Goal: Task Accomplishment & Management: Use online tool/utility

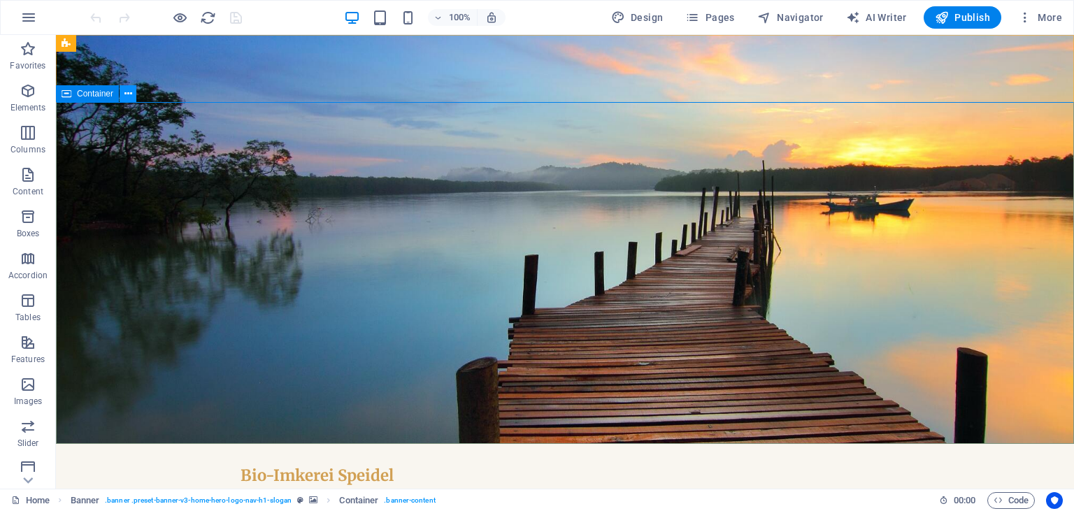
click at [129, 92] on icon at bounding box center [128, 94] width 8 height 15
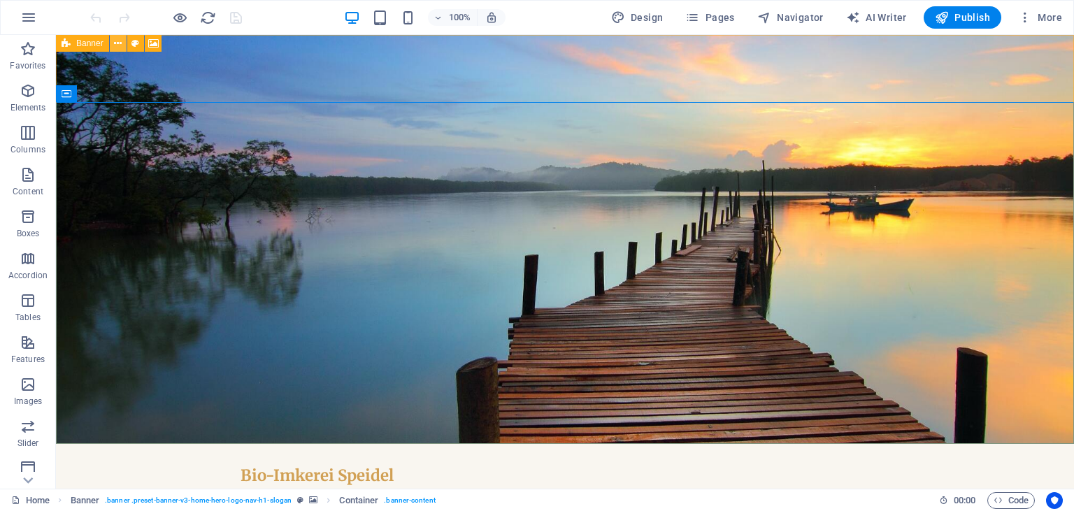
click at [113, 47] on button at bounding box center [118, 43] width 17 height 17
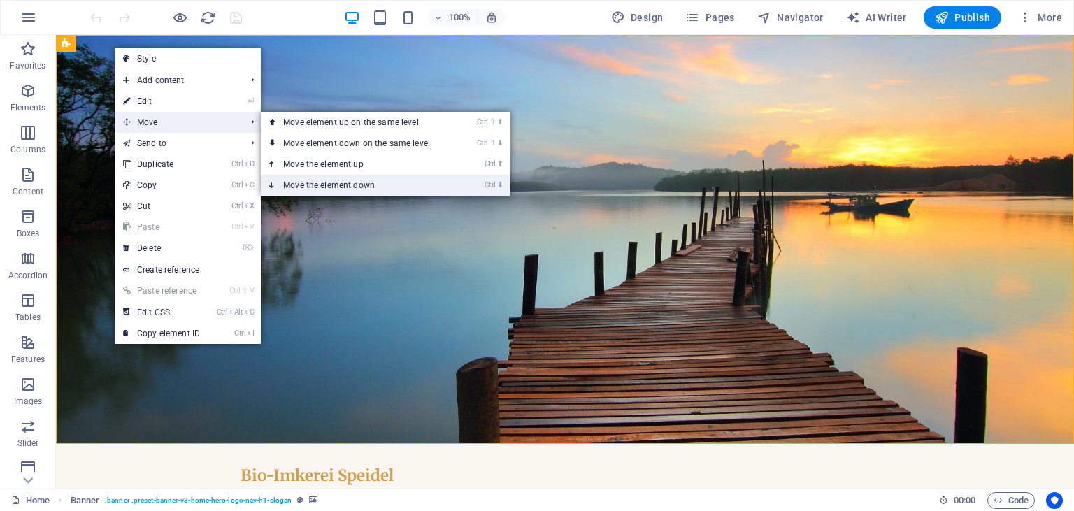
click at [412, 189] on link "Ctrl ⬇ Move the element down" at bounding box center [359, 185] width 197 height 21
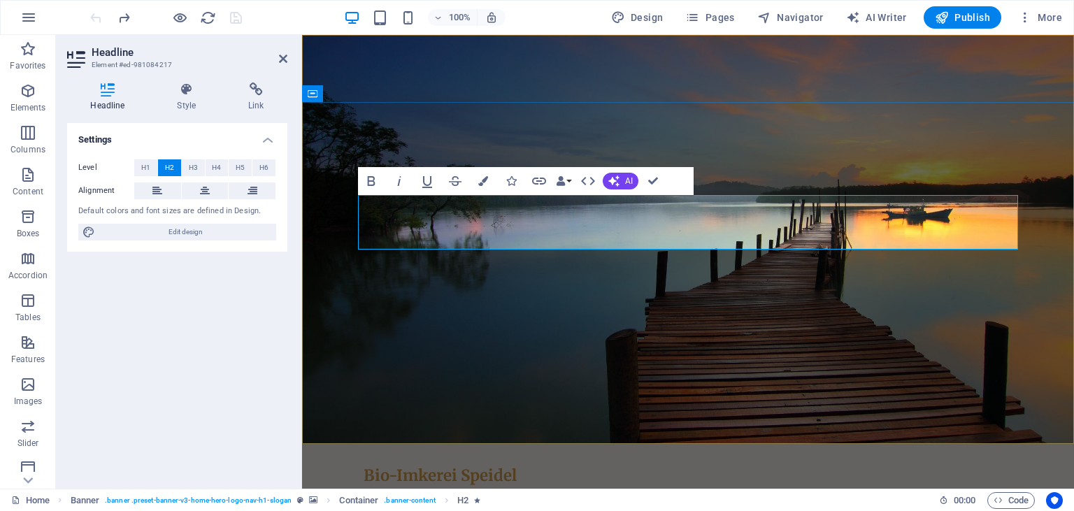
drag, startPoint x: 617, startPoint y: 236, endPoint x: 579, endPoint y: 234, distance: 37.9
click at [484, 183] on icon "button" at bounding box center [483, 181] width 10 height 10
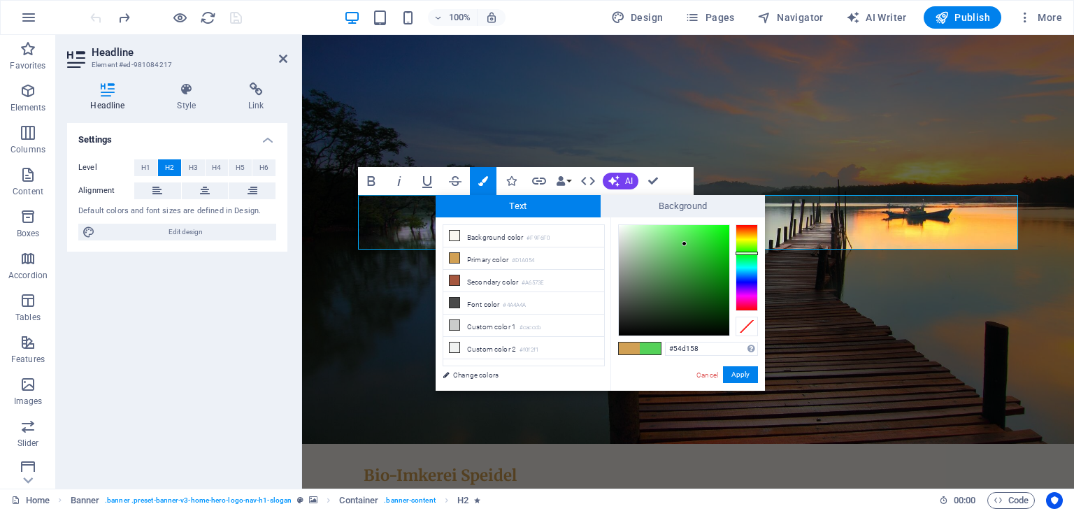
drag, startPoint x: 743, startPoint y: 255, endPoint x: 752, endPoint y: 253, distance: 9.2
click at [752, 253] on div at bounding box center [747, 267] width 22 height 87
drag, startPoint x: 727, startPoint y: 238, endPoint x: 726, endPoint y: 224, distance: 14.1
click at [726, 221] on div "#07ff0f Supported formats #0852ed rgb(8, 82, 237) rgba(8, 82, 237, 90%) hsv(221…" at bounding box center [688, 405] width 155 height 376
click at [743, 371] on button "Apply" at bounding box center [740, 374] width 35 height 17
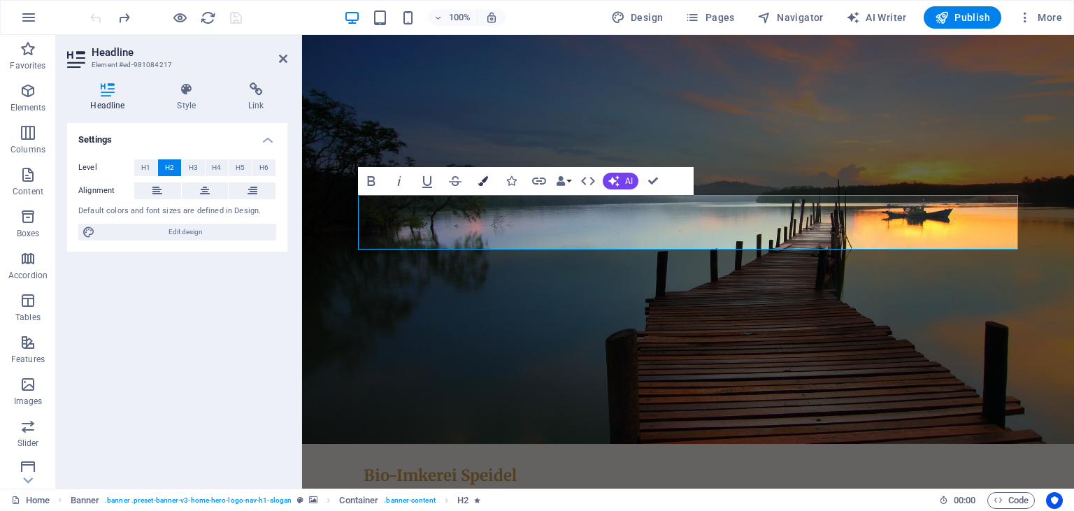
click at [473, 183] on button "Colors" at bounding box center [483, 181] width 27 height 28
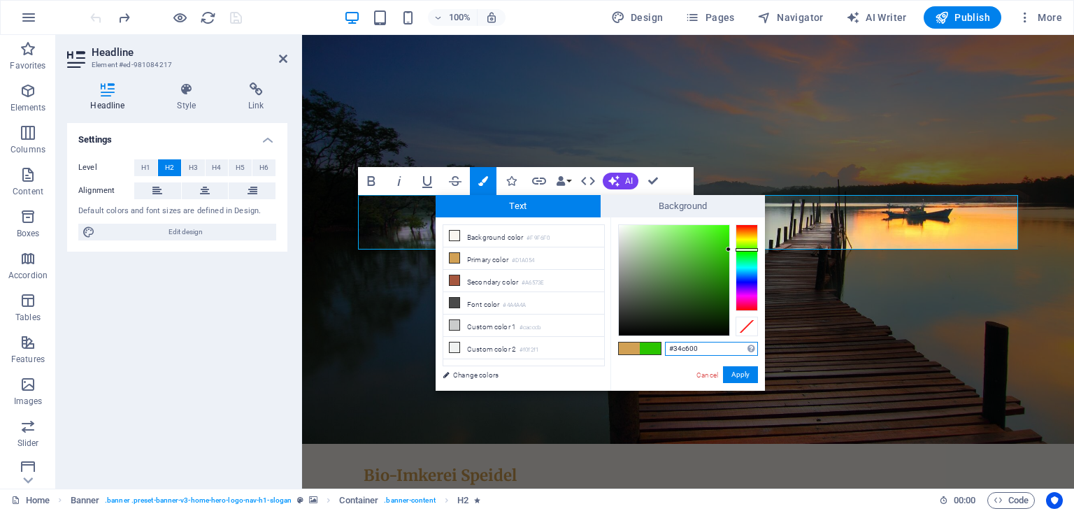
drag, startPoint x: 748, startPoint y: 256, endPoint x: 750, endPoint y: 248, distance: 8.7
click at [752, 248] on div at bounding box center [747, 267] width 22 height 87
type input "#51e80d"
drag, startPoint x: 701, startPoint y: 251, endPoint x: 722, endPoint y: 234, distance: 27.4
click at [722, 234] on div at bounding box center [674, 280] width 110 height 110
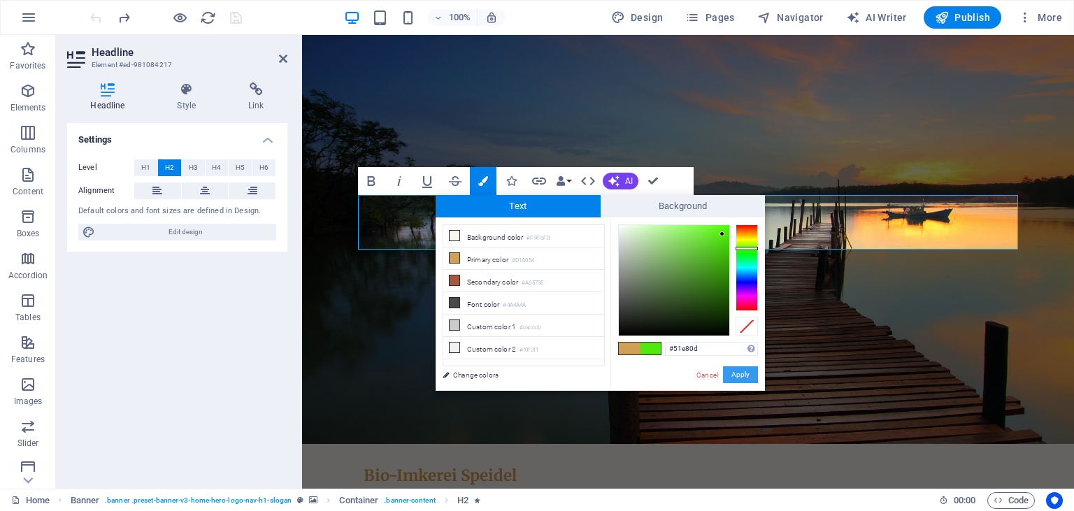
click at [743, 368] on button "Apply" at bounding box center [740, 374] width 35 height 17
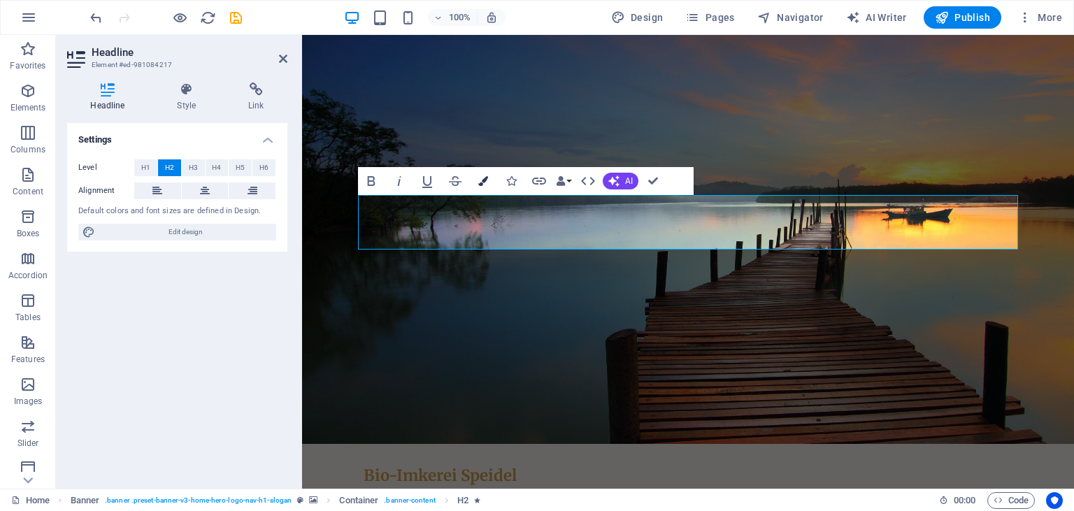
click at [474, 181] on button "Colors" at bounding box center [483, 181] width 27 height 28
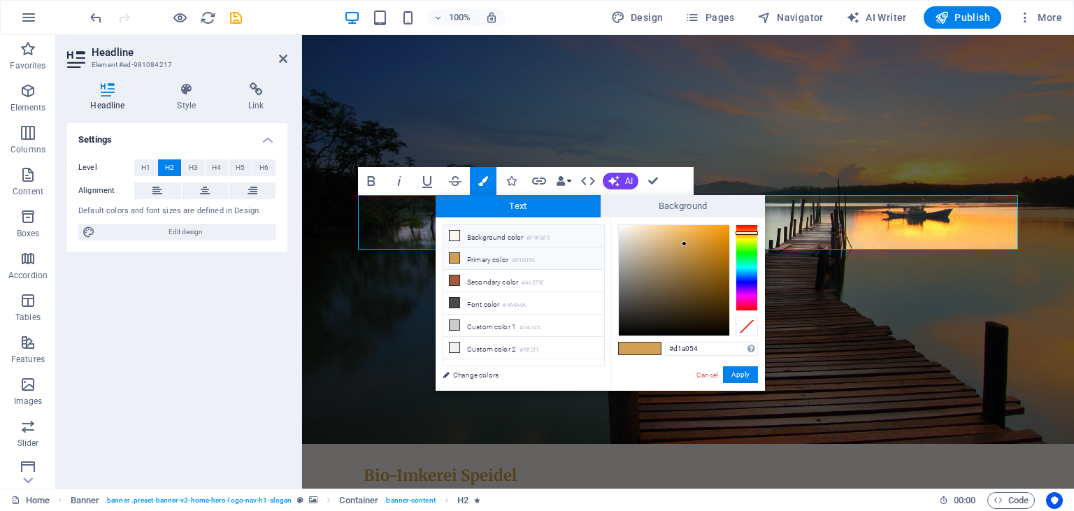
click at [491, 239] on li "Background color #F9F6F0" at bounding box center [523, 236] width 161 height 22
type input "#f9f6f0"
click at [746, 376] on button "Apply" at bounding box center [740, 374] width 35 height 17
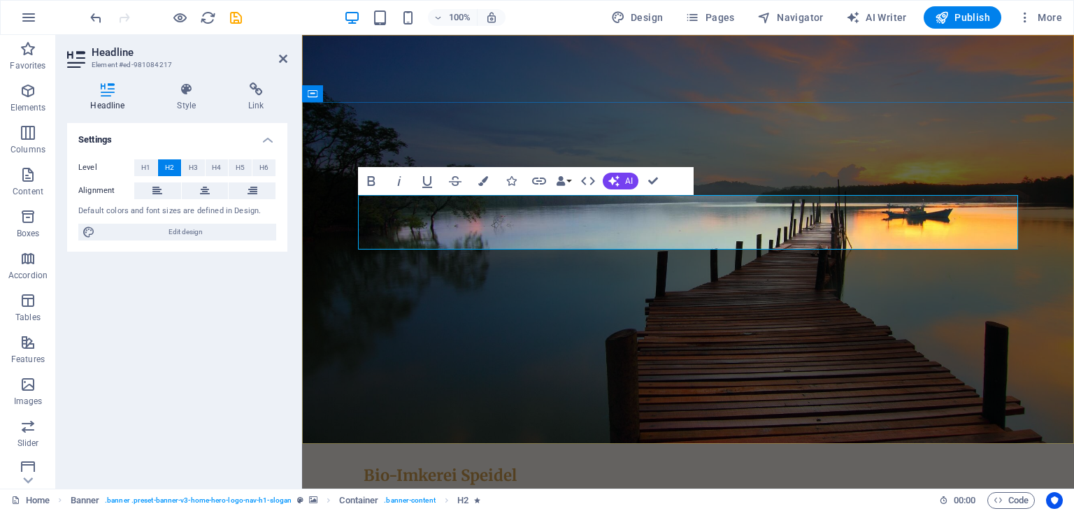
drag, startPoint x: 620, startPoint y: 238, endPoint x: 573, endPoint y: 235, distance: 46.9
click at [481, 178] on icon "button" at bounding box center [483, 181] width 10 height 10
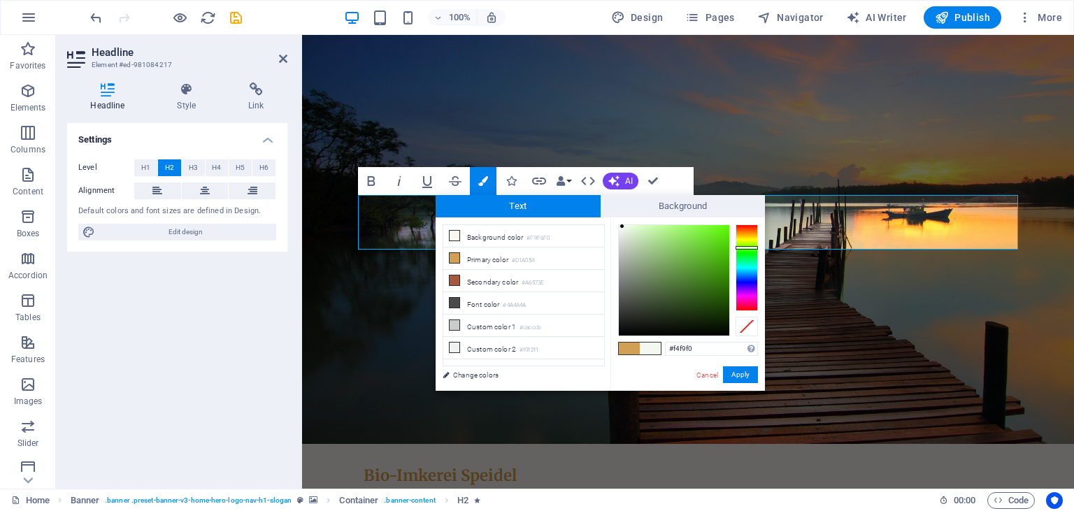
click at [746, 247] on div at bounding box center [747, 267] width 22 height 87
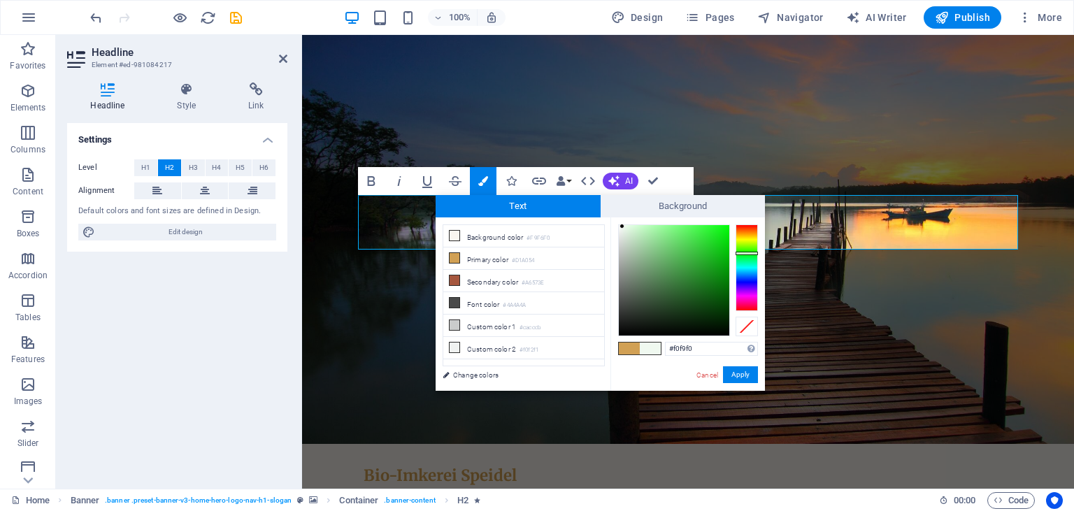
click at [748, 253] on div at bounding box center [747, 267] width 22 height 87
drag, startPoint x: 726, startPoint y: 243, endPoint x: 721, endPoint y: 220, distance: 24.3
click at [721, 220] on div "#12ff1a Supported formats #0852ed rgb(8, 82, 237) rgba(8, 82, 237, 90%) hsv(221…" at bounding box center [688, 405] width 155 height 376
click at [744, 376] on button "Apply" at bounding box center [740, 374] width 35 height 17
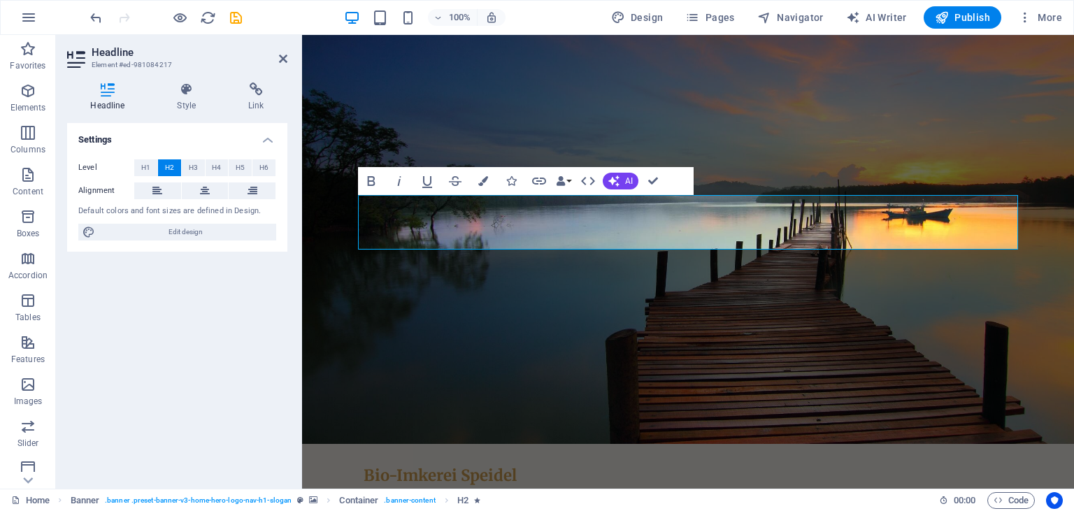
click at [580, 369] on div "H2 Banner Container Button Spacer Text Spacer Banner Menu Bar Image with text M…" at bounding box center [688, 262] width 772 height 454
click at [485, 185] on icon "button" at bounding box center [483, 181] width 10 height 10
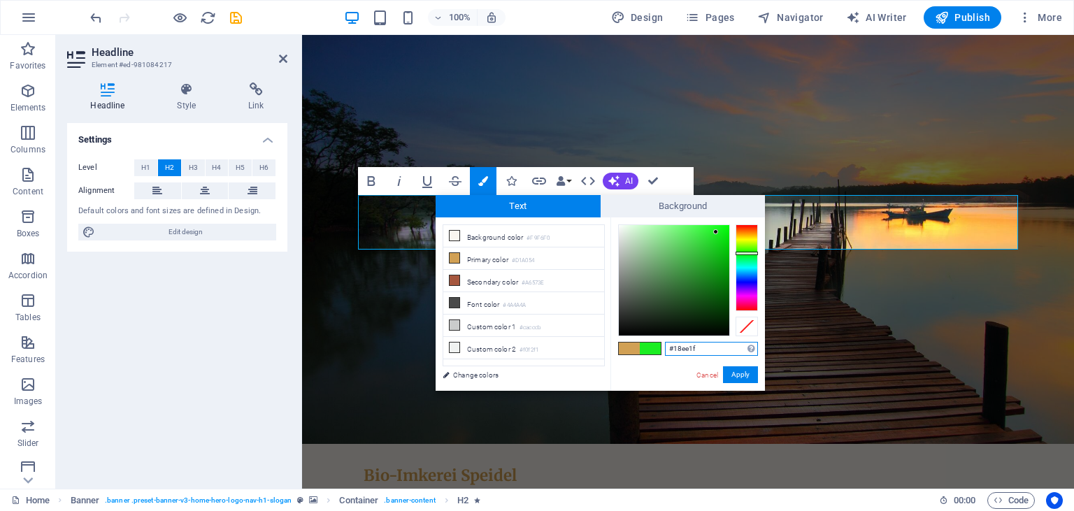
type input "#18ed1f"
click at [718, 232] on div at bounding box center [674, 280] width 110 height 110
click at [752, 374] on button "Apply" at bounding box center [740, 374] width 35 height 17
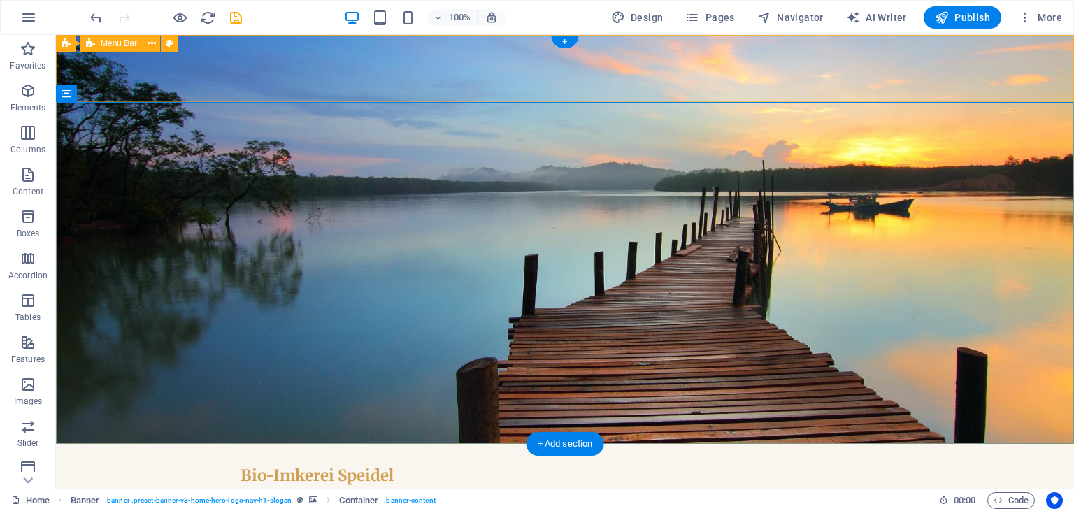
click at [131, 444] on div "Bio-Imkerei Speidel Startseite Über uns Werte Dienstleistungen Kontakt Menu" at bounding box center [565, 487] width 1018 height 86
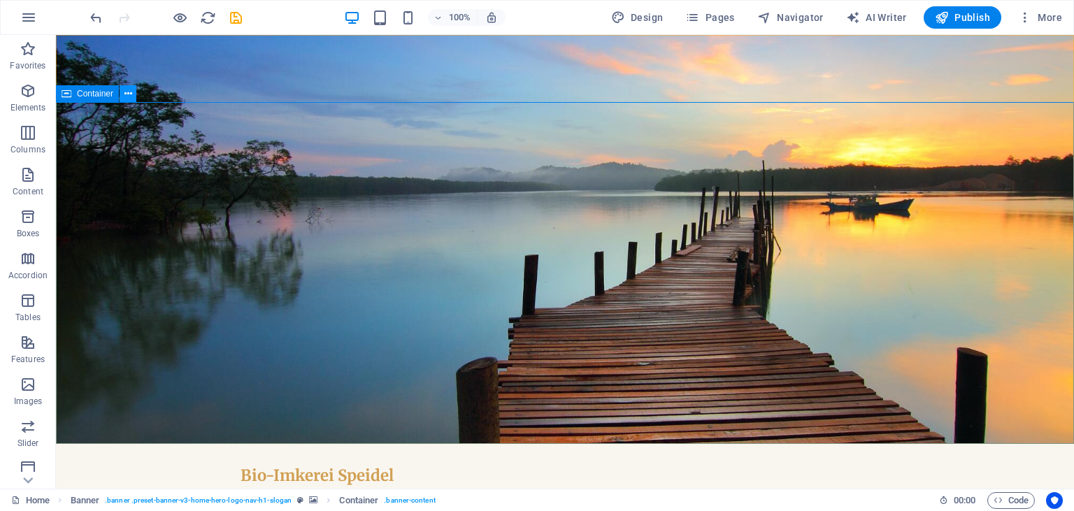
click at [133, 88] on button at bounding box center [128, 93] width 17 height 17
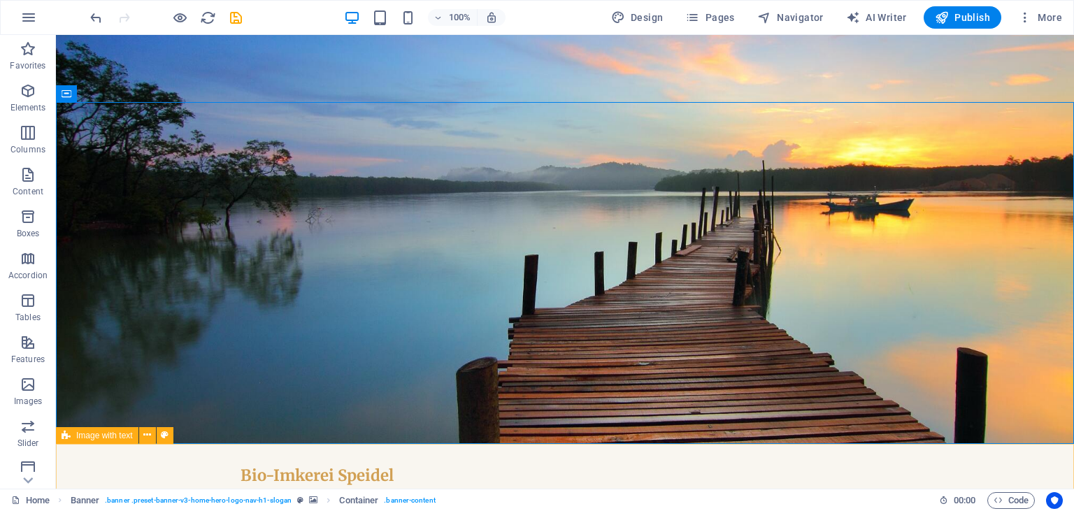
click at [119, 438] on span "Image with text" at bounding box center [104, 435] width 57 height 8
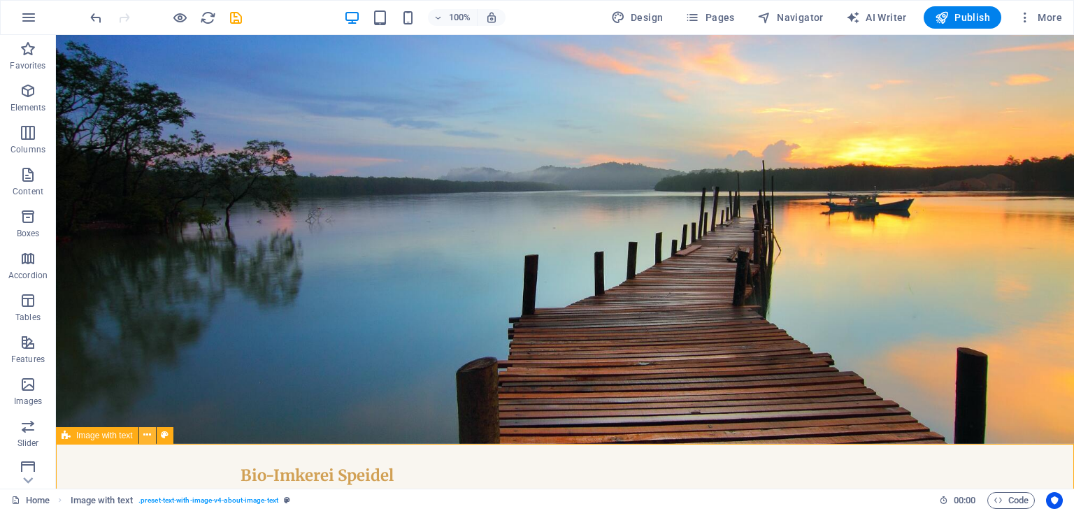
click at [149, 438] on icon at bounding box center [147, 435] width 8 height 15
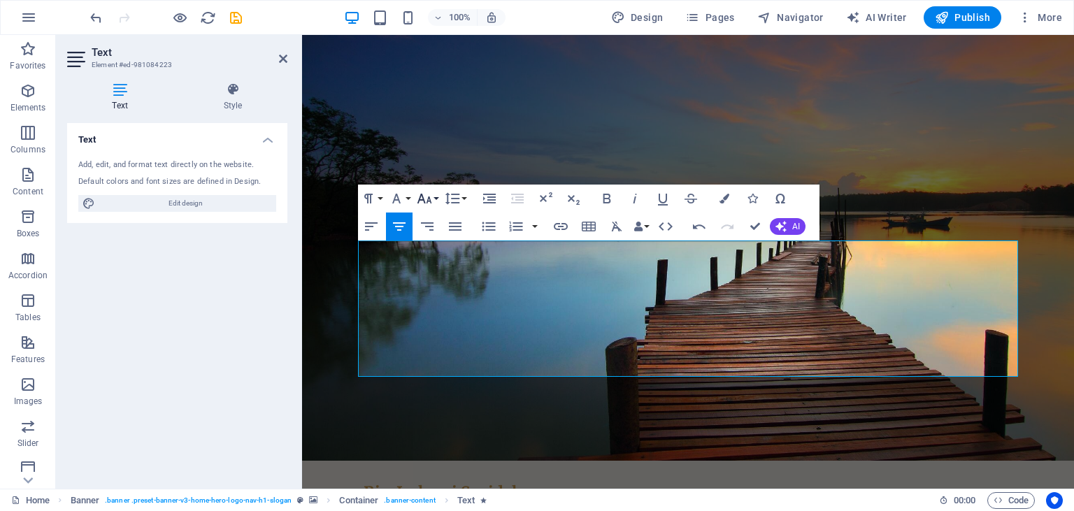
click at [436, 198] on button "Font Size" at bounding box center [427, 199] width 27 height 28
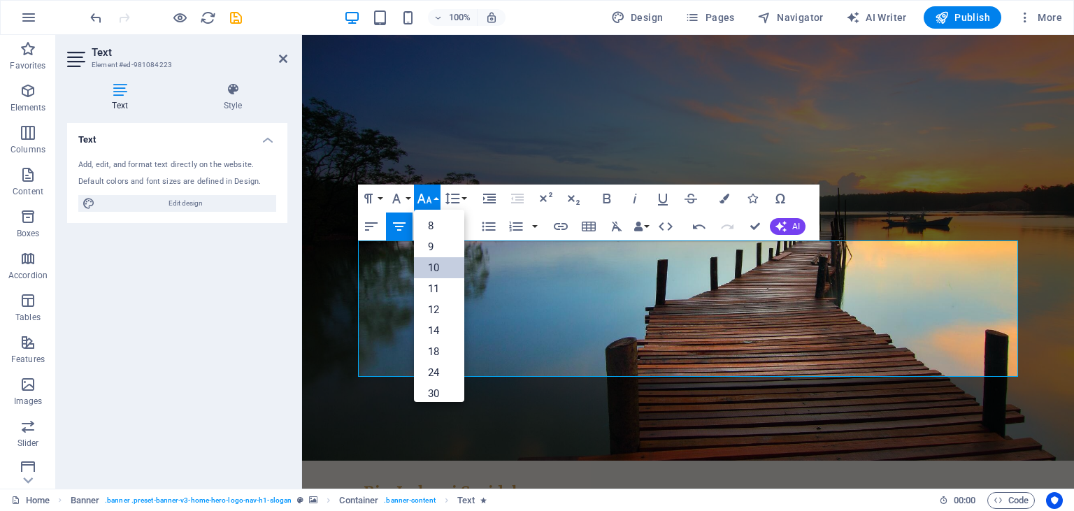
click at [440, 267] on link "10" at bounding box center [439, 267] width 50 height 21
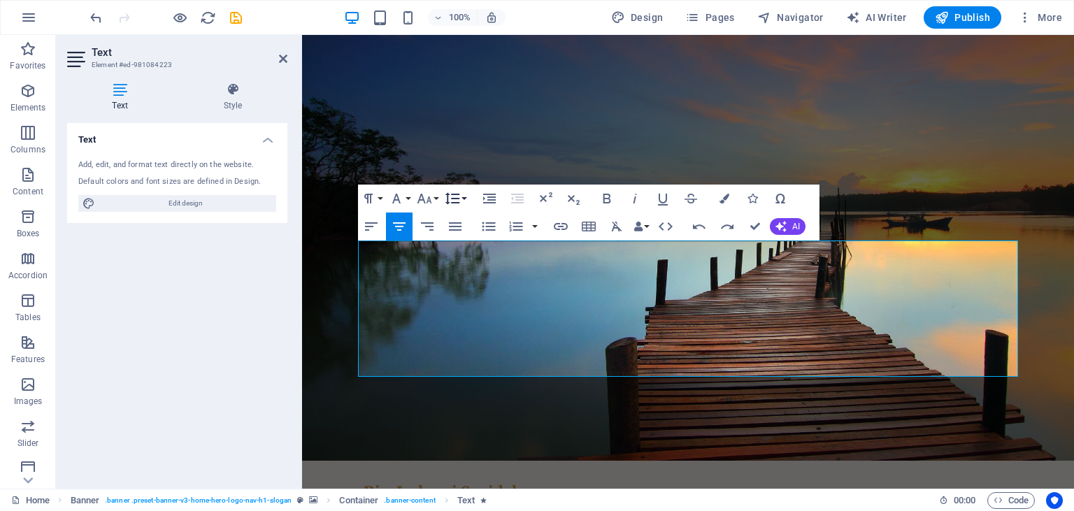
click at [468, 201] on button "Line Height" at bounding box center [455, 199] width 27 height 28
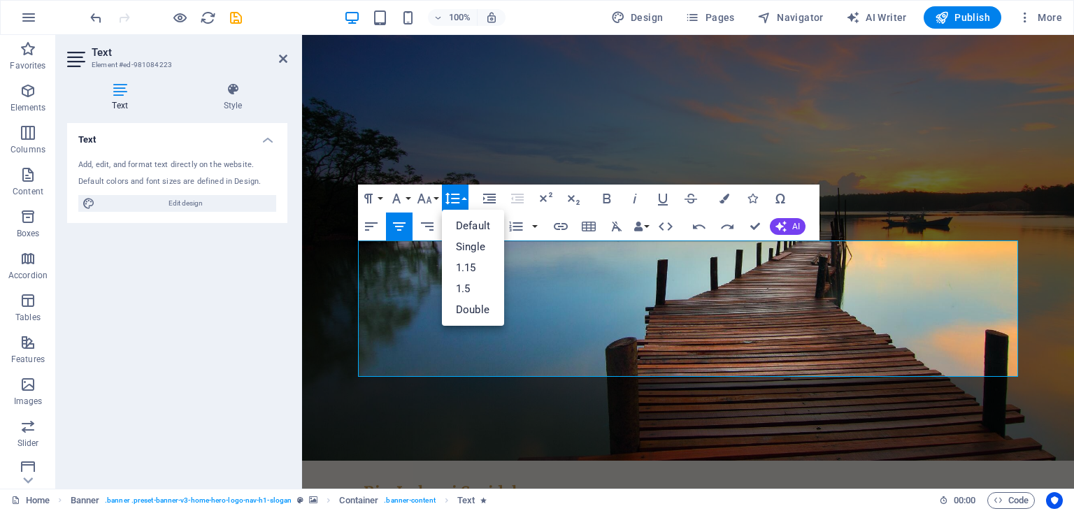
click at [468, 197] on button "Line Height" at bounding box center [455, 199] width 27 height 28
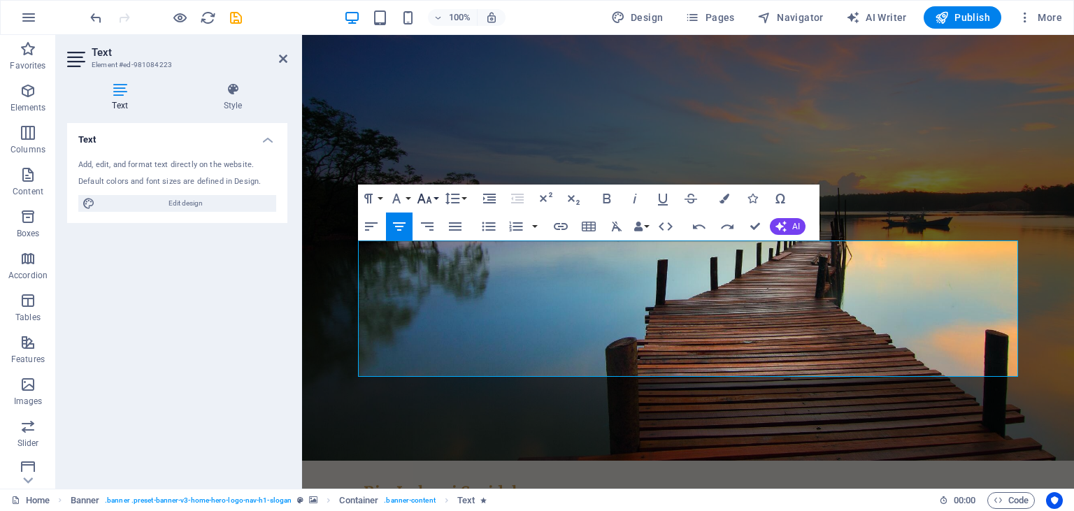
click at [435, 200] on button "Font Size" at bounding box center [427, 199] width 27 height 28
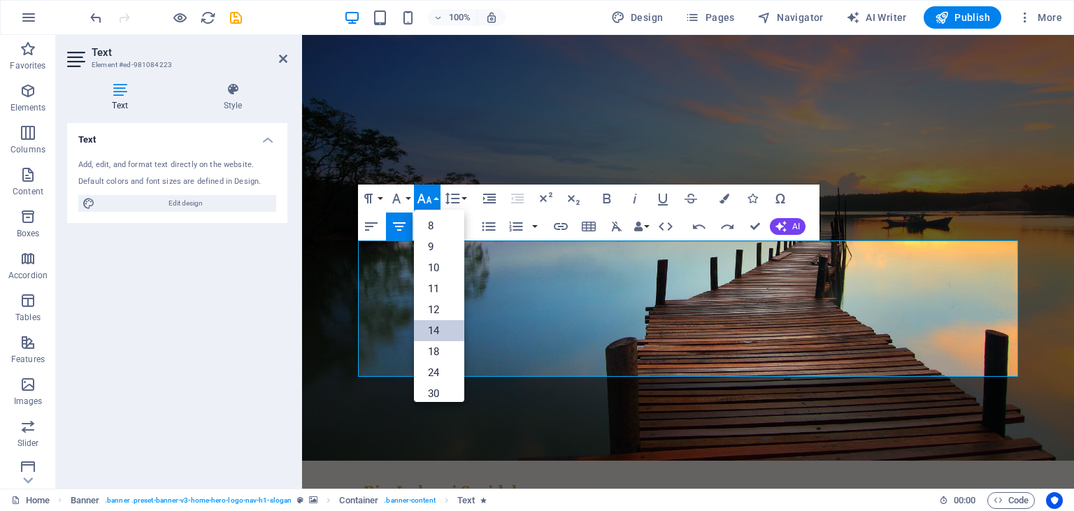
click at [438, 326] on link "14" at bounding box center [439, 330] width 50 height 21
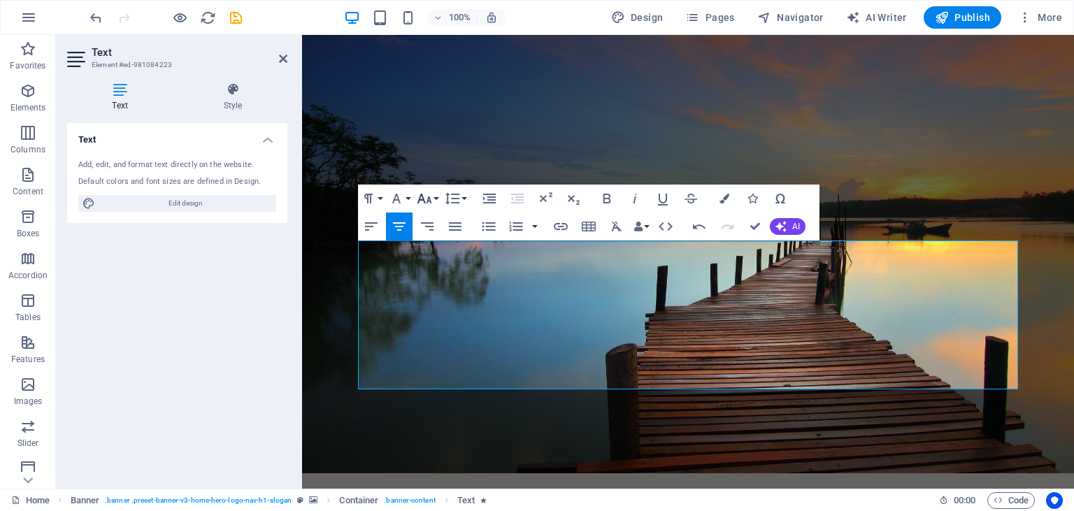
click at [438, 200] on button "Font Size" at bounding box center [427, 199] width 27 height 28
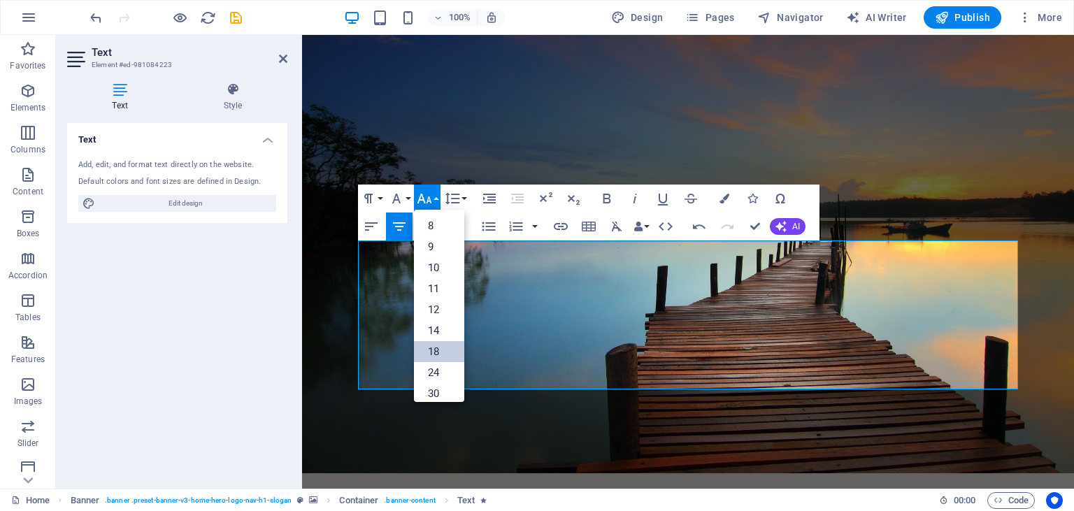
click at [444, 343] on link "18" at bounding box center [439, 351] width 50 height 21
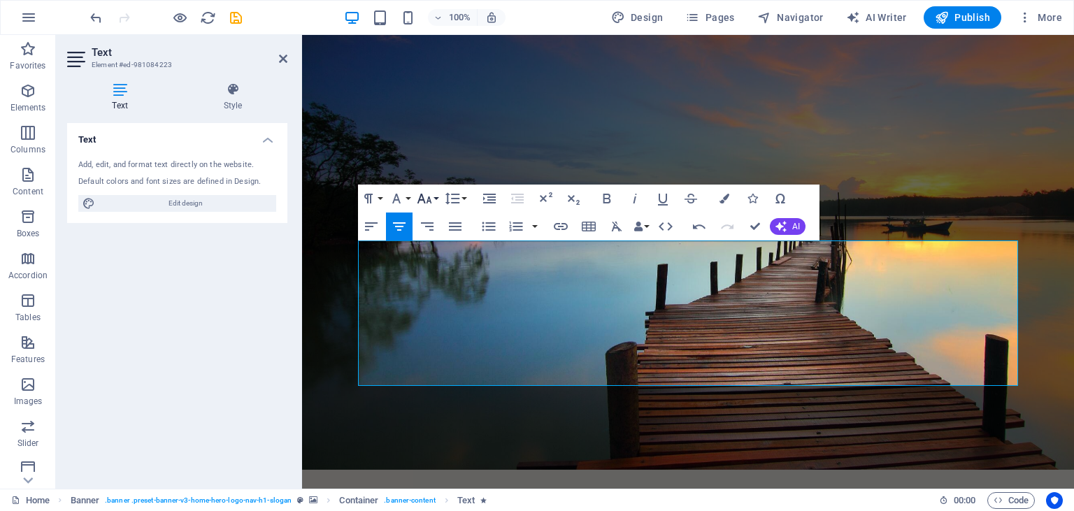
click at [424, 194] on icon "button" at bounding box center [424, 198] width 17 height 17
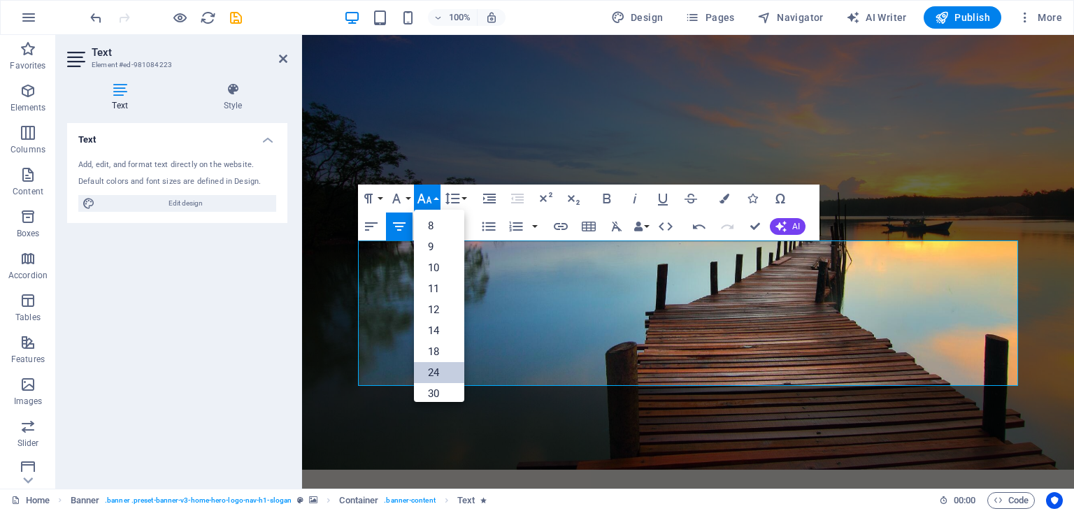
click at [438, 379] on link "24" at bounding box center [439, 372] width 50 height 21
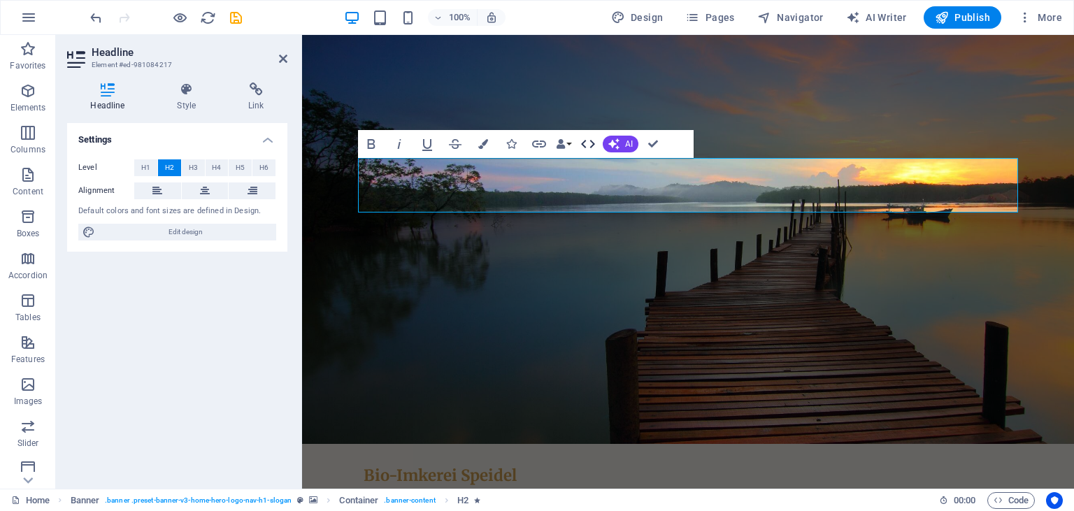
click at [592, 144] on icon "button" at bounding box center [588, 144] width 17 height 17
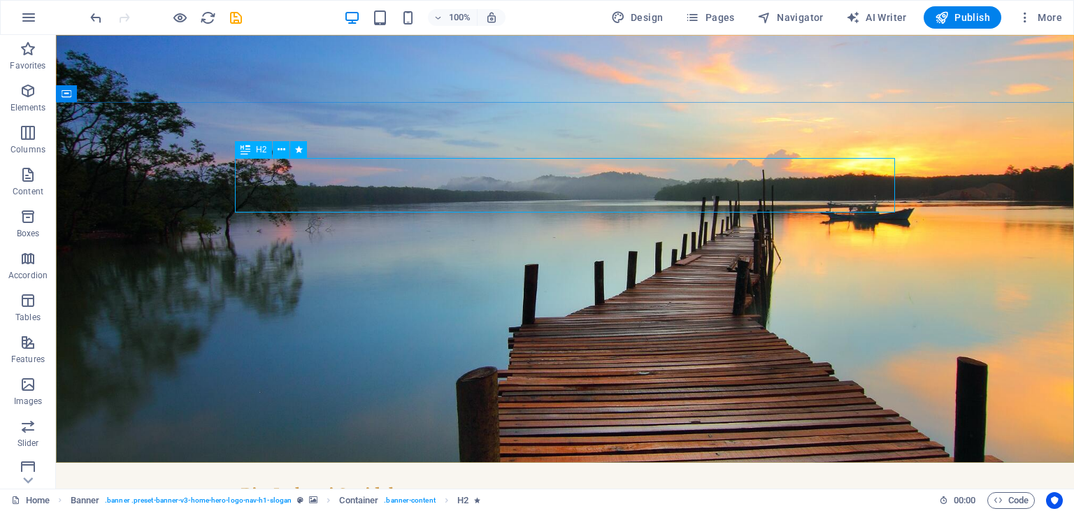
click at [250, 154] on div "H2" at bounding box center [253, 149] width 37 height 17
click at [260, 151] on span "H2" at bounding box center [261, 149] width 10 height 8
click at [273, 152] on button at bounding box center [281, 149] width 17 height 17
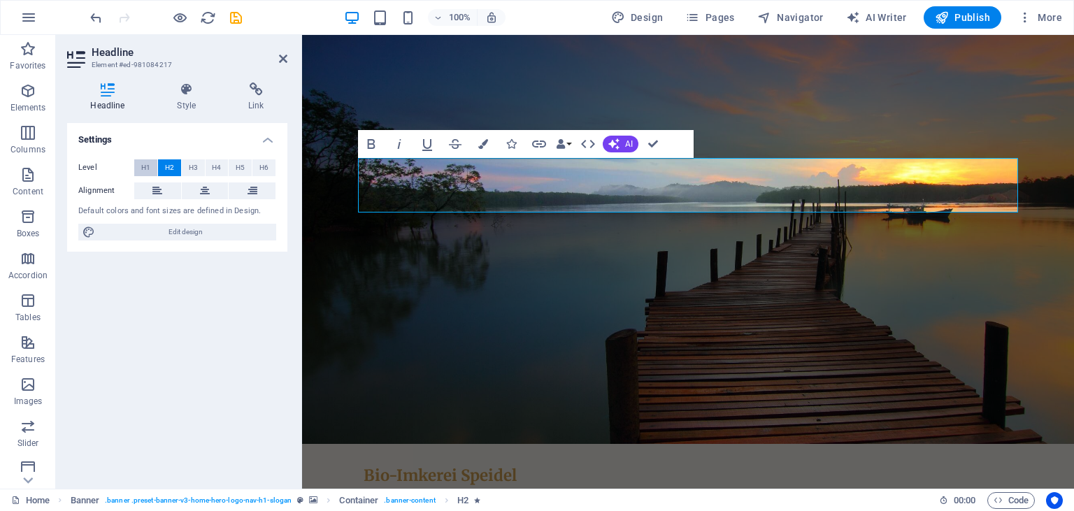
click at [144, 166] on span "H1" at bounding box center [145, 167] width 9 height 17
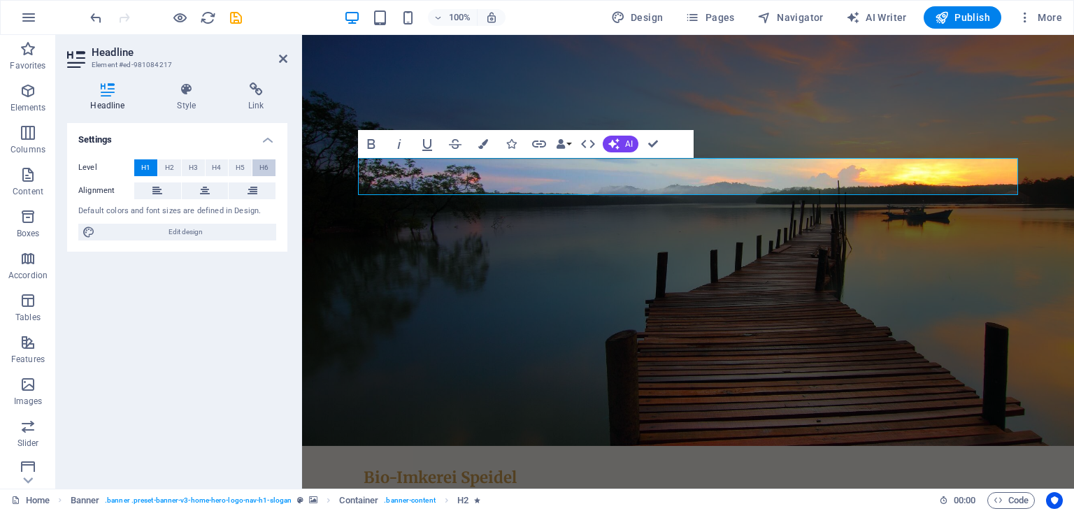
click at [263, 169] on span "H6" at bounding box center [263, 167] width 9 height 17
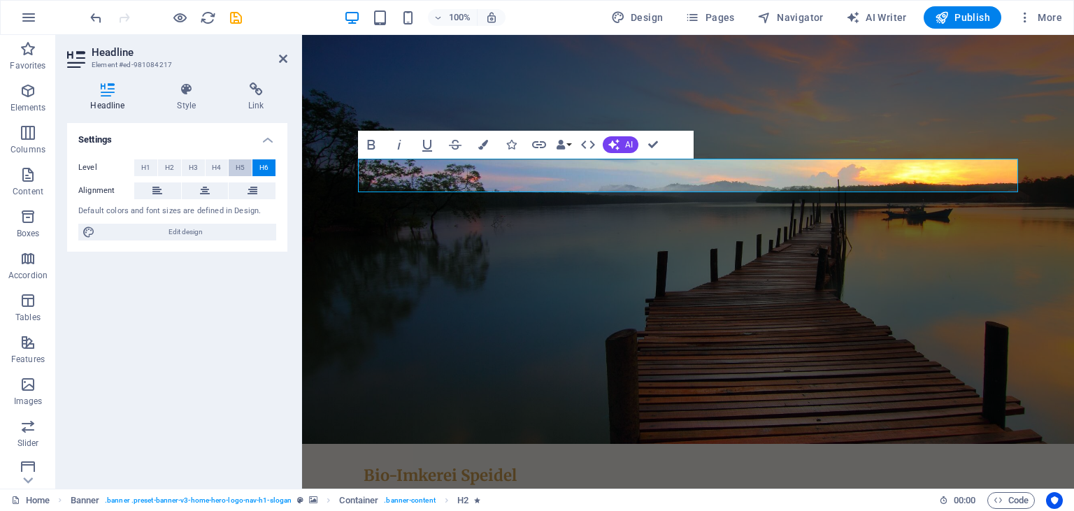
click at [240, 169] on span "H5" at bounding box center [240, 167] width 9 height 17
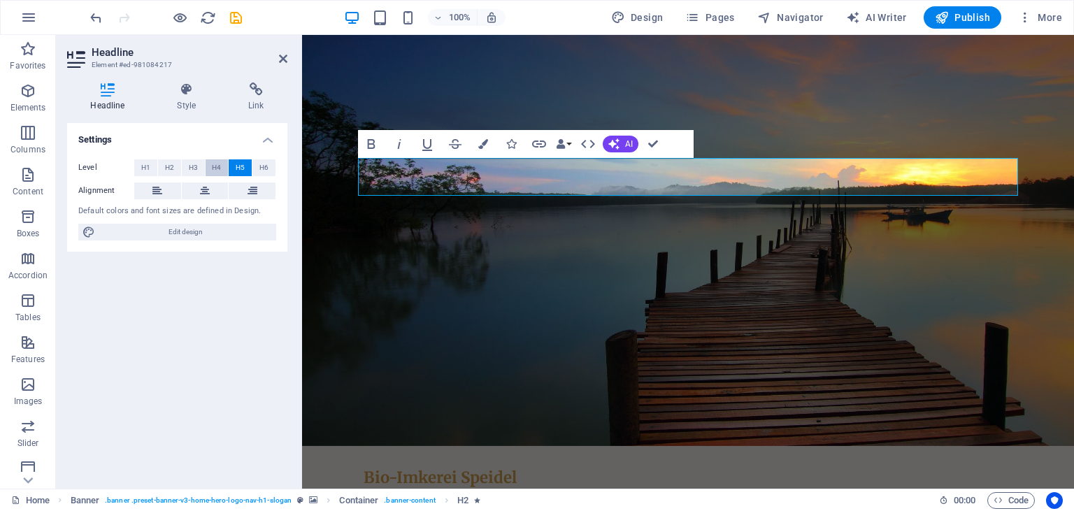
click at [217, 164] on span "H4" at bounding box center [216, 167] width 9 height 17
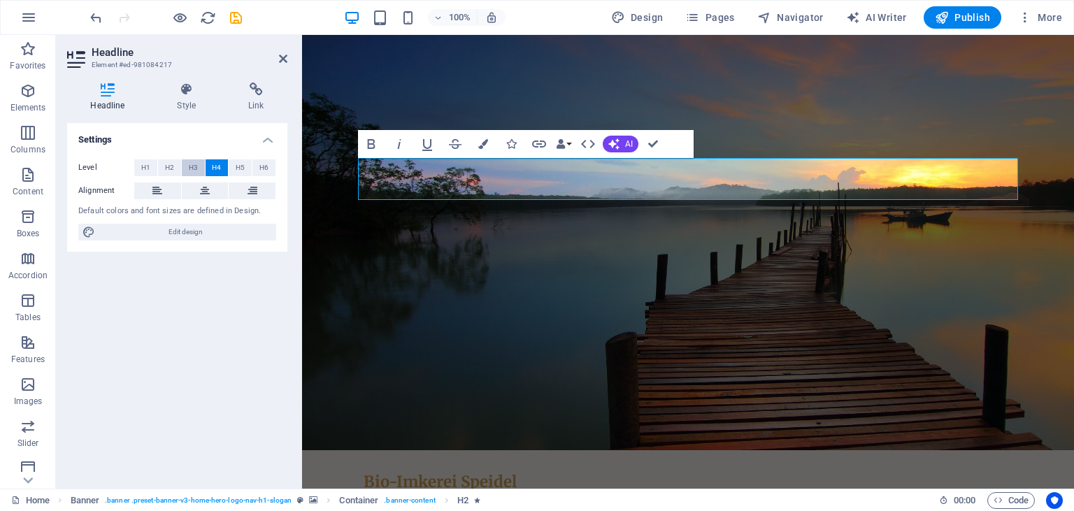
click at [192, 162] on span "H3" at bounding box center [193, 167] width 9 height 17
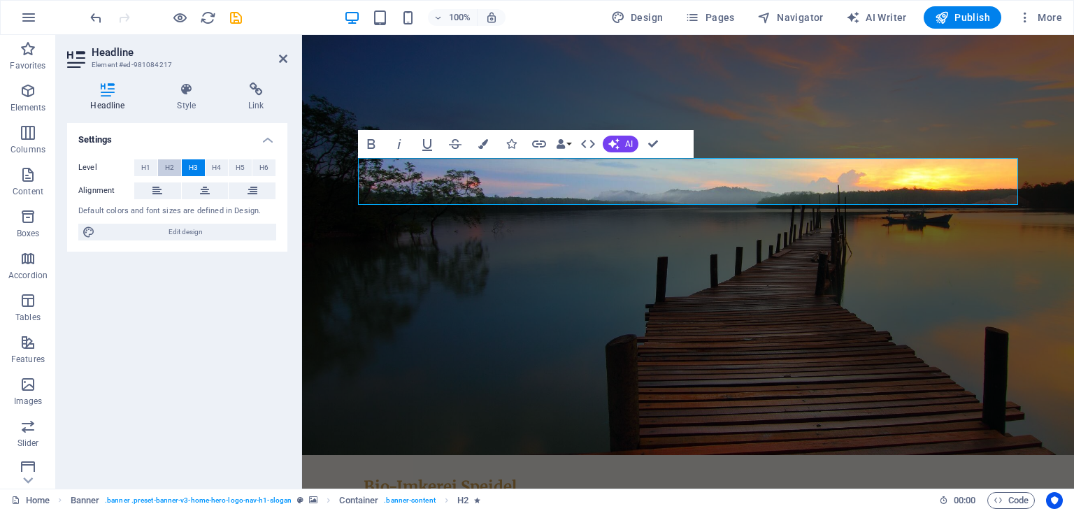
click at [165, 167] on span "H2" at bounding box center [169, 167] width 9 height 17
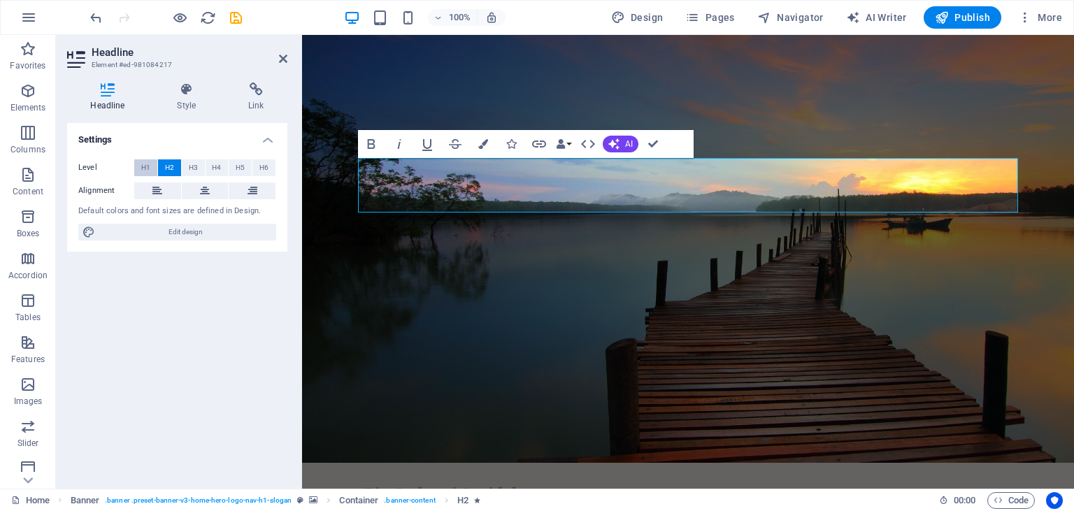
click at [141, 168] on button "H1" at bounding box center [145, 167] width 23 height 17
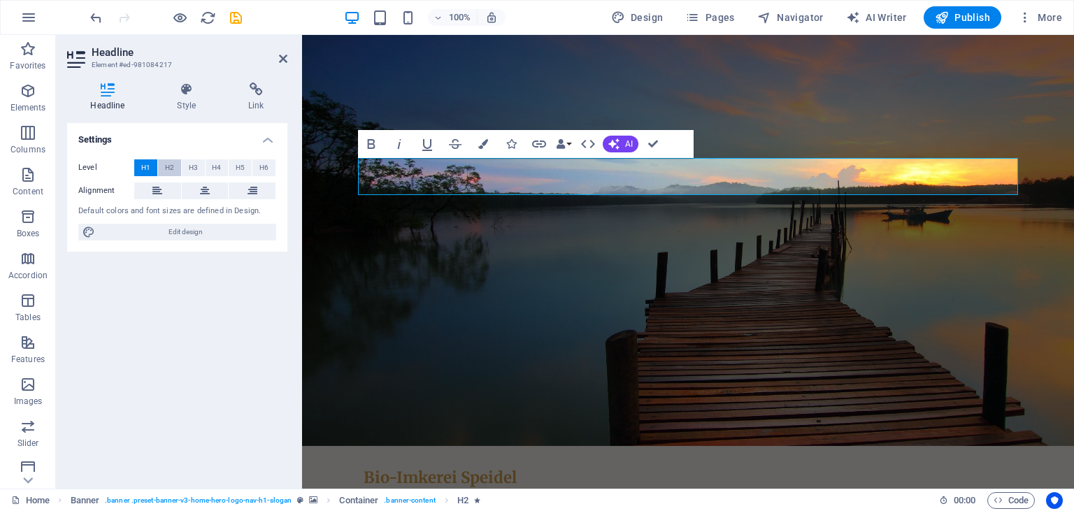
click at [169, 168] on span "H2" at bounding box center [169, 167] width 9 height 17
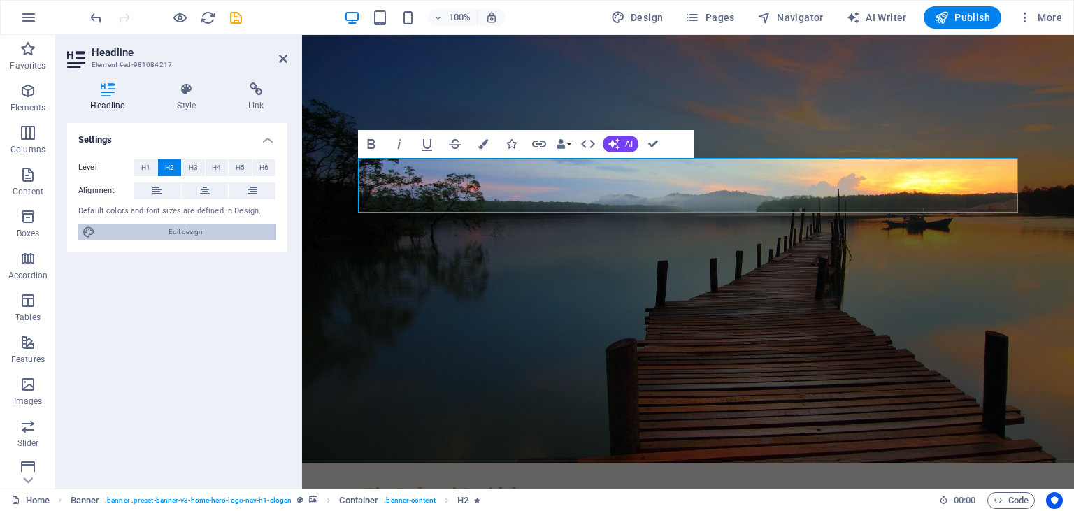
click at [200, 231] on span "Edit design" at bounding box center [185, 232] width 173 height 17
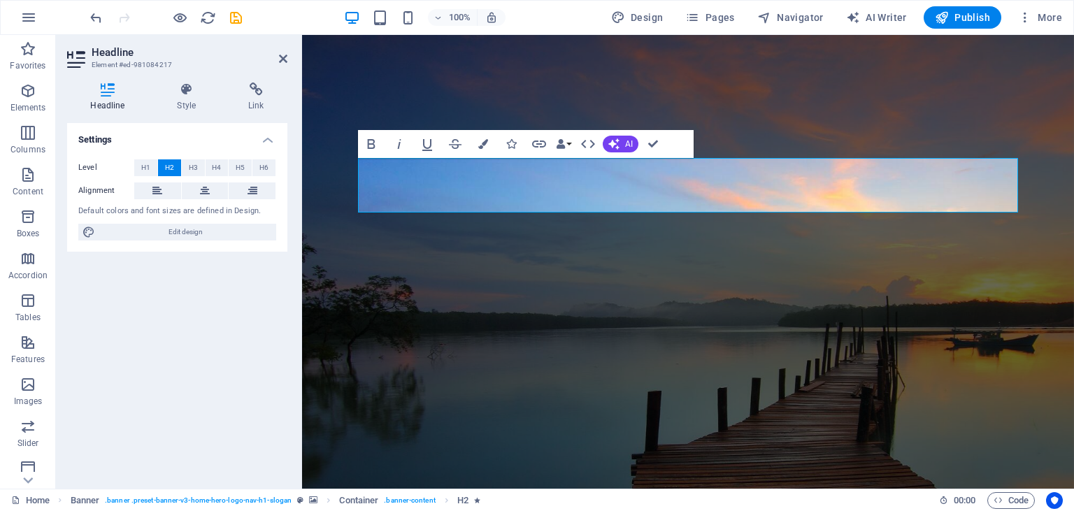
select select "px"
select select "200"
select select "px"
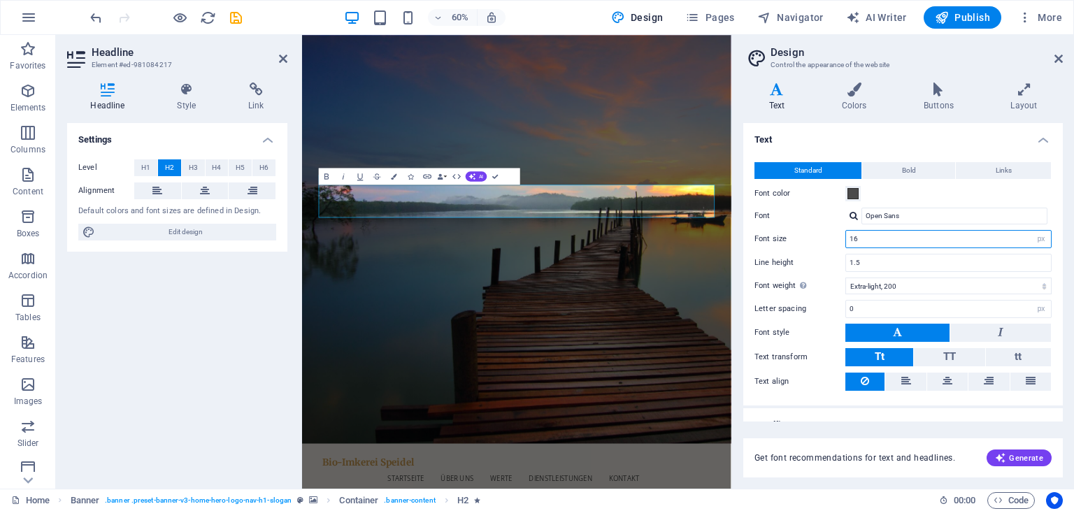
click at [958, 240] on input "16" at bounding box center [948, 239] width 205 height 17
drag, startPoint x: 958, startPoint y: 240, endPoint x: 813, endPoint y: 249, distance: 145.7
click at [846, 248] on input "16" at bounding box center [948, 239] width 205 height 17
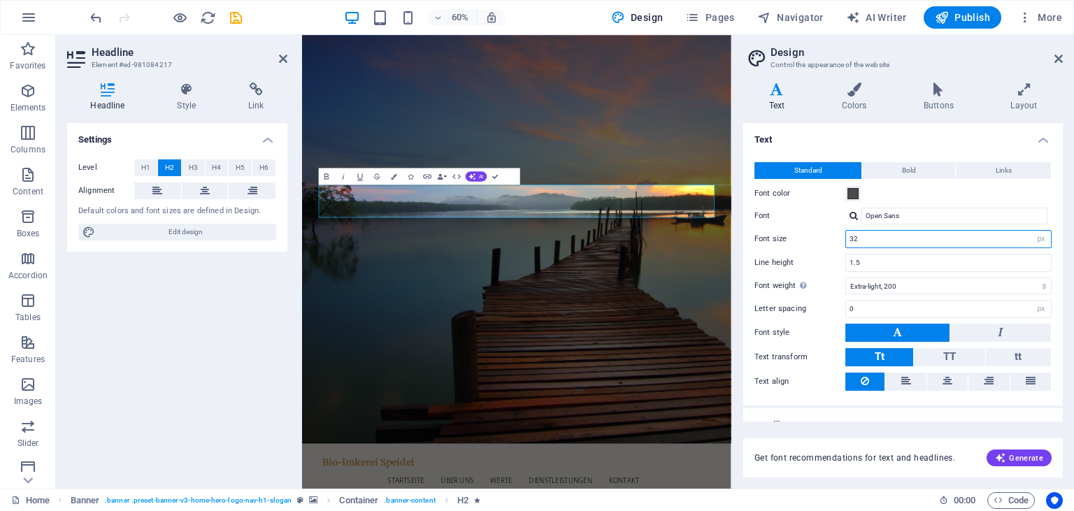
click at [895, 239] on input "32" at bounding box center [948, 239] width 205 height 17
click at [886, 241] on input "32" at bounding box center [948, 239] width 205 height 17
drag, startPoint x: 885, startPoint y: 242, endPoint x: 766, endPoint y: 225, distance: 120.1
click at [846, 231] on input "32" at bounding box center [948, 239] width 205 height 17
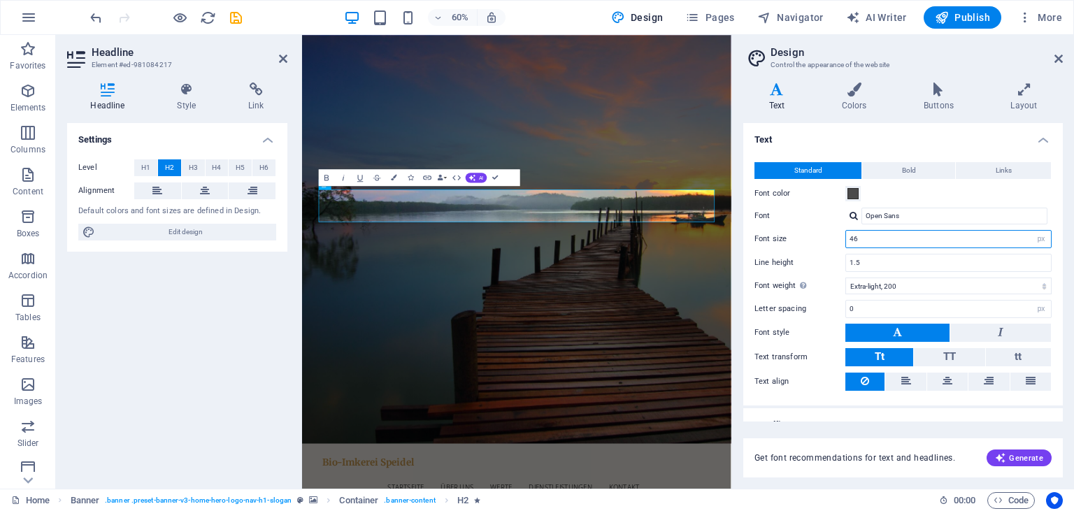
scroll to position [17, 0]
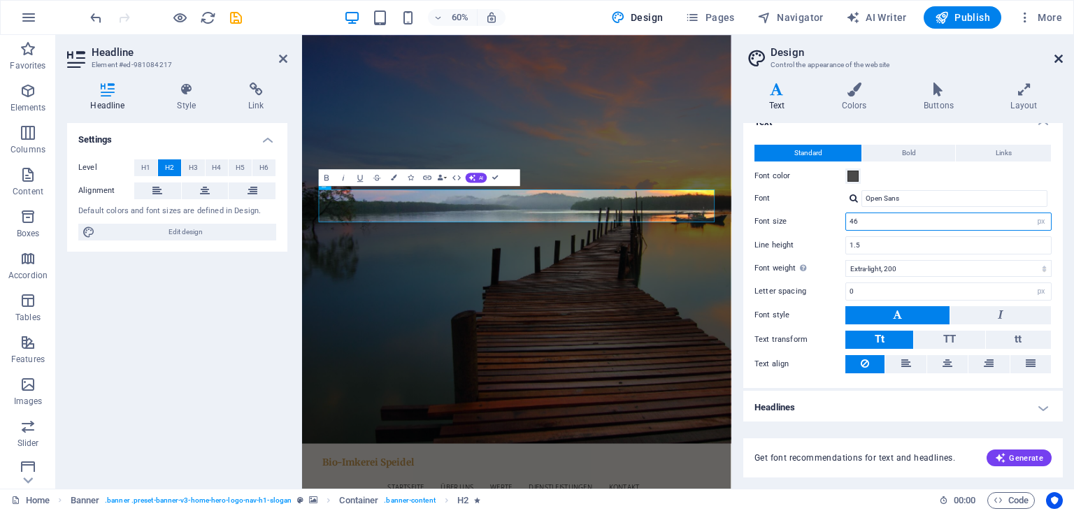
type input "46"
click at [1056, 59] on icon at bounding box center [1059, 58] width 8 height 11
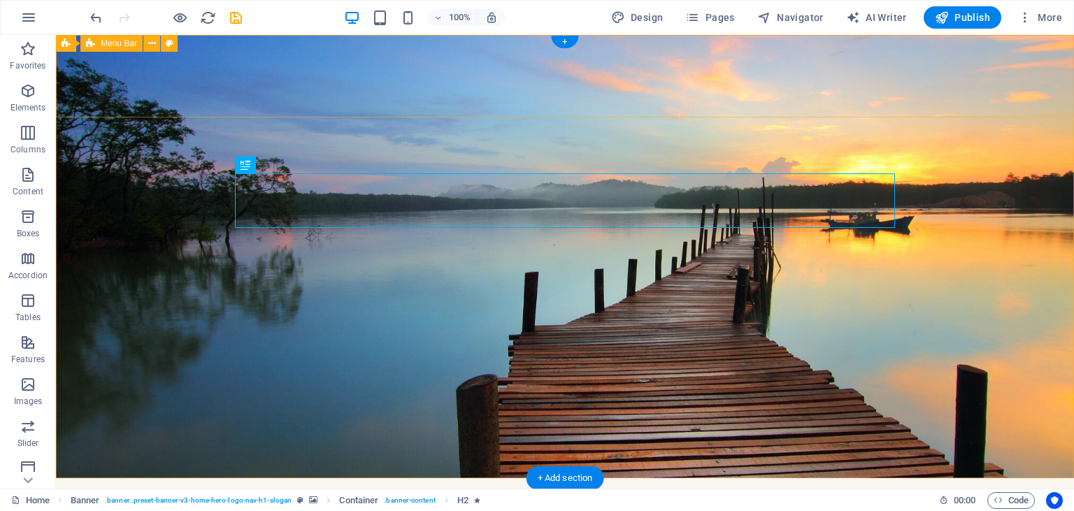
click at [337, 501] on div "Bio-Imkerei Speidel" at bounding box center [565, 510] width 649 height 19
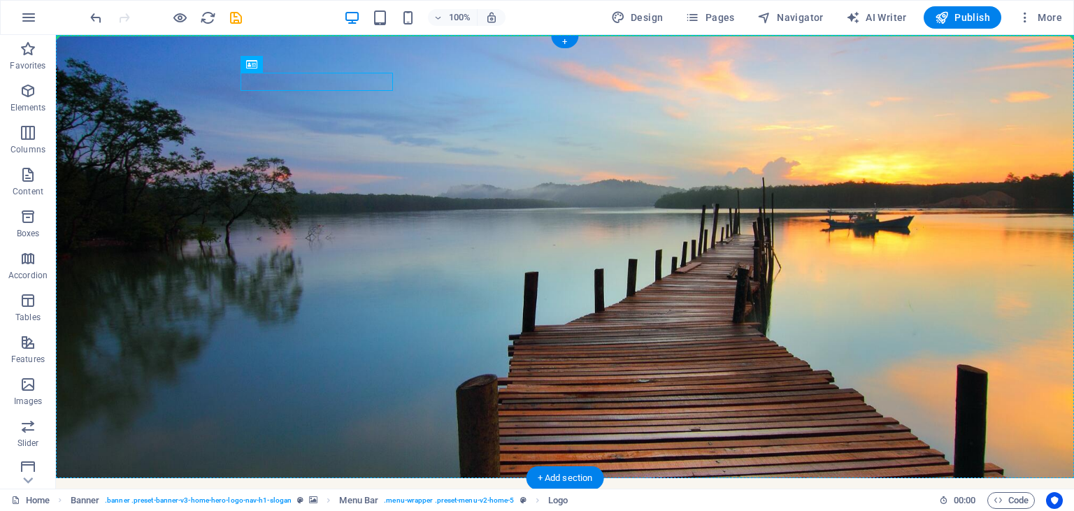
drag, startPoint x: 257, startPoint y: 77, endPoint x: 264, endPoint y: 80, distance: 7.5
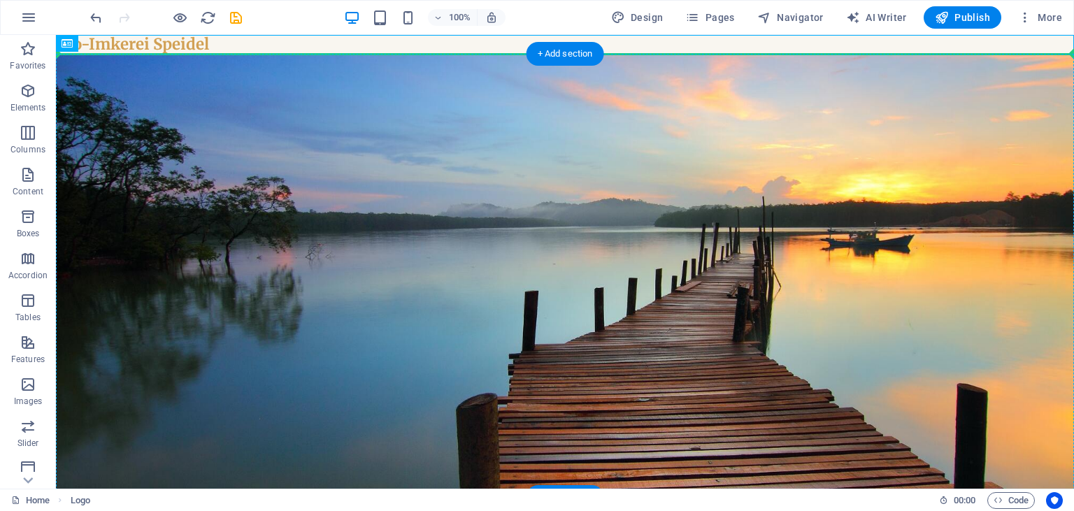
drag, startPoint x: 242, startPoint y: 82, endPoint x: 199, endPoint y: 76, distance: 43.8
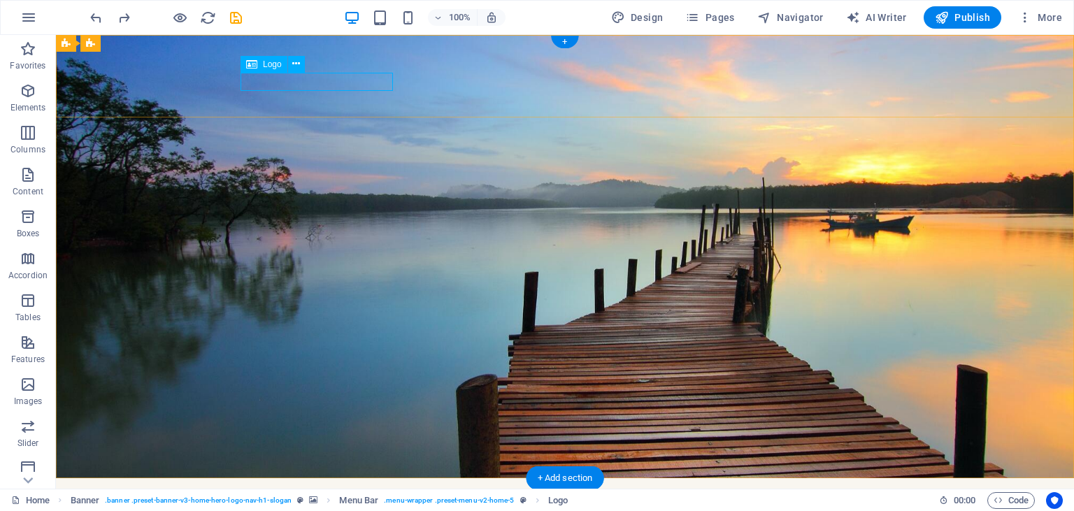
click at [317, 501] on div "Bio-Imkerei Speidel" at bounding box center [565, 510] width 649 height 19
click at [280, 63] on span "Logo" at bounding box center [272, 64] width 19 height 8
click at [292, 64] on button at bounding box center [296, 64] width 17 height 17
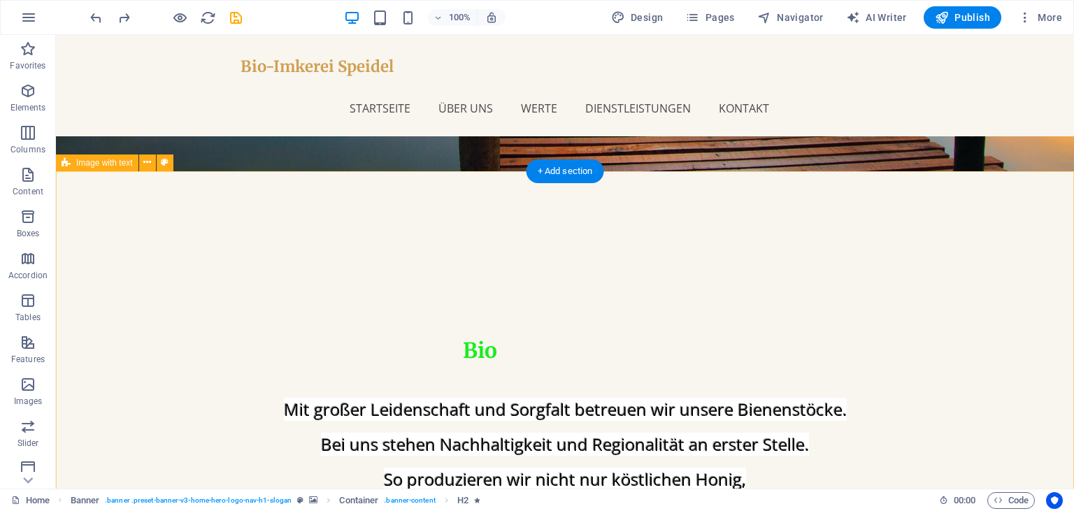
scroll to position [462, 0]
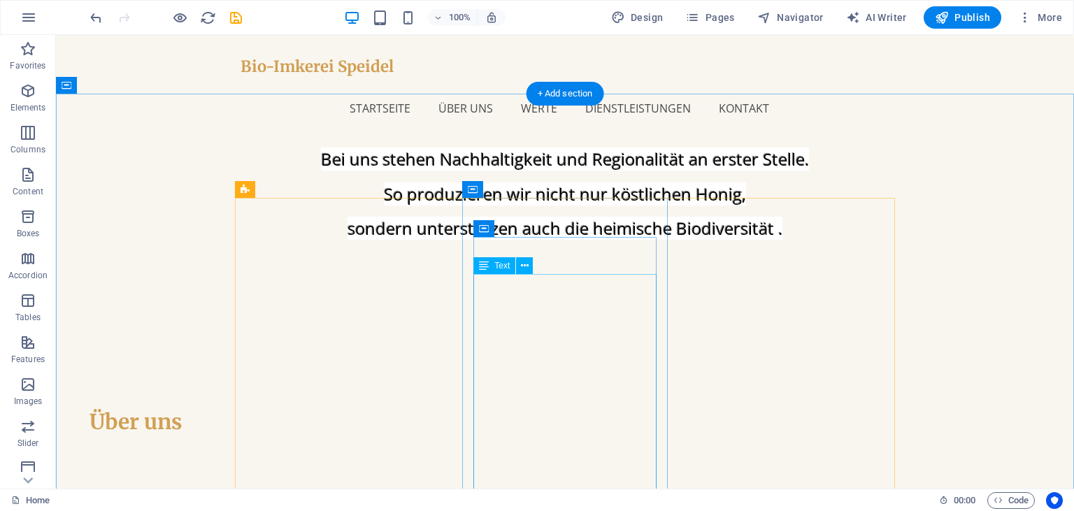
scroll to position [599, 0]
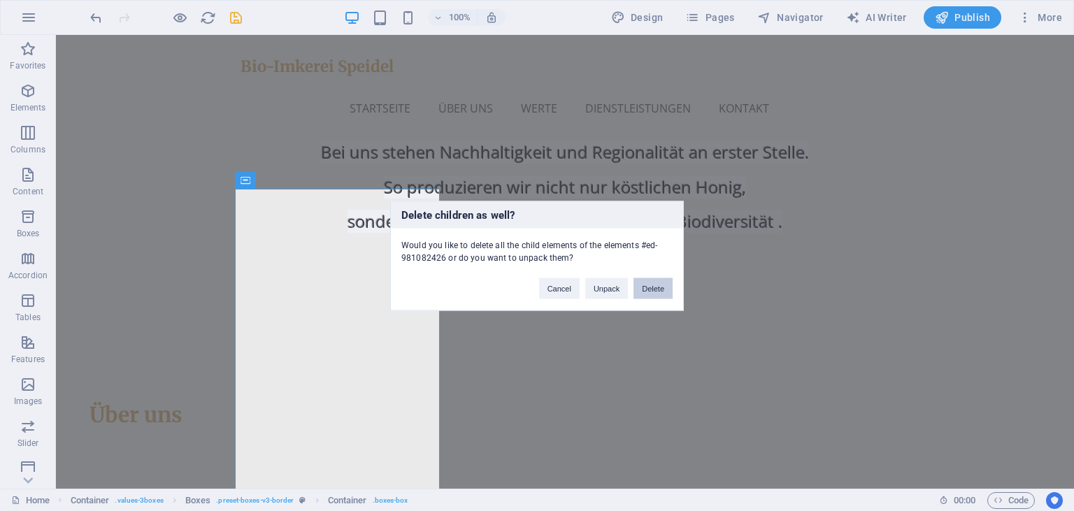
click at [656, 288] on button "Delete" at bounding box center [653, 288] width 39 height 21
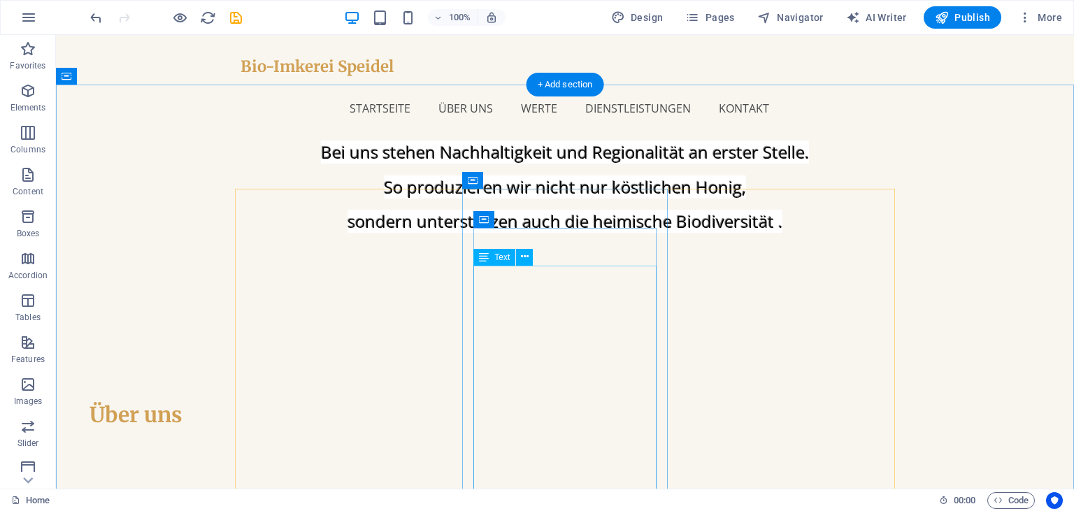
click at [516, 257] on div "Text" at bounding box center [507, 257] width 69 height 17
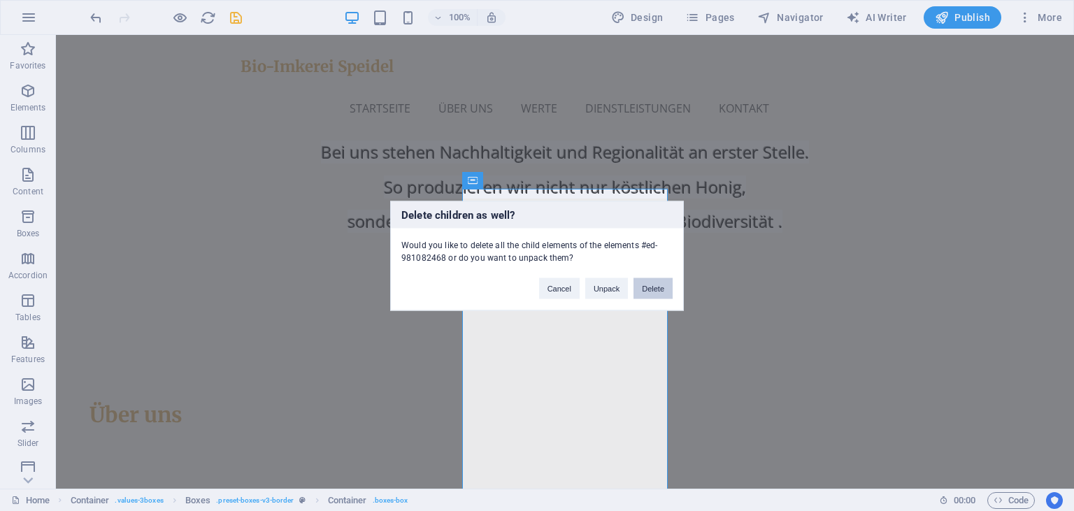
click at [662, 295] on button "Delete" at bounding box center [653, 288] width 39 height 21
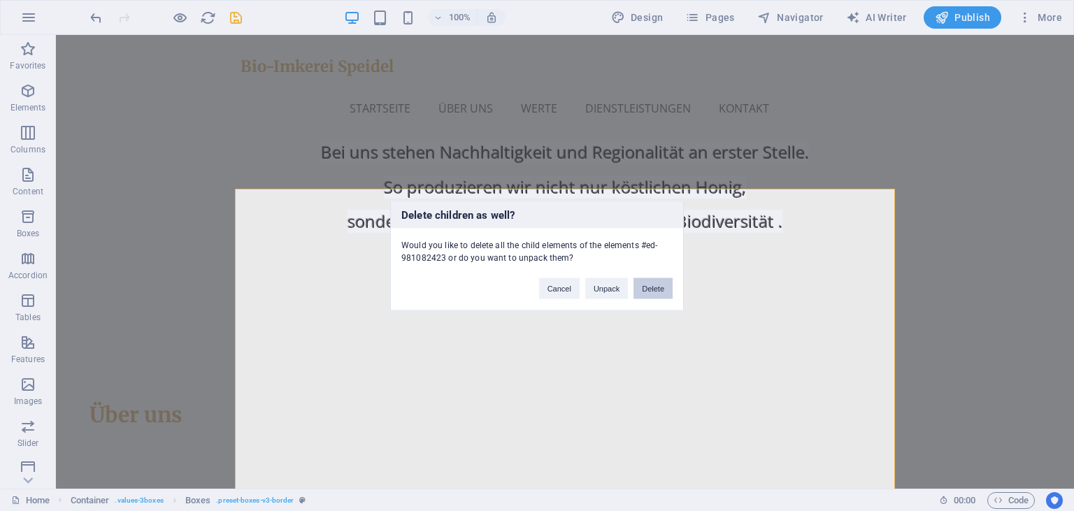
click at [669, 287] on button "Delete" at bounding box center [653, 288] width 39 height 21
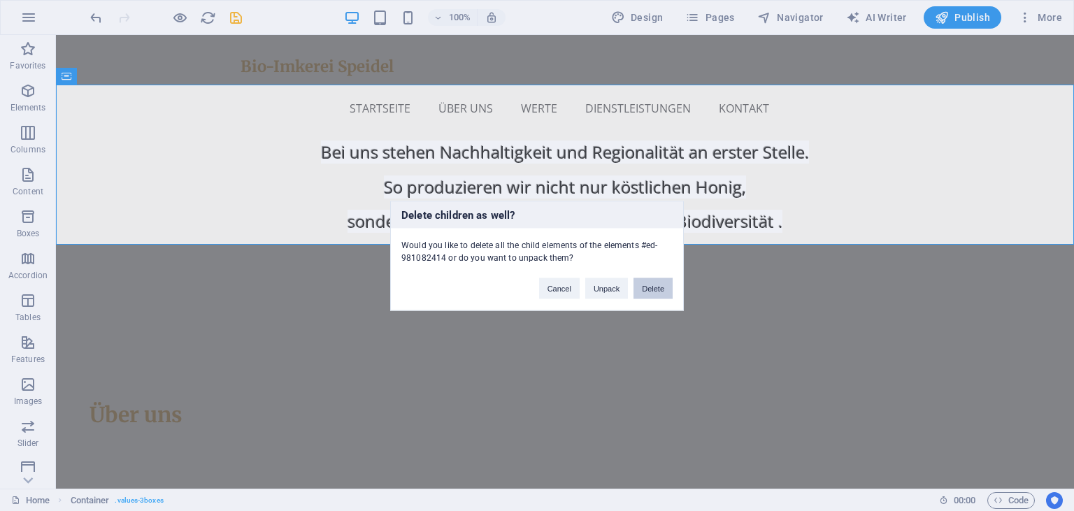
click at [657, 287] on button "Delete" at bounding box center [653, 288] width 39 height 21
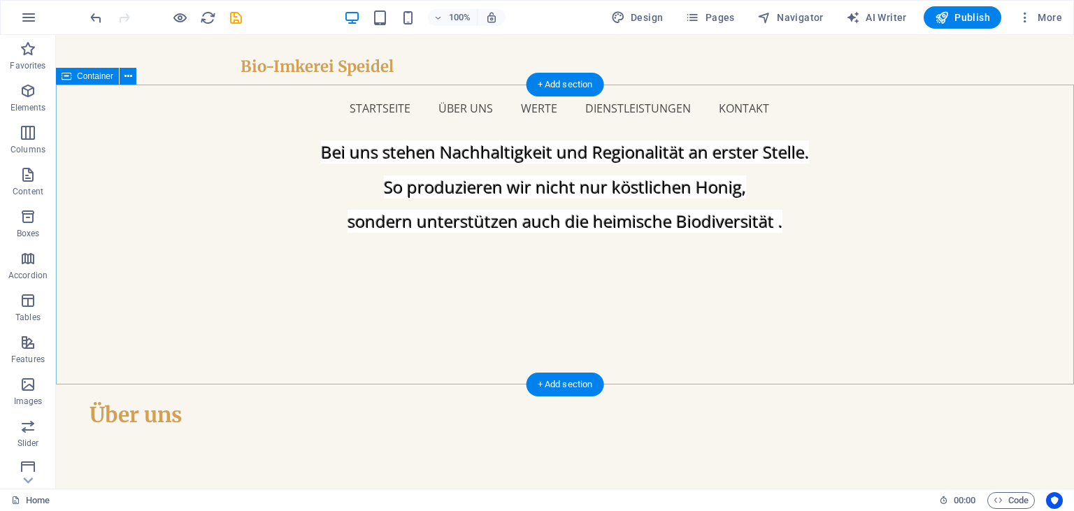
scroll to position [677, 0]
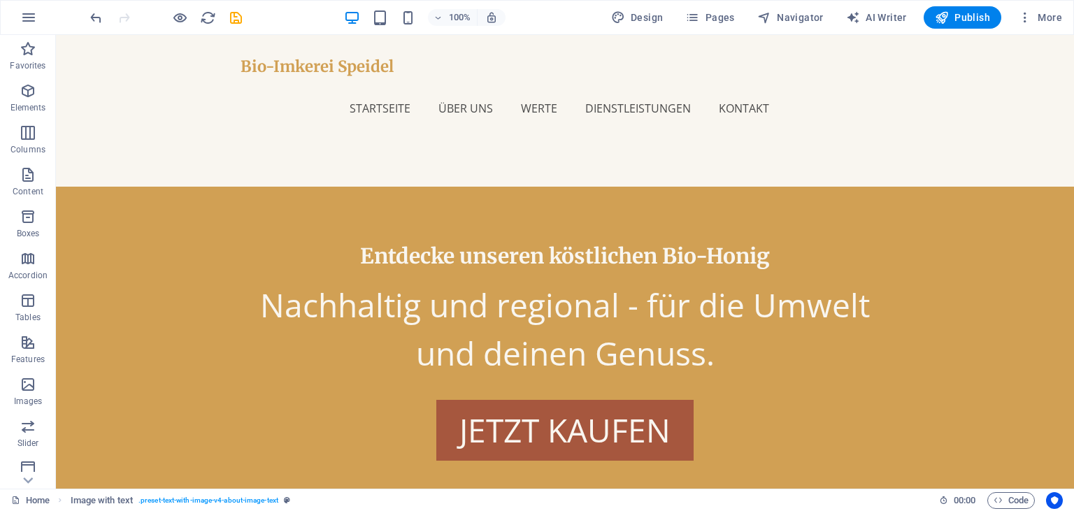
scroll to position [1639, 0]
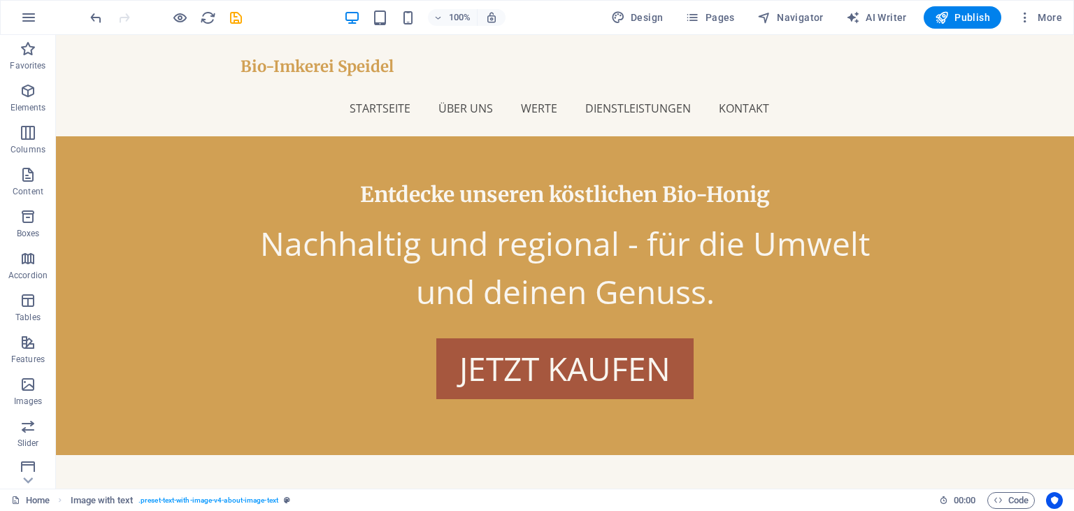
drag, startPoint x: 206, startPoint y: 154, endPoint x: 660, endPoint y: 538, distance: 594.9
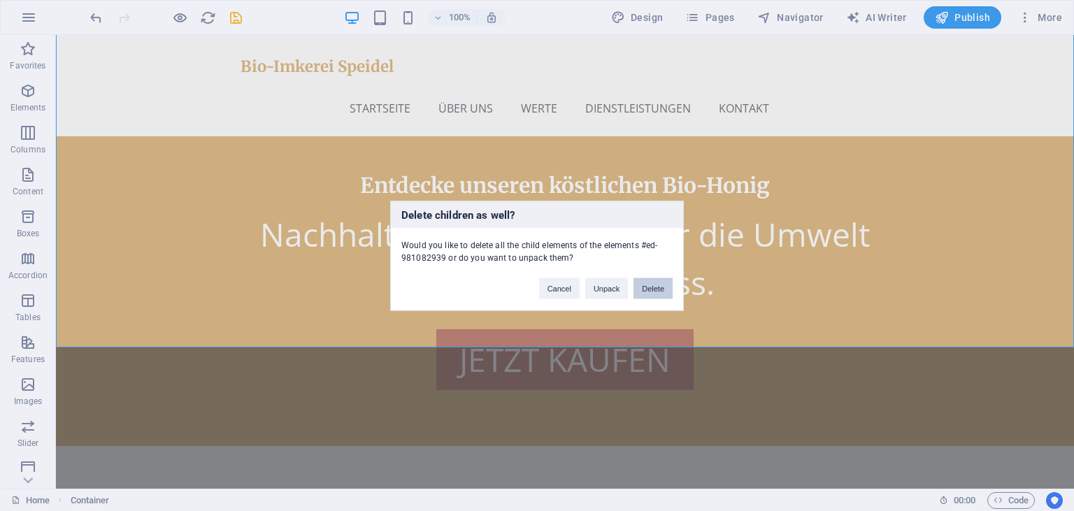
click at [647, 298] on button "Delete" at bounding box center [653, 288] width 39 height 21
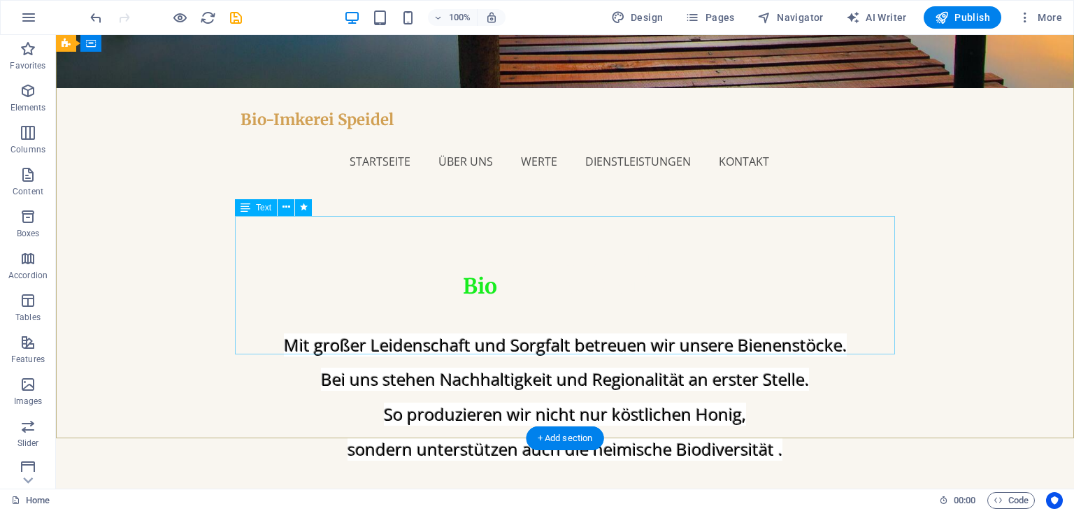
scroll to position [0, 0]
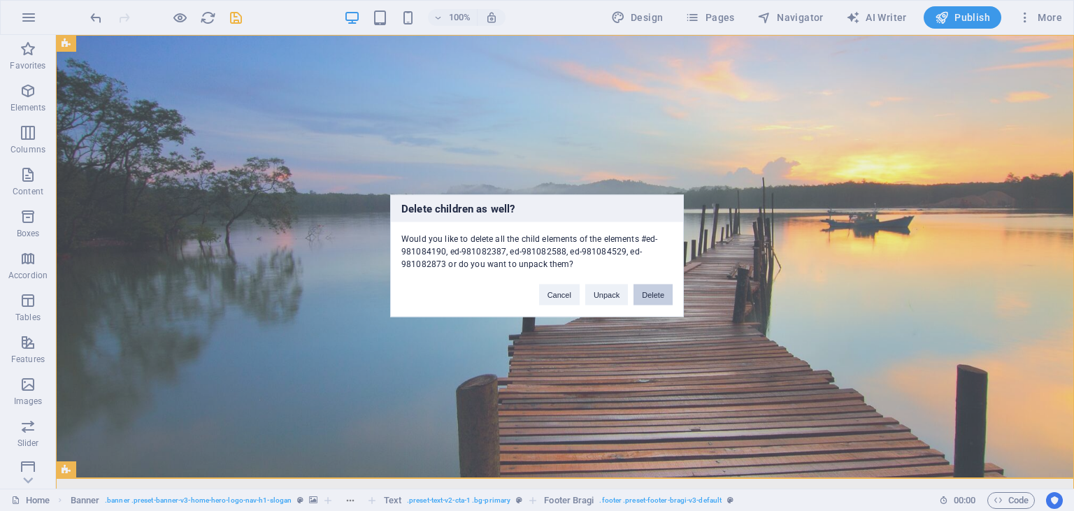
click at [657, 301] on button "Delete" at bounding box center [653, 294] width 39 height 21
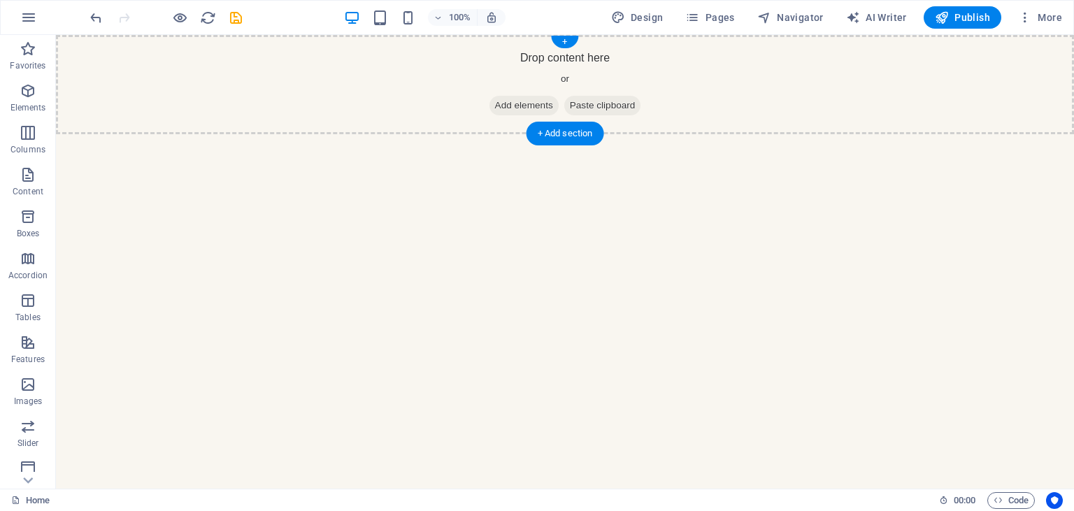
click at [517, 110] on span "Add elements" at bounding box center [524, 106] width 69 height 20
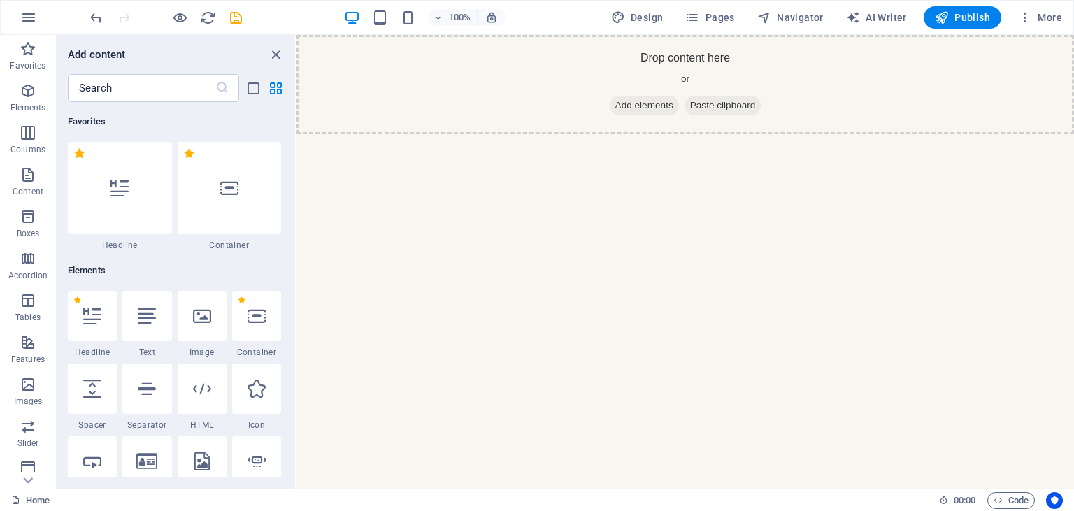
click at [734, 134] on html "Skip to main content Drop content here or Add elements Paste clipboard" at bounding box center [686, 84] width 778 height 99
click at [277, 63] on button "close panel" at bounding box center [275, 54] width 17 height 17
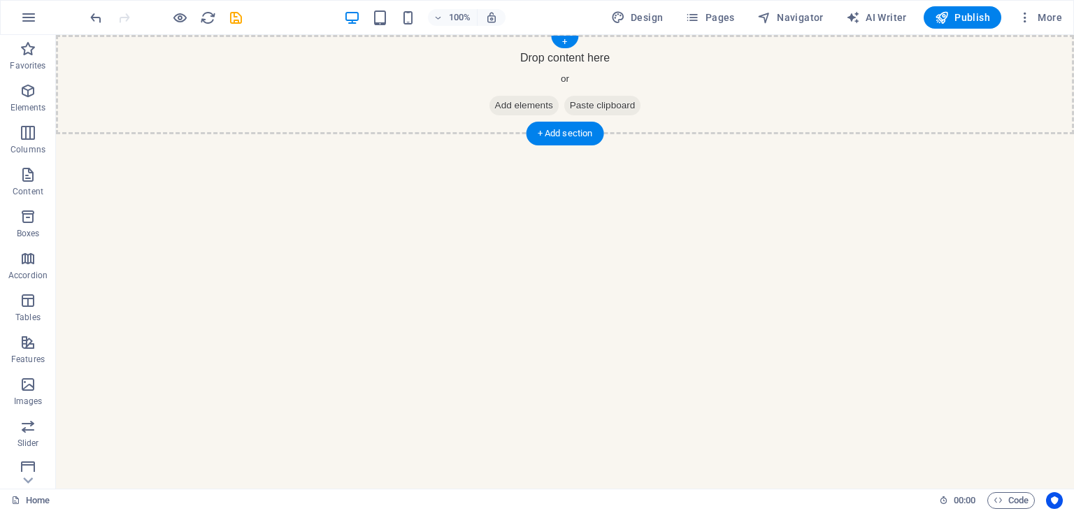
click at [568, 49] on div "Drop content here or Add elements Paste clipboard" at bounding box center [565, 84] width 1018 height 99
click at [563, 43] on div "+" at bounding box center [564, 42] width 27 height 13
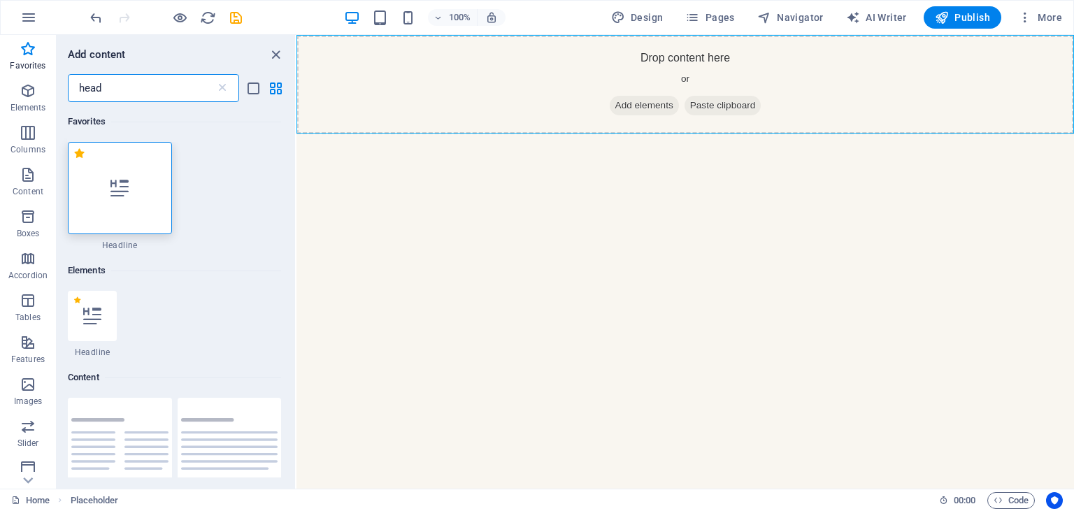
type input "head"
click at [134, 197] on div at bounding box center [120, 188] width 104 height 92
click at [297, 197] on div "Drag here to replace the existing content. Press “Ctrl” if you want to create a…" at bounding box center [686, 262] width 778 height 454
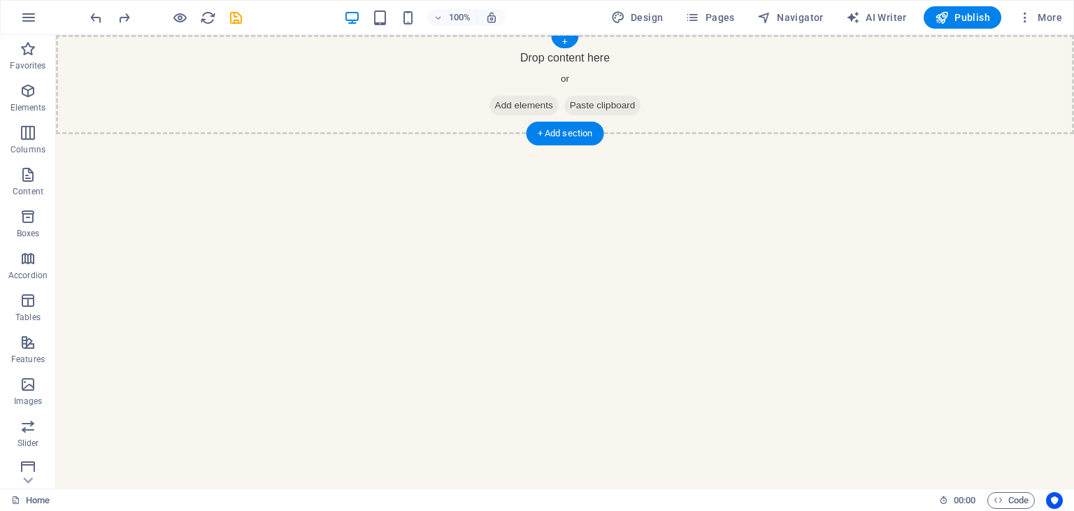
click at [510, 108] on span "Add elements" at bounding box center [524, 106] width 69 height 20
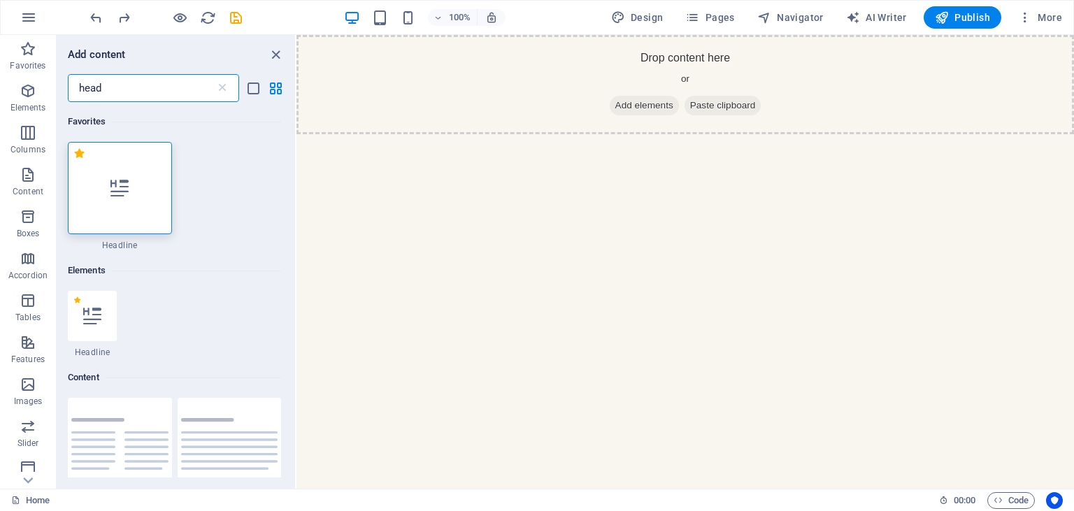
drag, startPoint x: 144, startPoint y: 85, endPoint x: 27, endPoint y: 63, distance: 119.6
click at [68, 74] on input "head" at bounding box center [142, 88] width 148 height 28
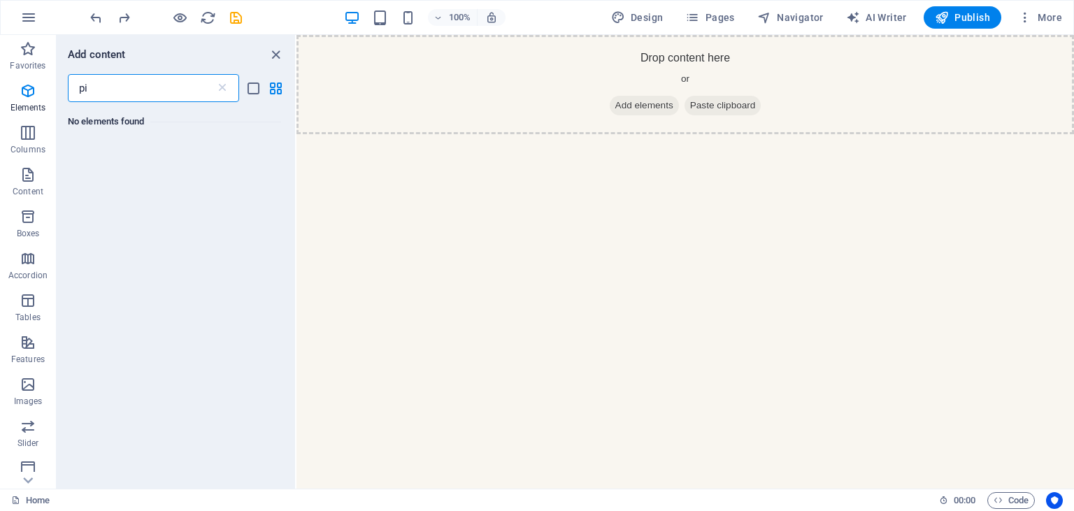
type input "p"
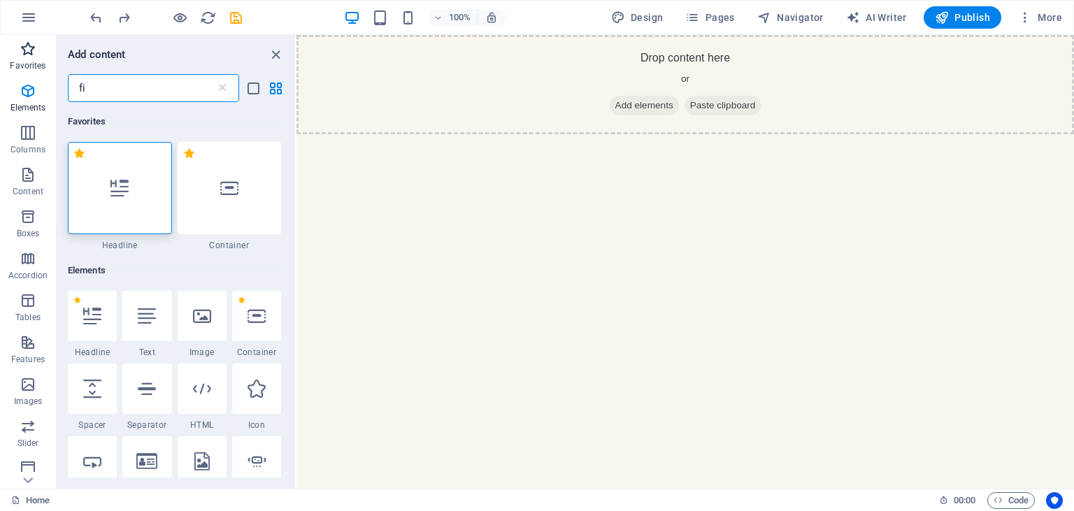
type input "f"
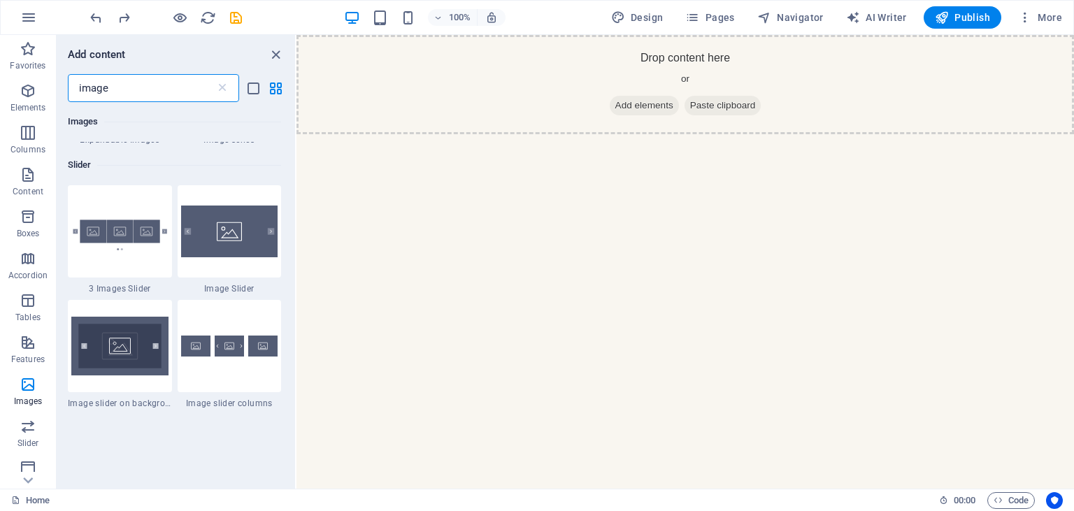
scroll to position [1529, 0]
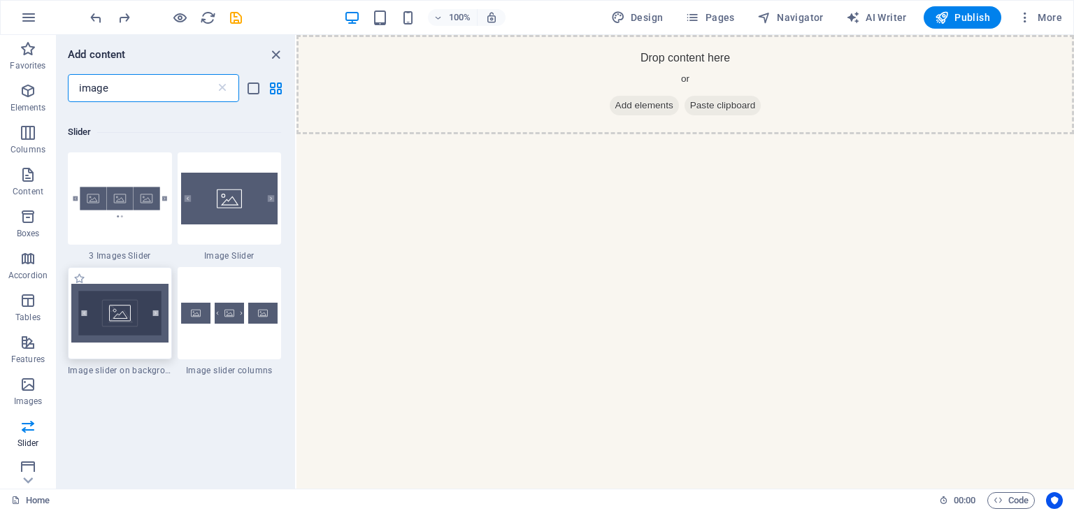
type input "image"
click at [136, 314] on img at bounding box center [119, 313] width 97 height 59
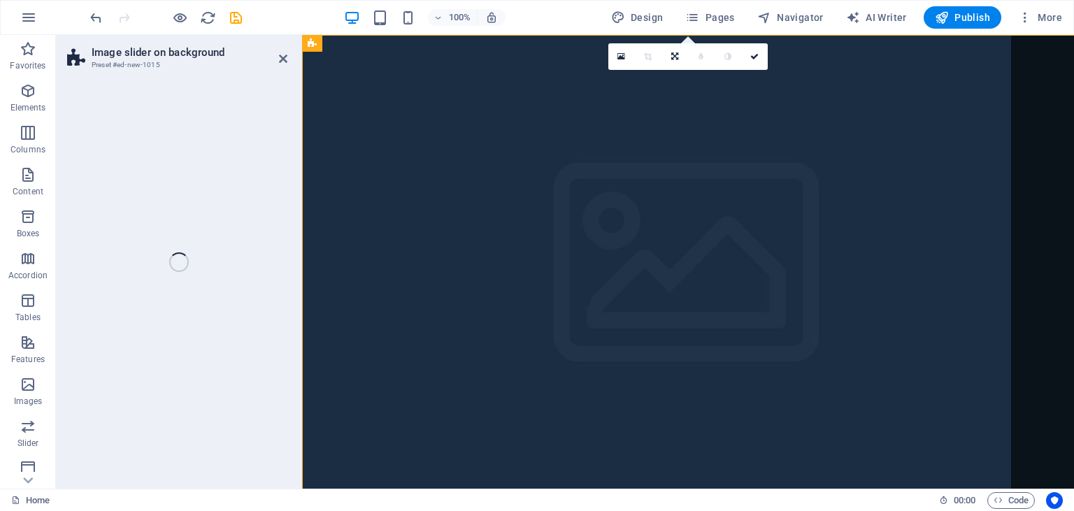
select select "rem"
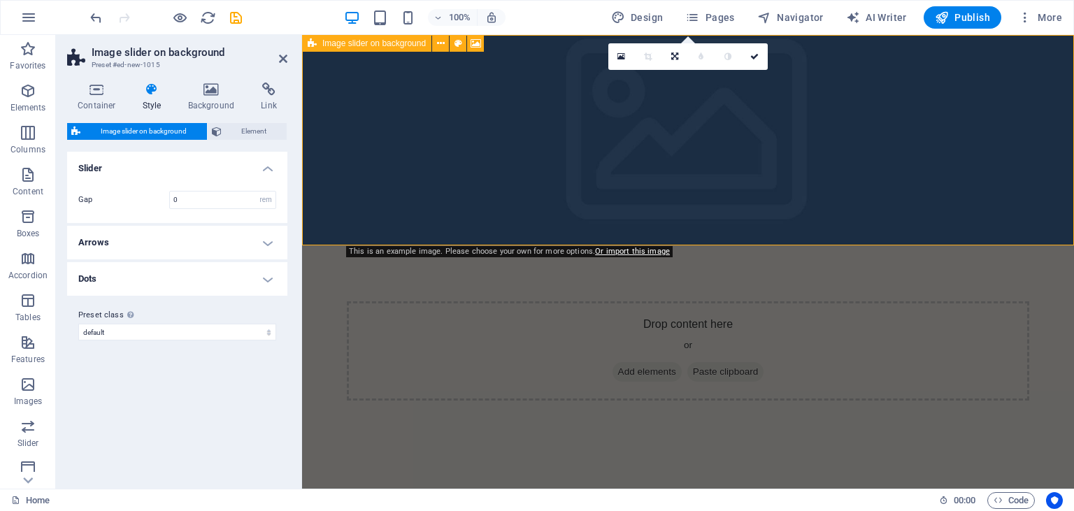
click at [442, 217] on figure at bounding box center [688, 140] width 772 height 210
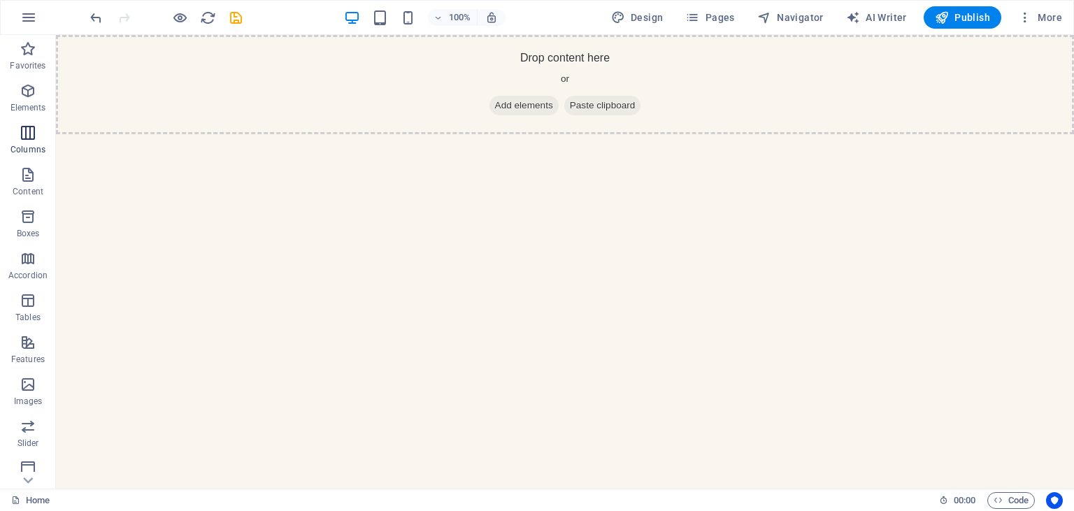
click at [34, 143] on span "Columns" at bounding box center [28, 141] width 56 height 34
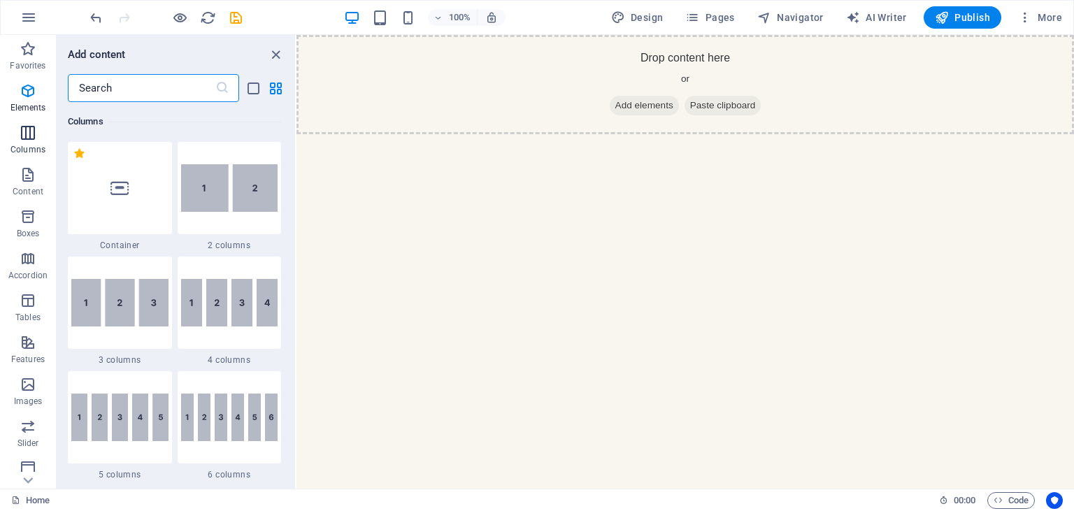
scroll to position [692, 0]
click at [35, 110] on p "Elements" at bounding box center [28, 107] width 36 height 11
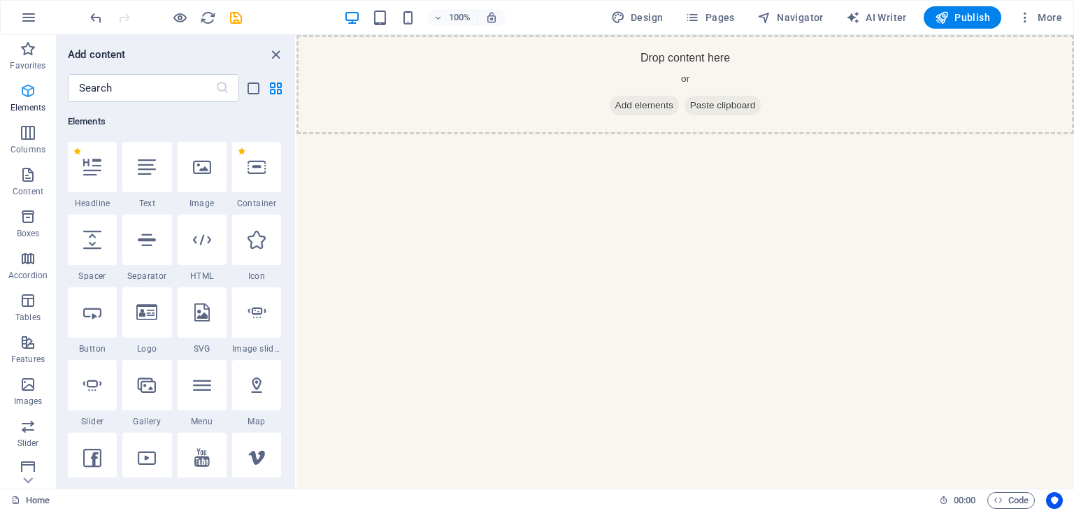
scroll to position [149, 0]
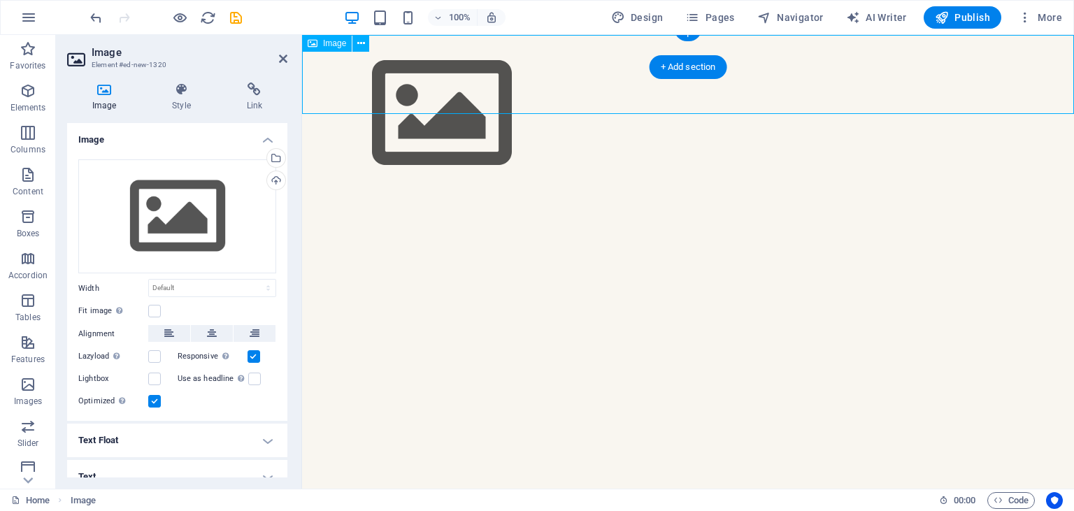
click at [377, 73] on figure at bounding box center [688, 113] width 772 height 157
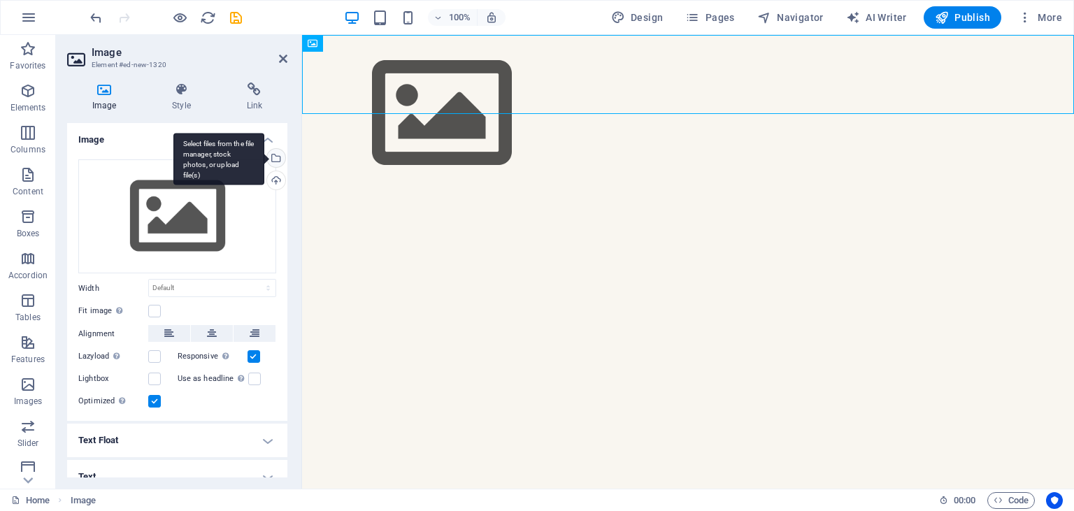
click at [278, 157] on div "Select files from the file manager, stock photos, or upload file(s)" at bounding box center [274, 159] width 21 height 21
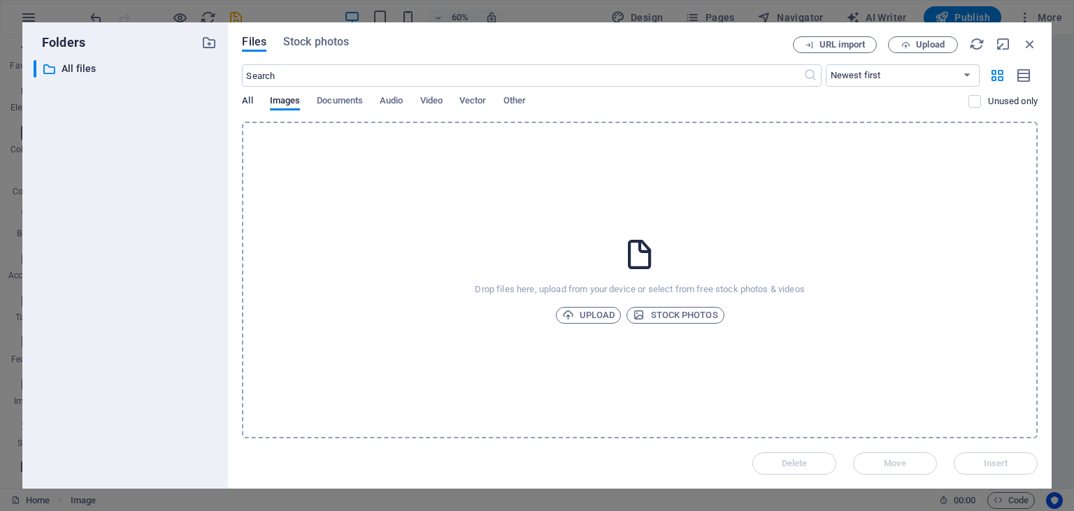
drag, startPoint x: 256, startPoint y: 104, endPoint x: 245, endPoint y: 99, distance: 12.5
click at [245, 99] on div "All Images Documents Audio Video Vector Other" at bounding box center [605, 108] width 727 height 27
click at [245, 99] on span "All" at bounding box center [247, 102] width 10 height 20
click at [929, 49] on span "Upload" at bounding box center [930, 45] width 29 height 8
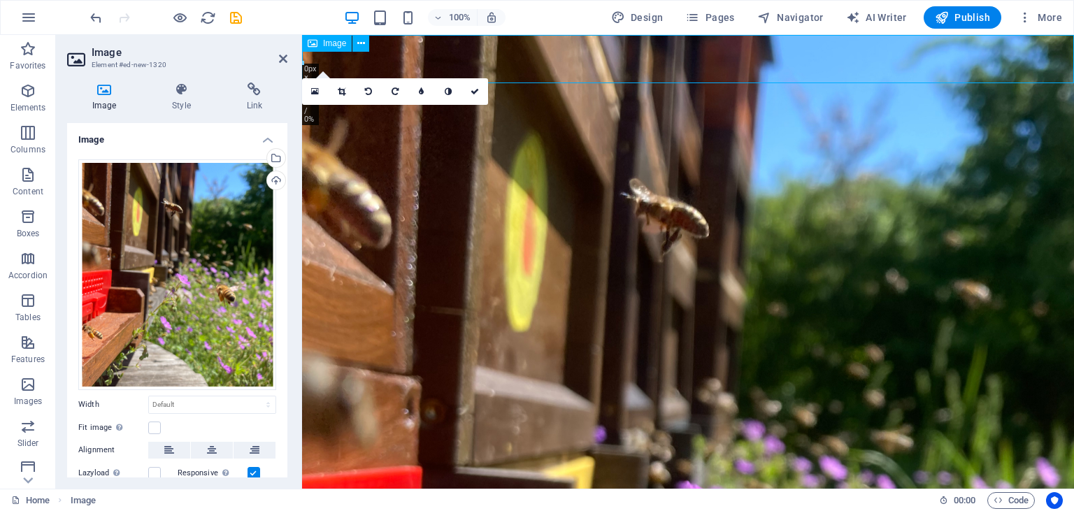
click at [568, 69] on figure at bounding box center [688, 487] width 772 height 904
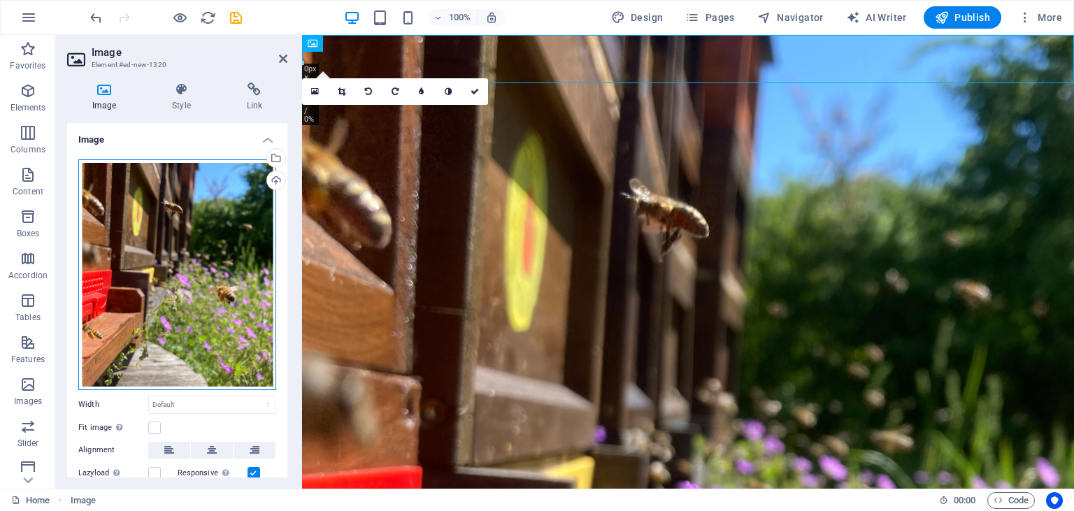
click at [208, 273] on div "Drag files here, click to choose files or select files from Files or our free s…" at bounding box center [177, 274] width 198 height 231
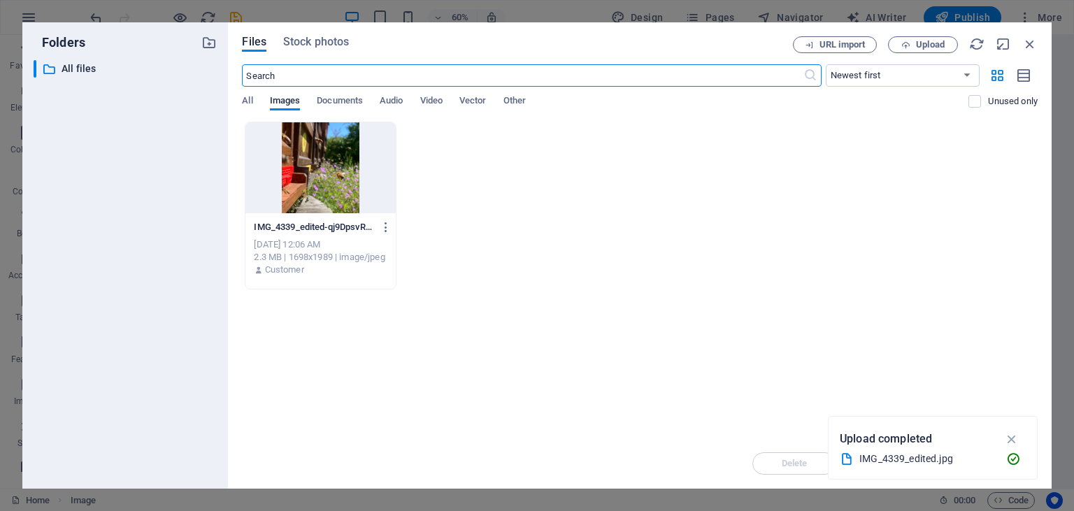
click at [1022, 49] on div "URL import Upload" at bounding box center [915, 44] width 245 height 17
click at [1028, 47] on icon "button" at bounding box center [1029, 43] width 15 height 15
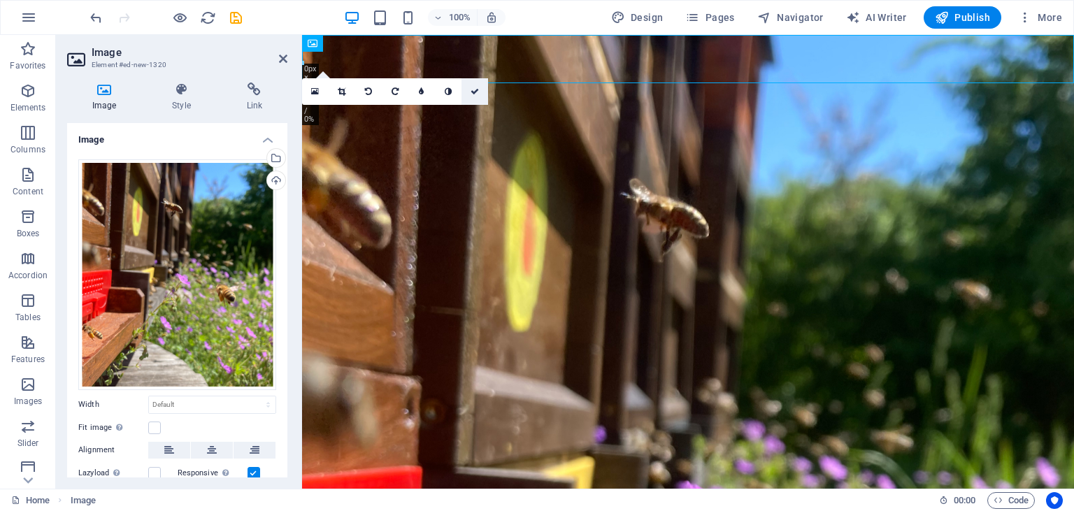
click at [471, 90] on icon at bounding box center [475, 91] width 8 height 8
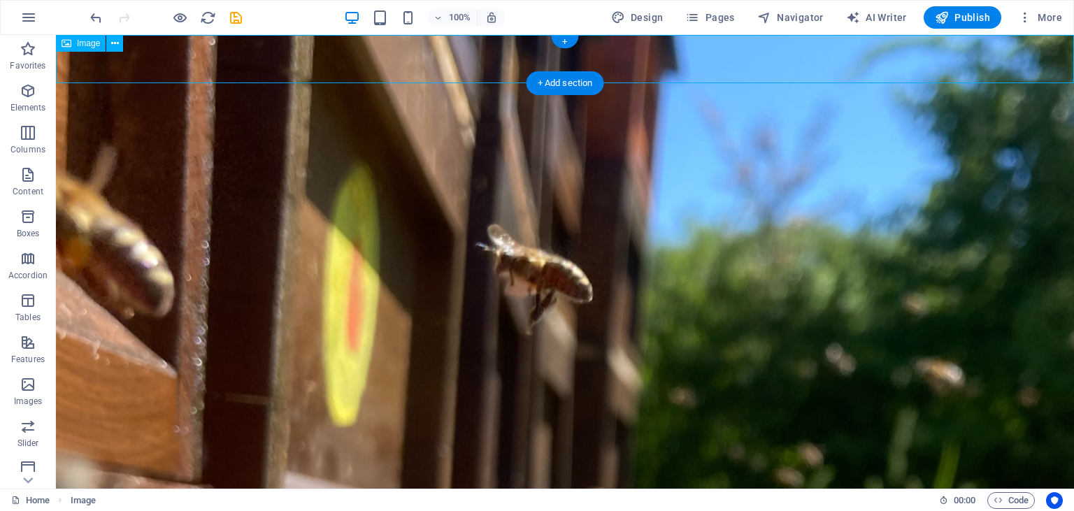
click at [29, 169] on icon "button" at bounding box center [28, 174] width 17 height 17
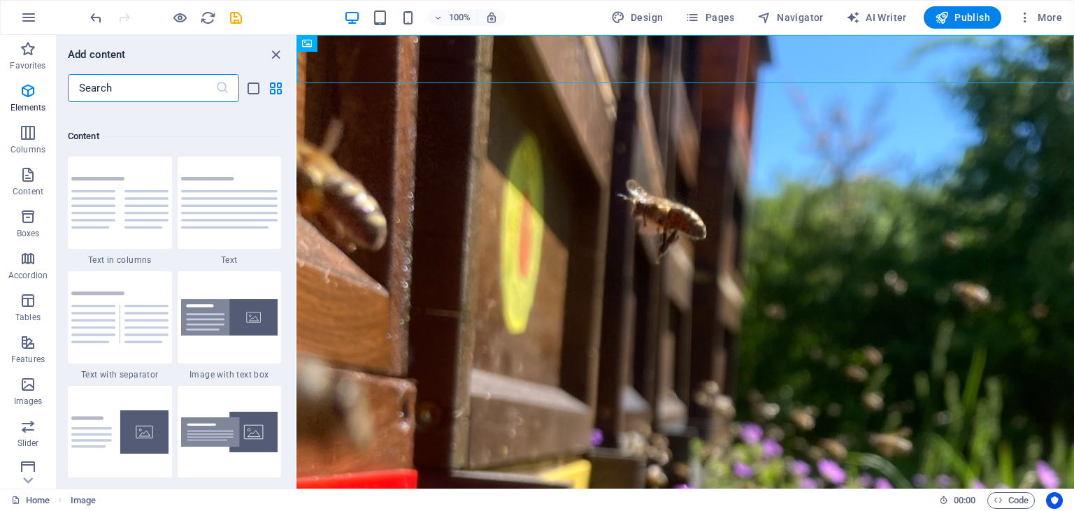
scroll to position [2447, 0]
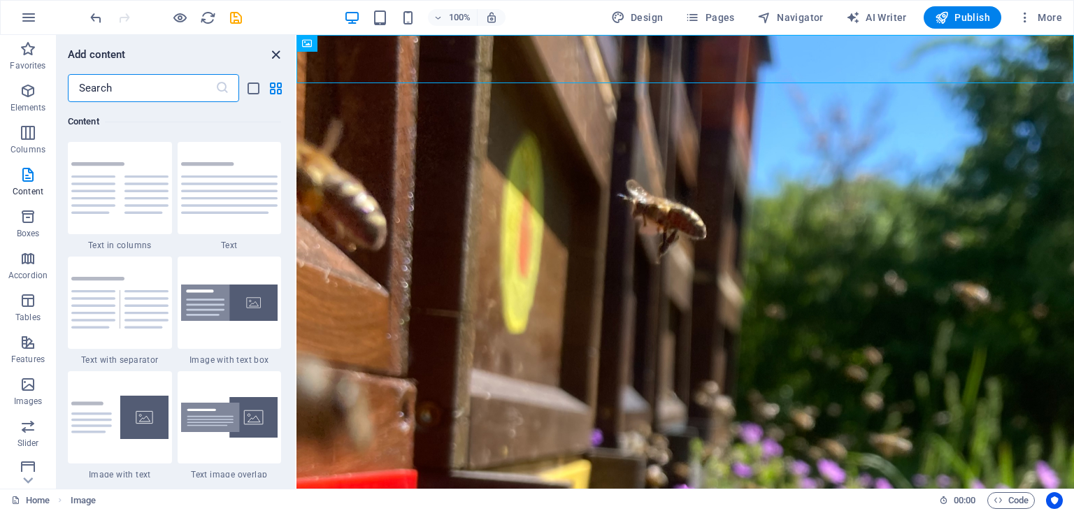
click at [283, 56] on icon "close panel" at bounding box center [276, 55] width 16 height 16
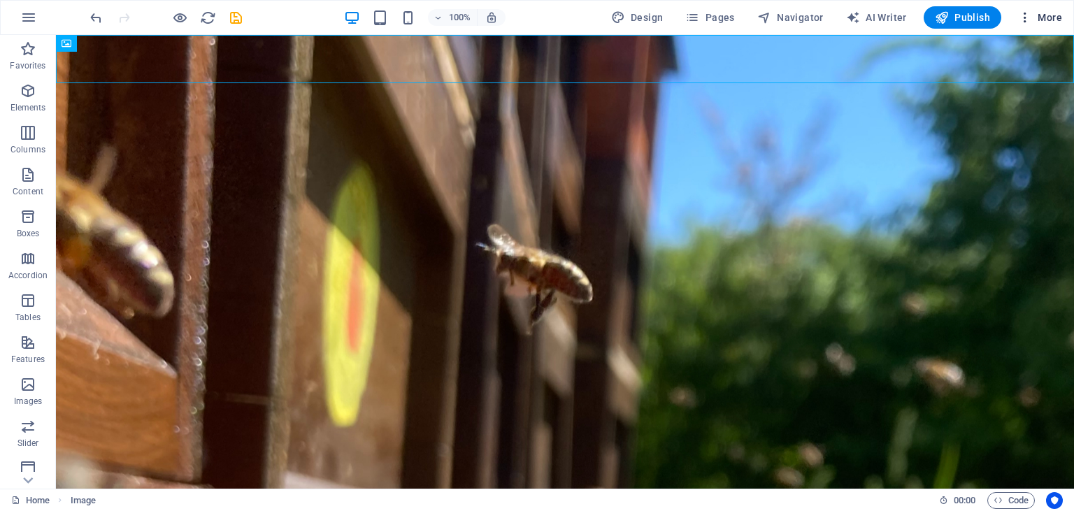
click at [1039, 20] on span "More" at bounding box center [1040, 17] width 44 height 14
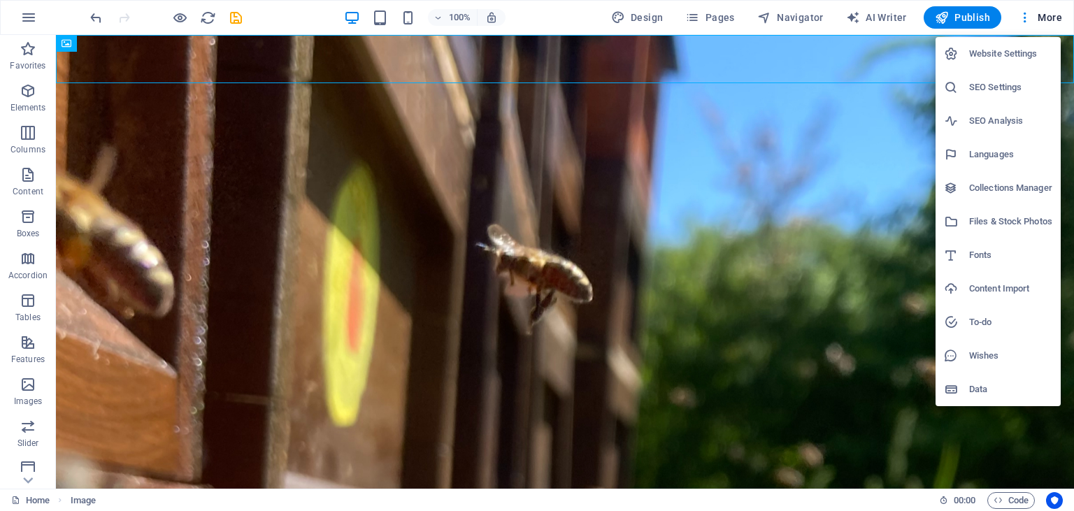
click at [754, 199] on div at bounding box center [537, 255] width 1074 height 511
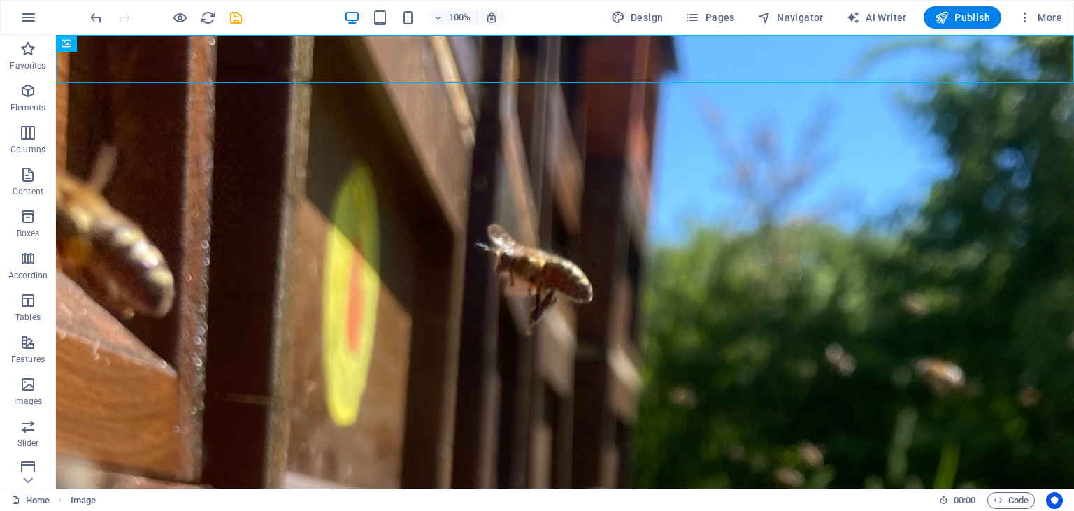
click at [392, 21] on div "100%" at bounding box center [425, 17] width 162 height 22
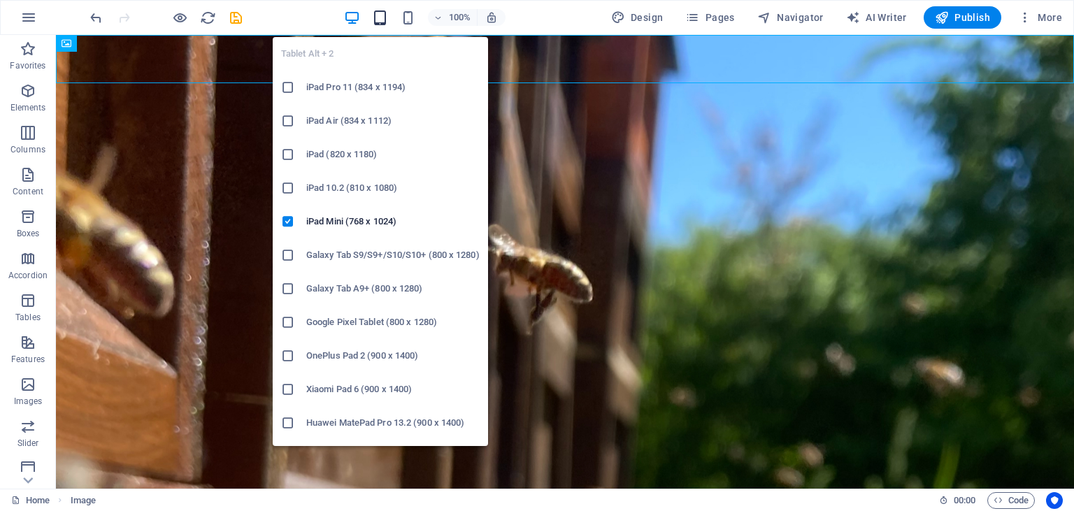
click at [388, 20] on icon "button" at bounding box center [380, 18] width 16 height 16
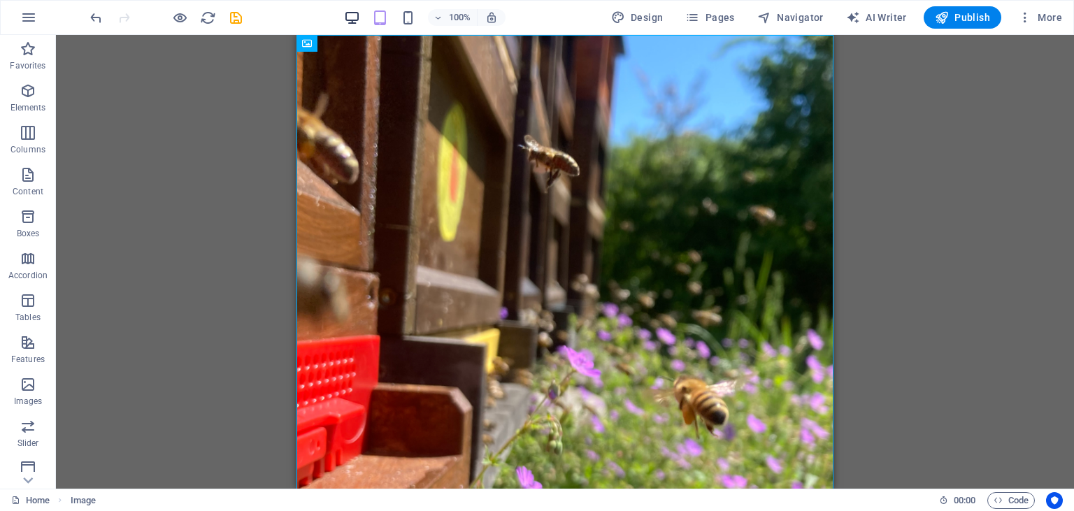
click at [349, 14] on icon "button" at bounding box center [352, 18] width 16 height 16
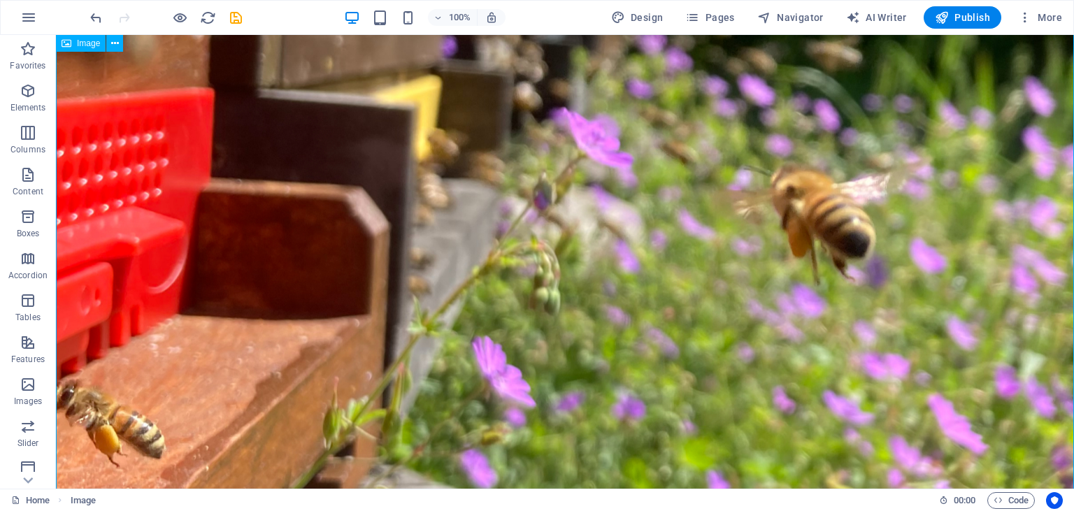
scroll to position [738, 0]
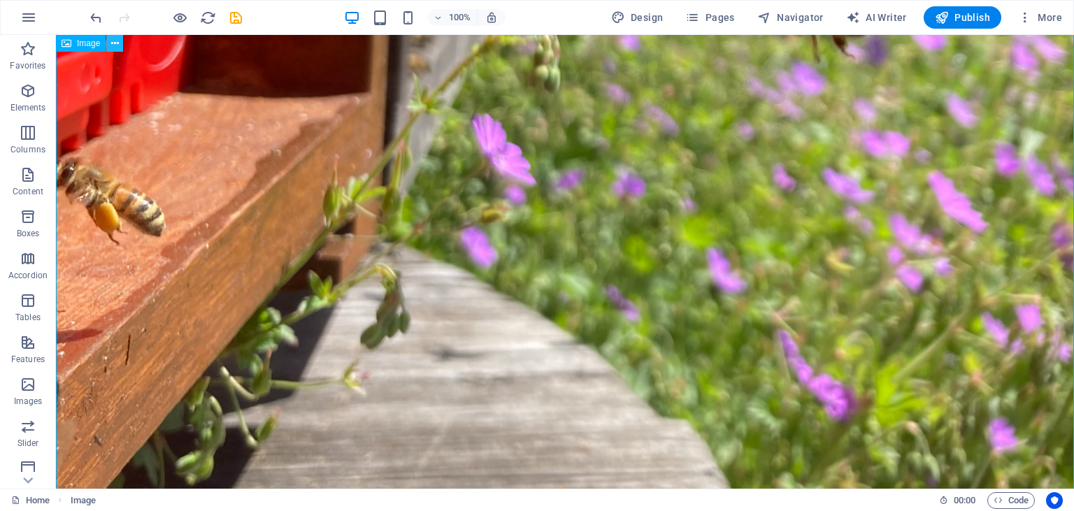
click at [110, 38] on button at bounding box center [114, 43] width 17 height 17
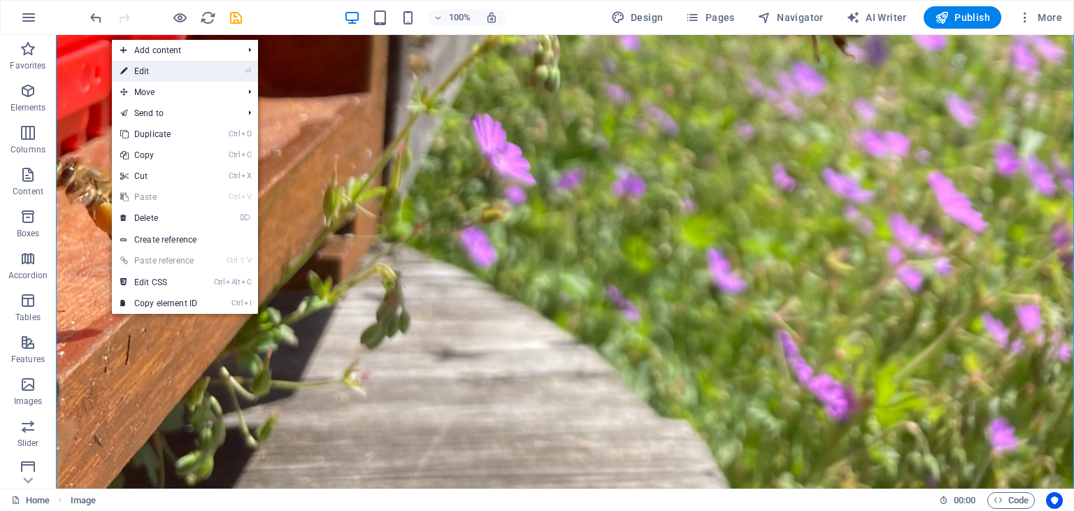
click at [159, 77] on link "⏎ Edit" at bounding box center [159, 71] width 94 height 21
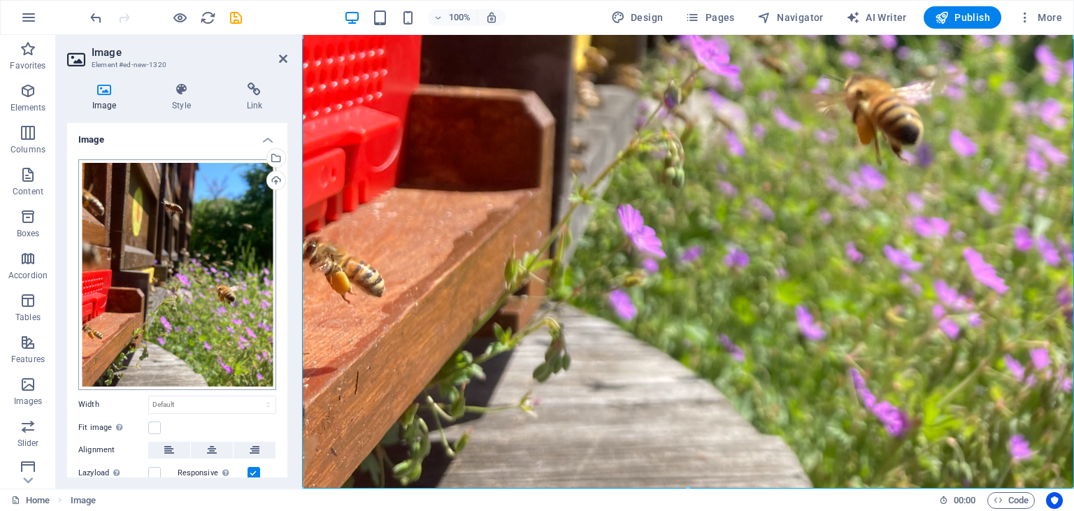
scroll to position [132, 0]
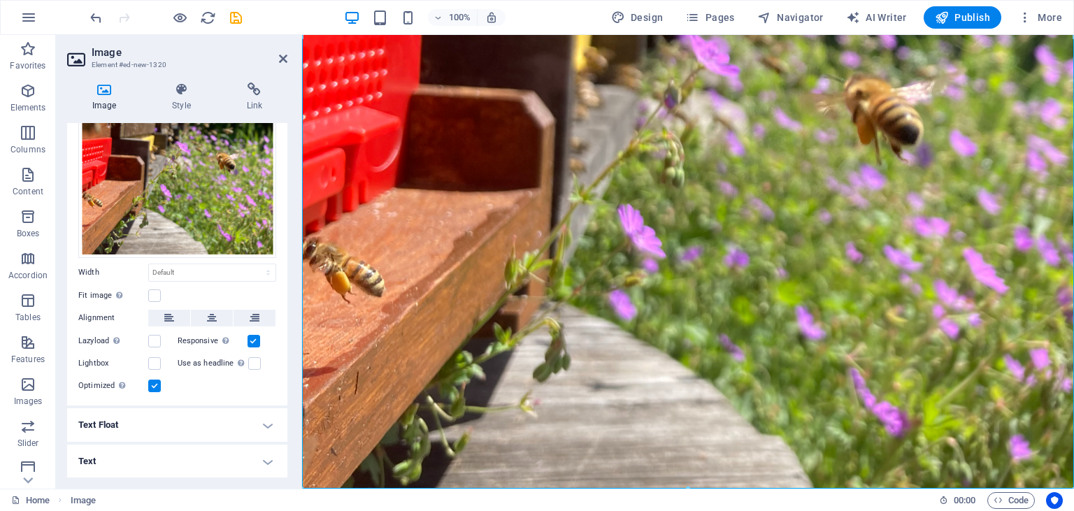
click at [164, 469] on h4 "Text" at bounding box center [177, 462] width 220 height 34
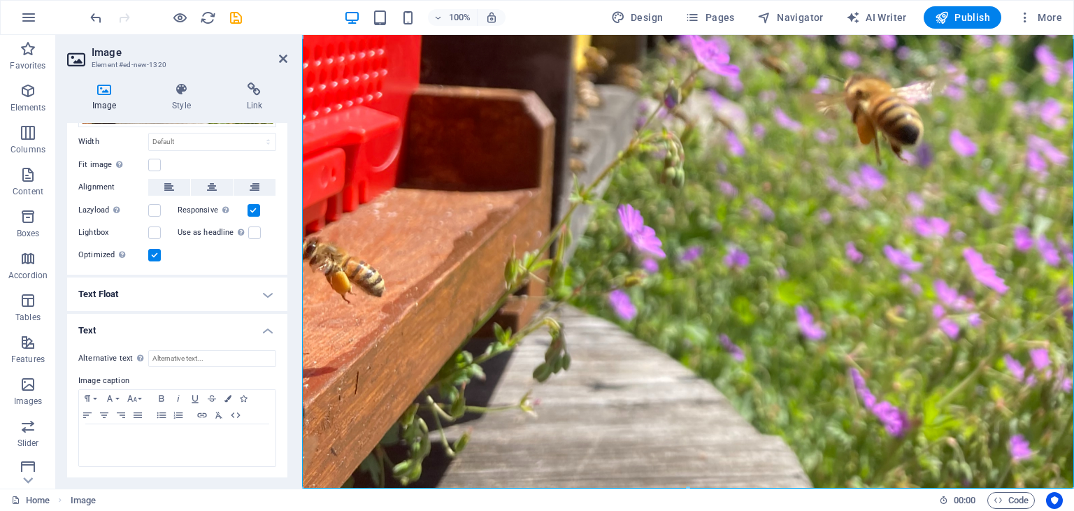
click at [182, 295] on h4 "Text Float" at bounding box center [177, 295] width 220 height 34
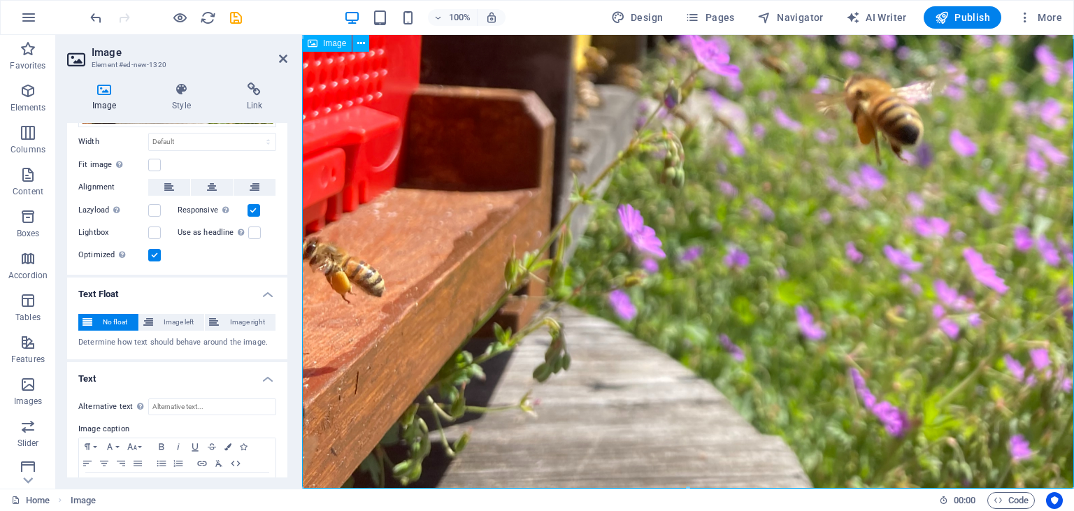
click at [502, 279] on figure at bounding box center [688, 37] width 772 height 904
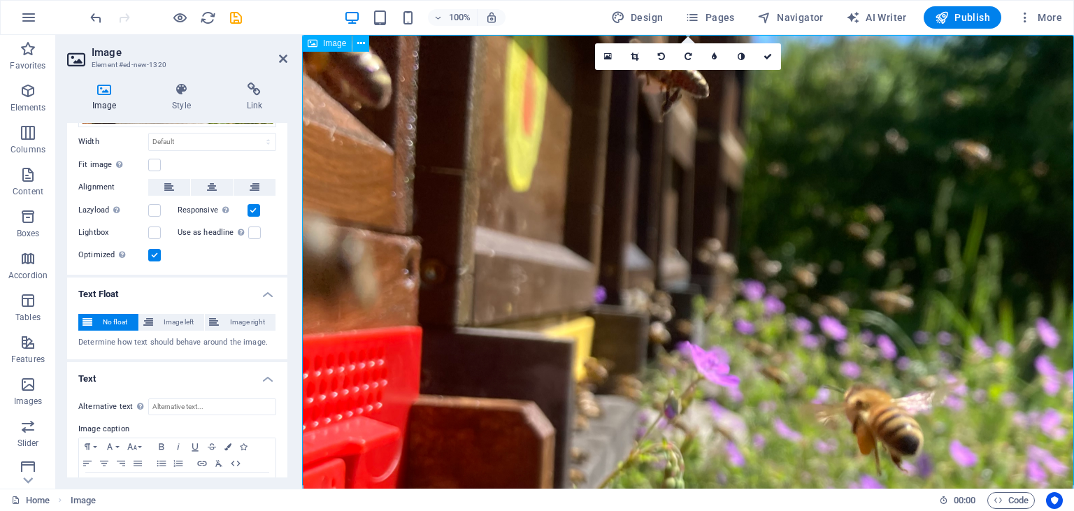
scroll to position [0, 0]
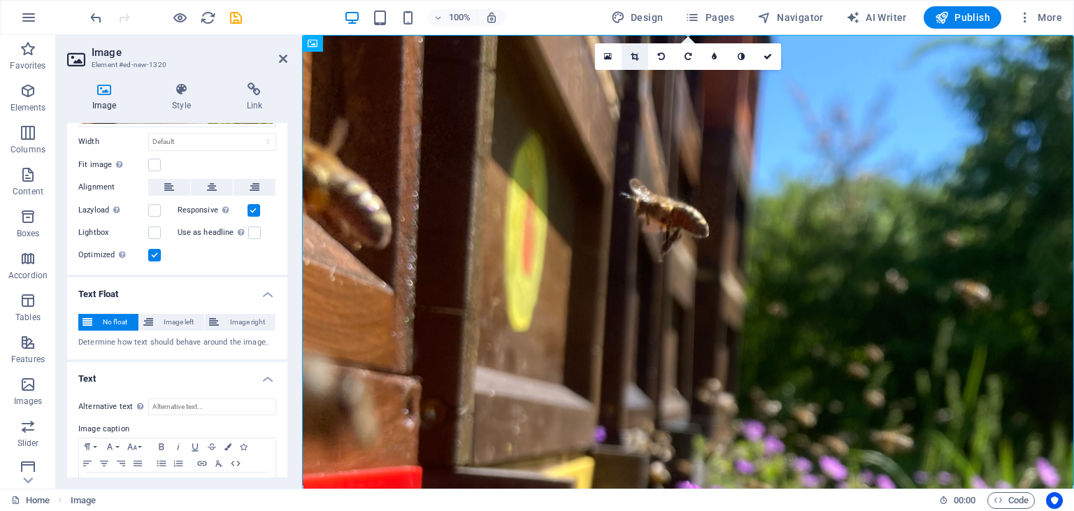
click at [636, 62] on link at bounding box center [635, 56] width 27 height 27
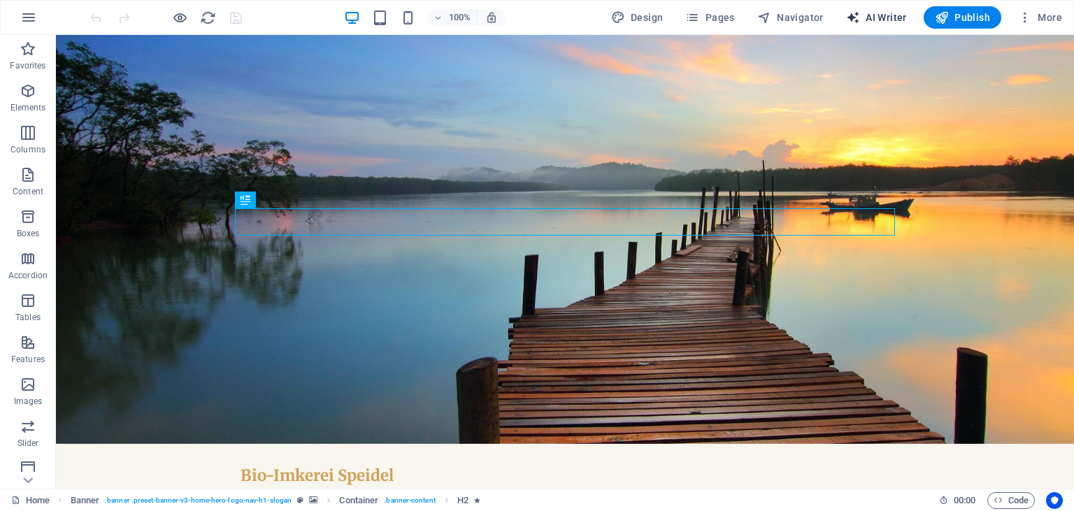
click at [881, 10] on button "AI Writer" at bounding box center [877, 17] width 72 height 22
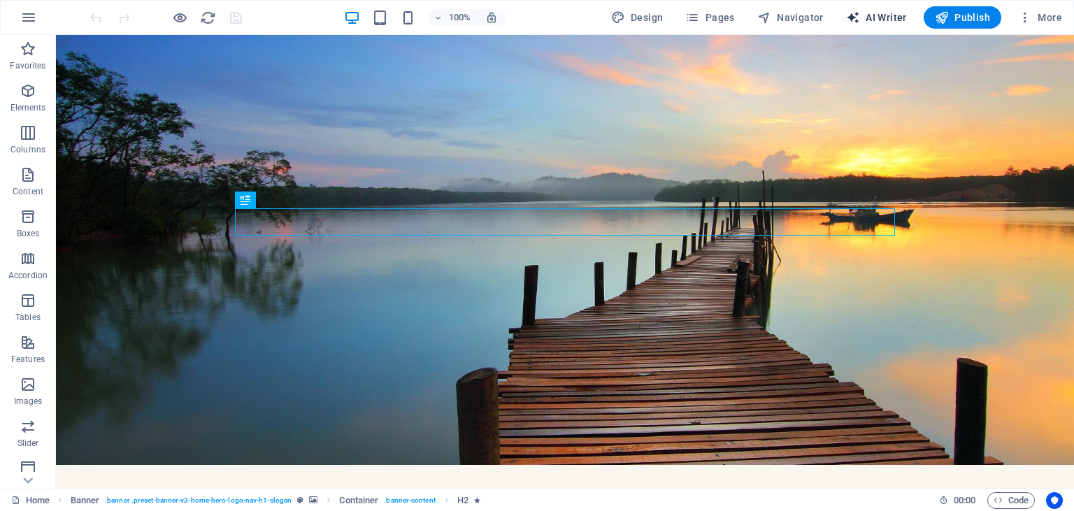
select select "English"
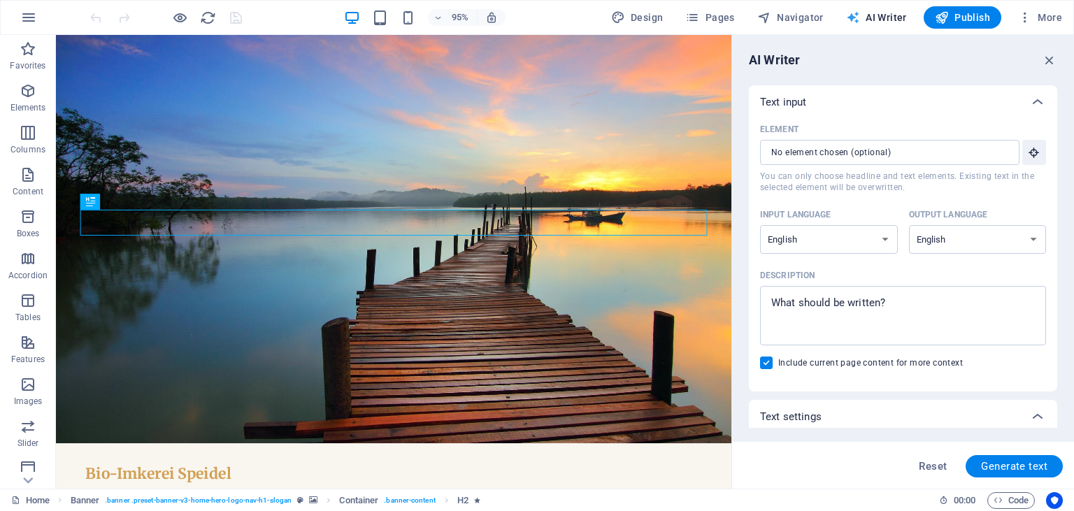
click at [881, 10] on button "AI Writer" at bounding box center [877, 17] width 72 height 22
click at [1038, 15] on span "More" at bounding box center [1040, 17] width 44 height 14
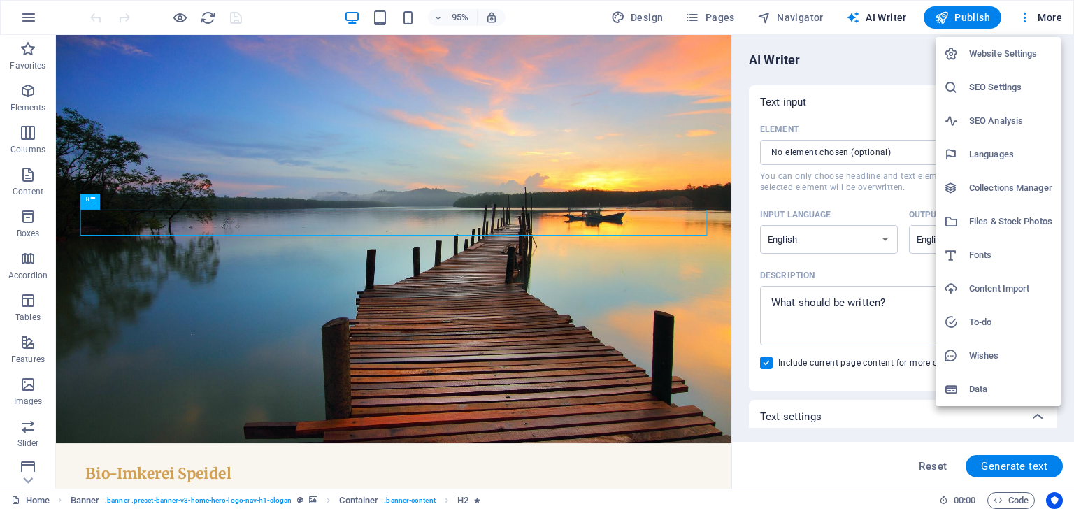
click at [1004, 63] on li "Website Settings" at bounding box center [998, 54] width 125 height 34
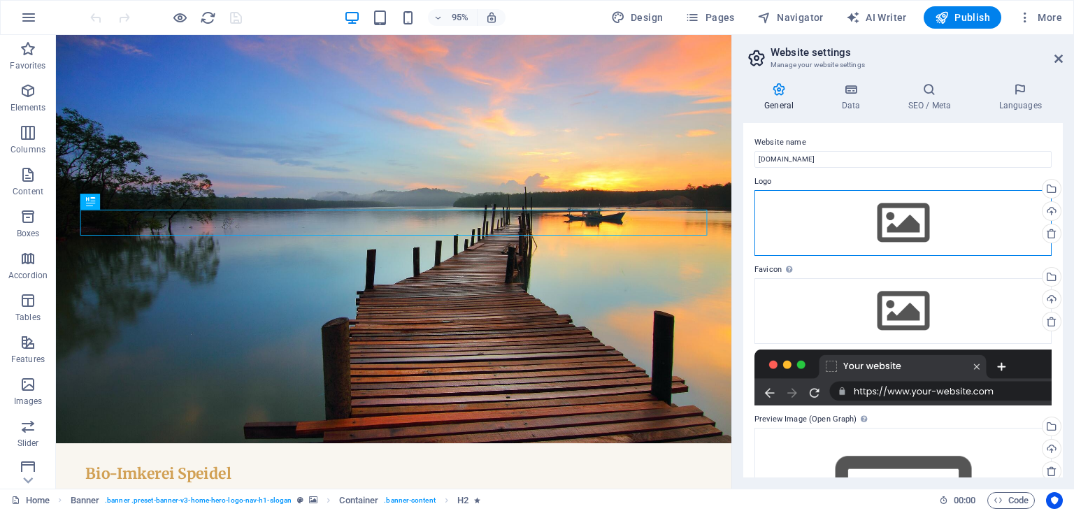
click at [871, 220] on div "Drag files here, click to choose files or select files from Files or our free s…" at bounding box center [903, 223] width 297 height 66
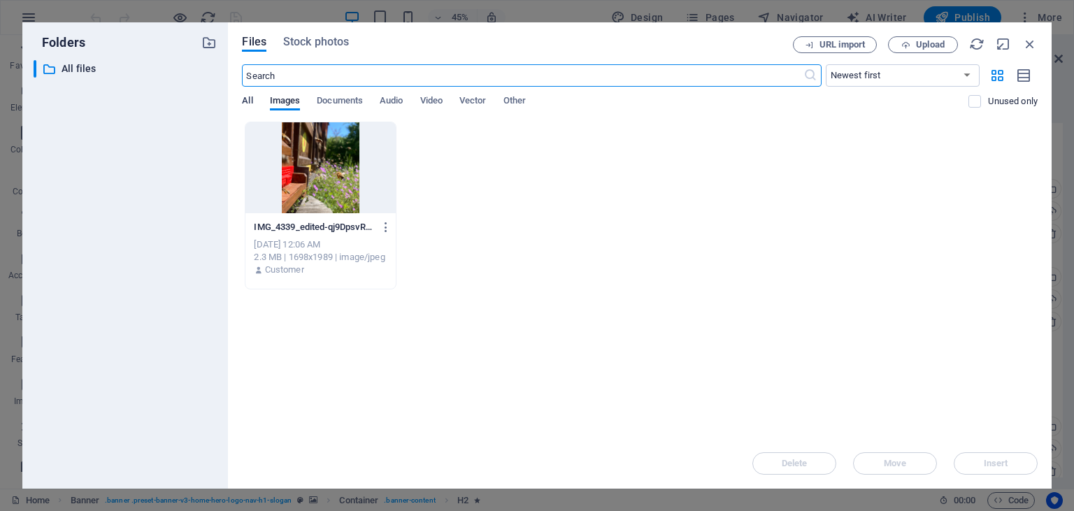
click at [252, 105] on span "All" at bounding box center [247, 102] width 10 height 20
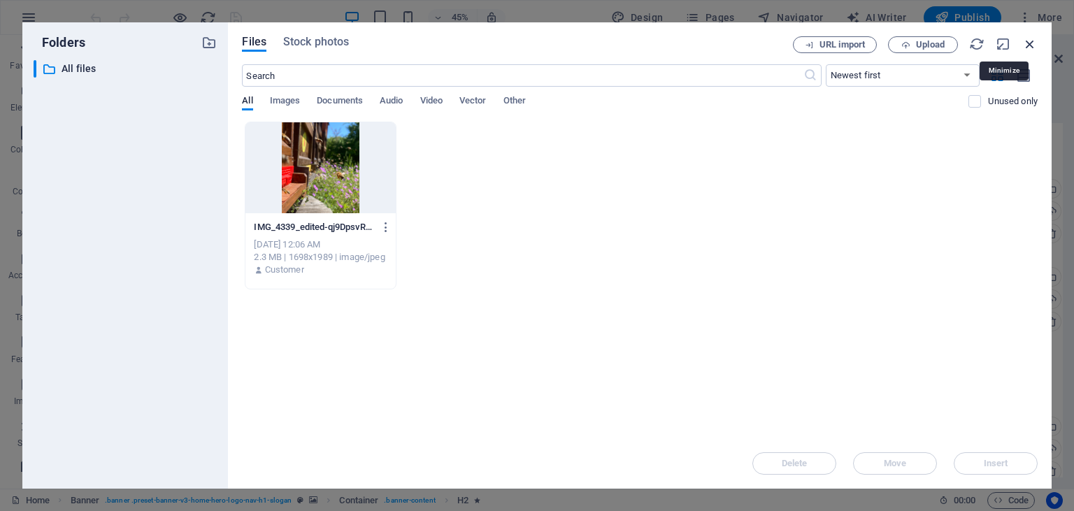
click at [1036, 38] on icon "button" at bounding box center [1029, 43] width 15 height 15
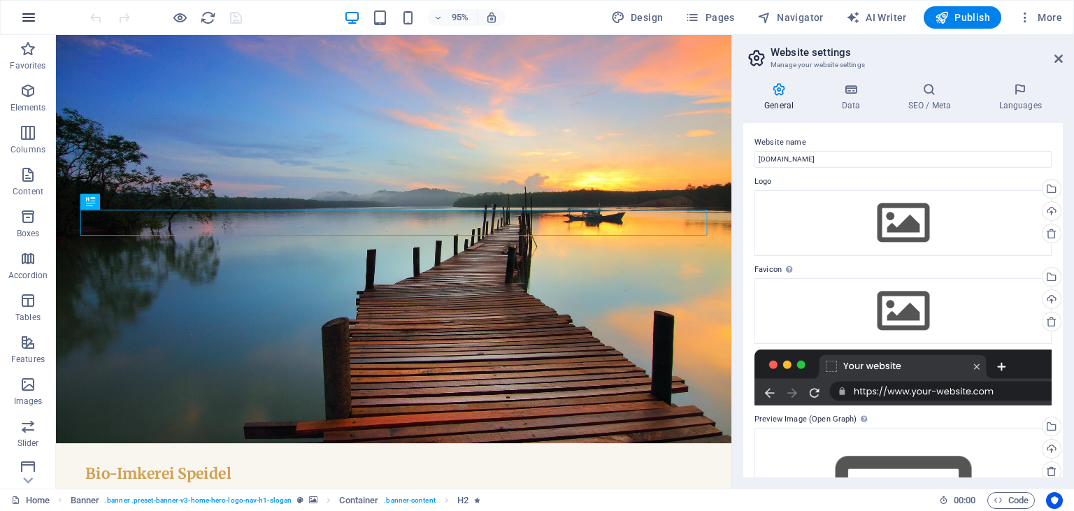
click at [36, 22] on icon "button" at bounding box center [28, 17] width 17 height 17
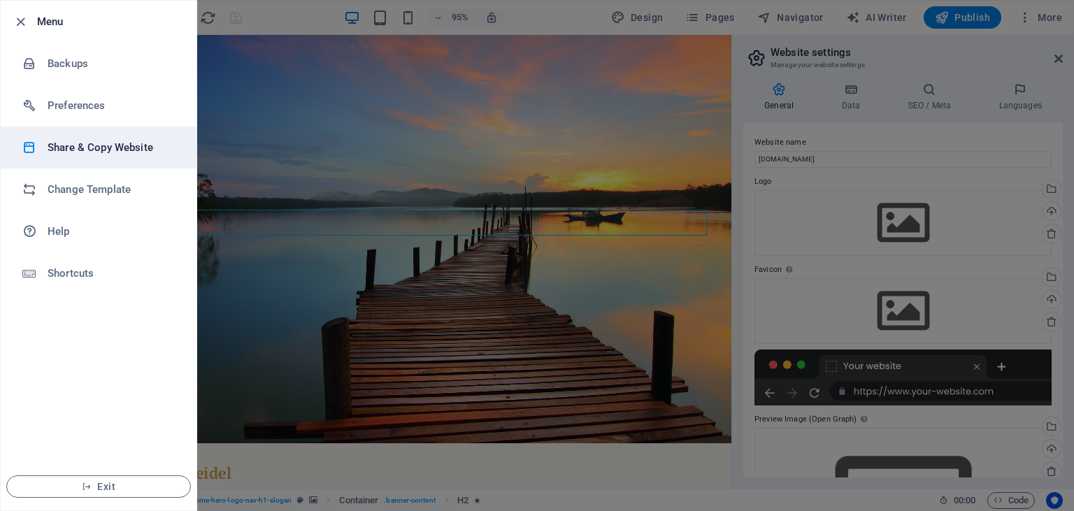
click at [77, 143] on h6 "Share & Copy Website" at bounding box center [112, 147] width 129 height 17
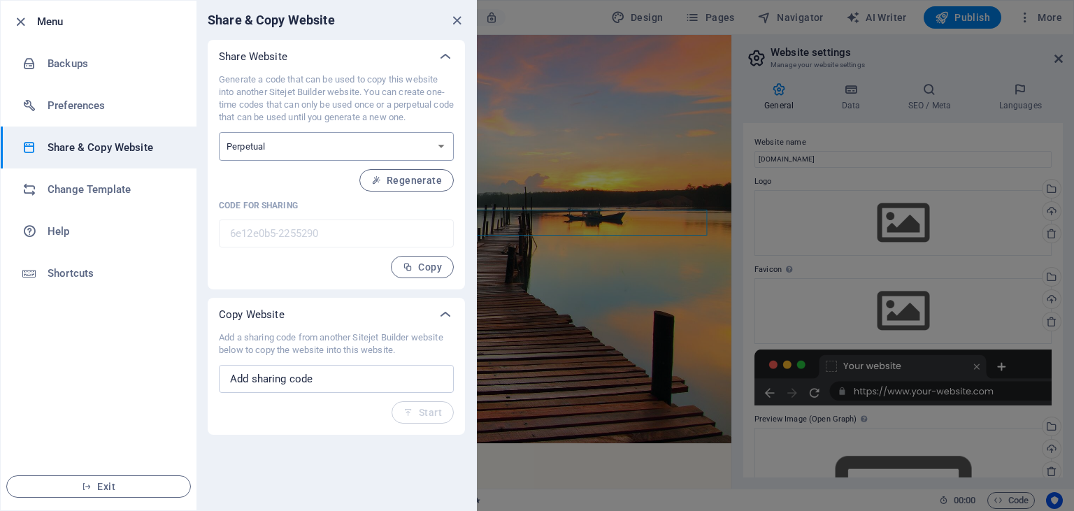
click at [219, 132] on select "One-time Perpetual" at bounding box center [336, 146] width 235 height 29
click at [357, 145] on select "One-time Perpetual" at bounding box center [336, 146] width 235 height 29
drag, startPoint x: 336, startPoint y: 339, endPoint x: 352, endPoint y: 340, distance: 16.8
click at [352, 340] on p "Add a sharing code from another Sitejet Builder website below to copy the websi…" at bounding box center [336, 343] width 235 height 25
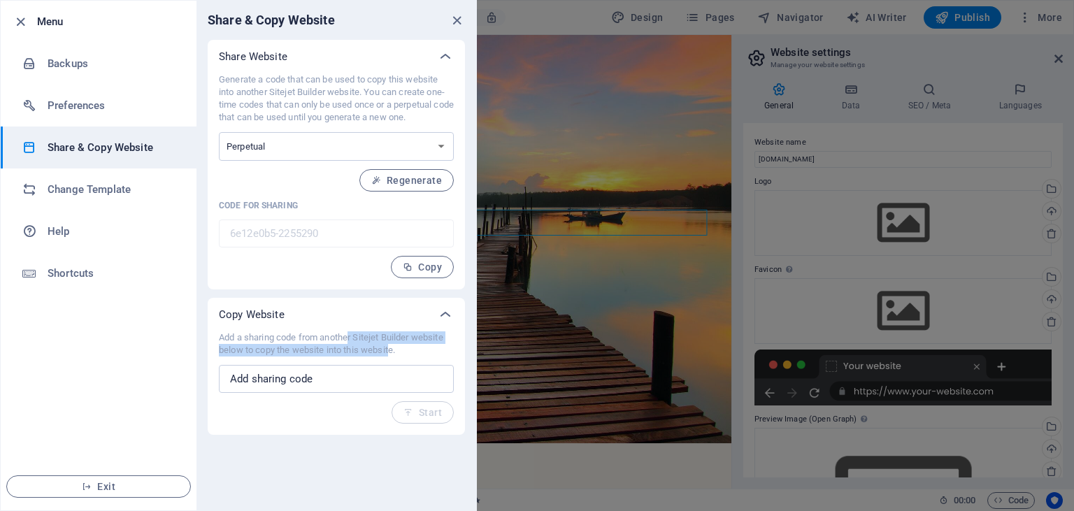
drag, startPoint x: 352, startPoint y: 337, endPoint x: 391, endPoint y: 348, distance: 40.1
click at [391, 348] on p "Add a sharing code from another Sitejet Builder website below to copy the websi…" at bounding box center [336, 343] width 235 height 25
click at [379, 387] on input "text" at bounding box center [336, 379] width 235 height 28
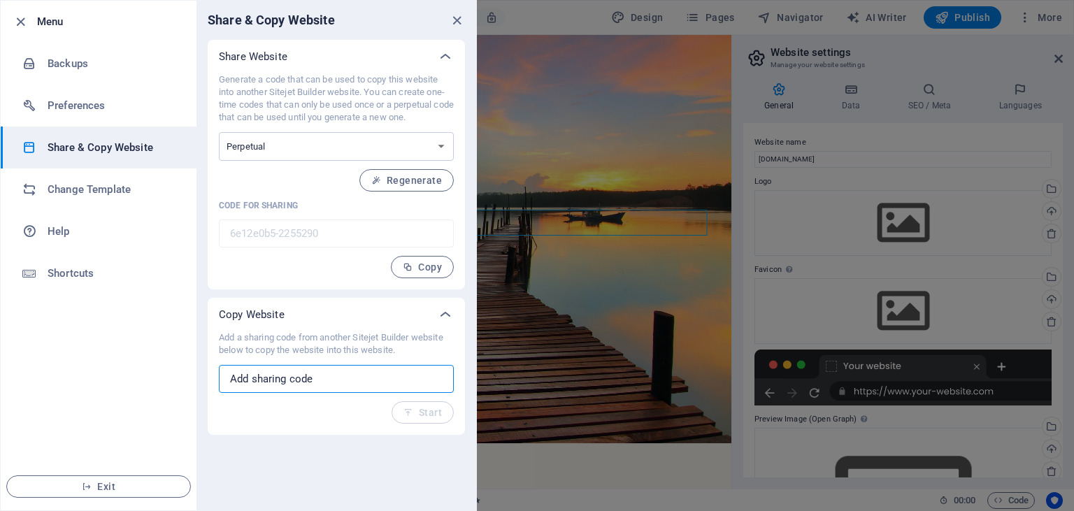
click at [365, 385] on input "text" at bounding box center [336, 379] width 235 height 28
click at [413, 419] on div "Add a sharing code from another Sitejet Builder website below to copy the websi…" at bounding box center [336, 377] width 235 height 92
click at [368, 373] on input "text" at bounding box center [336, 379] width 235 height 28
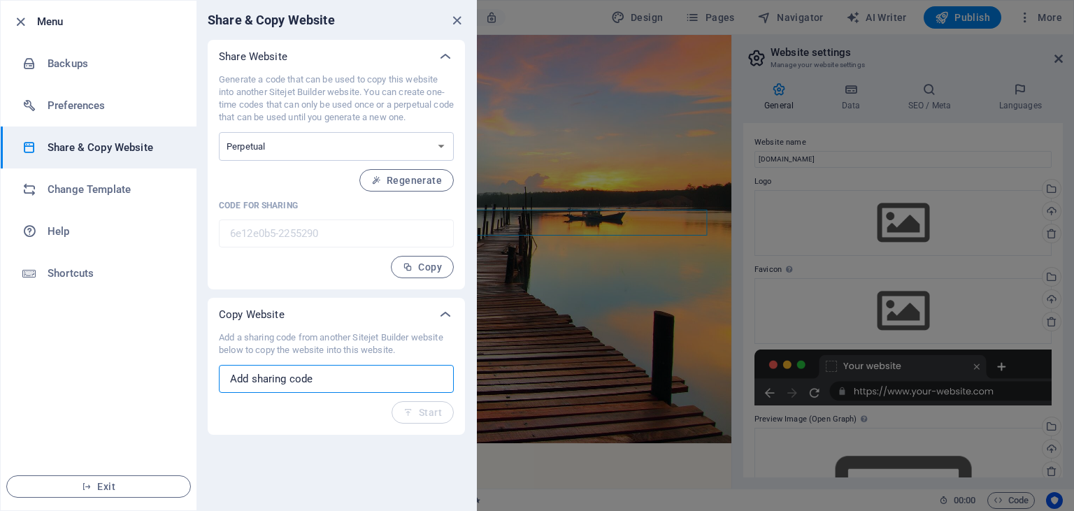
click at [324, 387] on input "text" at bounding box center [336, 379] width 235 height 28
paste input "https://imkereispeidel.wixsite.com/imkerei"
type input "https://imkereispeidel.wixsite.com/imkerei"
click at [420, 418] on button "Start" at bounding box center [423, 412] width 62 height 22
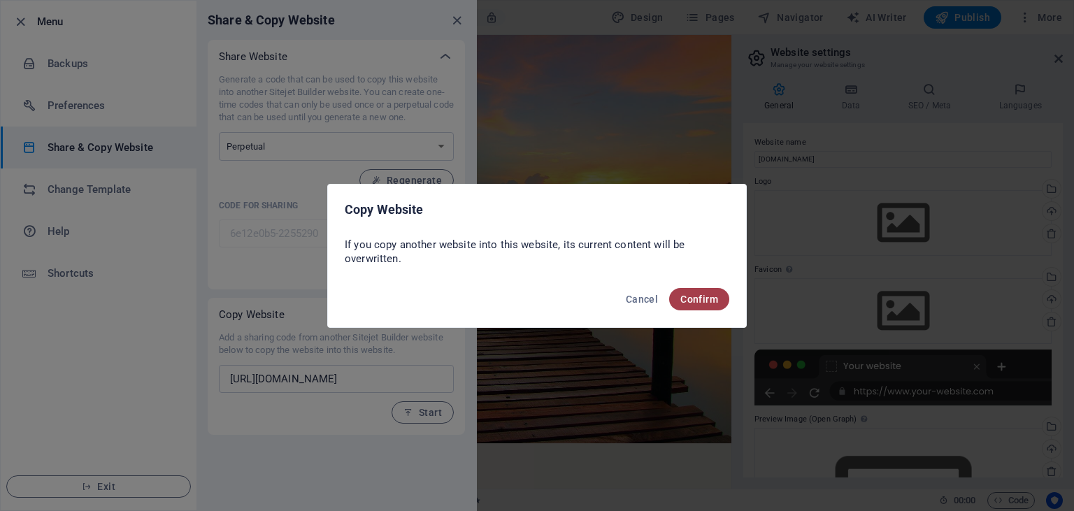
click at [695, 299] on span "Confirm" at bounding box center [699, 299] width 38 height 11
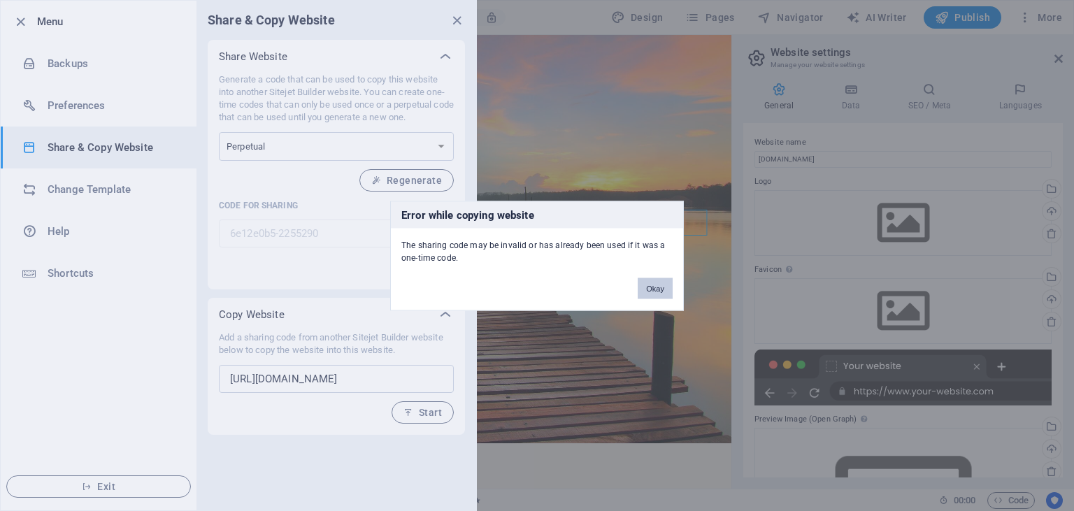
click at [670, 292] on button "Okay" at bounding box center [655, 288] width 35 height 21
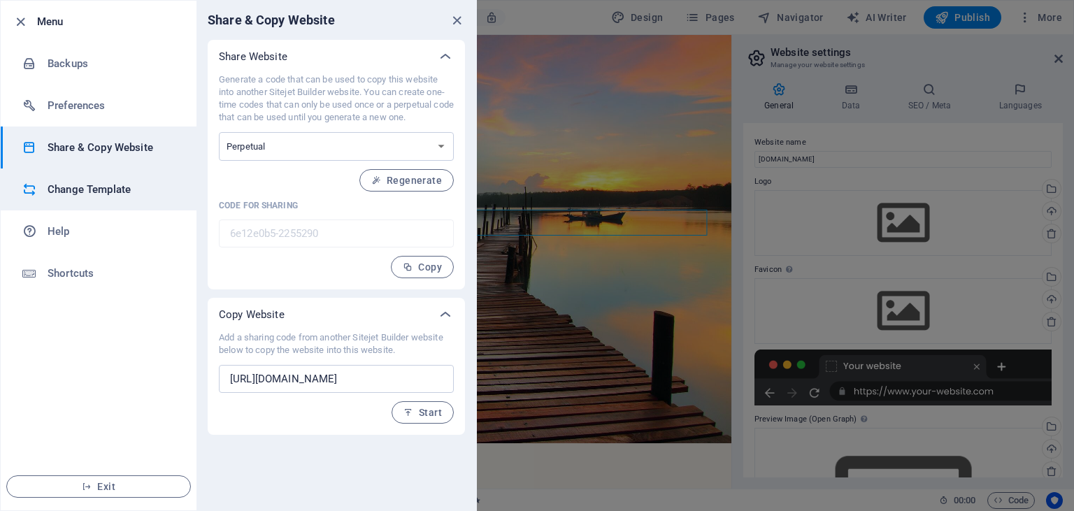
click at [150, 191] on h6 "Change Template" at bounding box center [112, 189] width 129 height 17
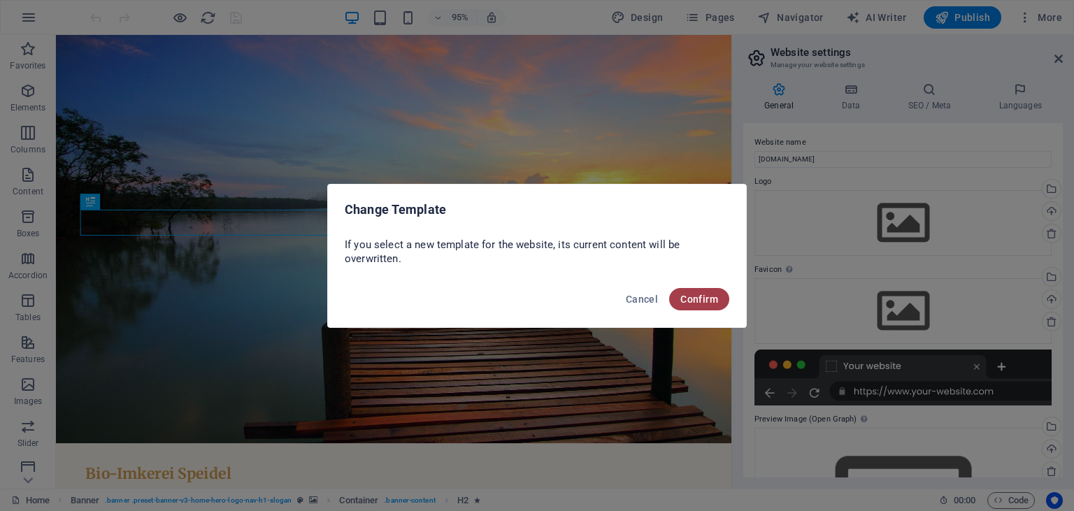
click at [692, 299] on span "Confirm" at bounding box center [699, 299] width 38 height 11
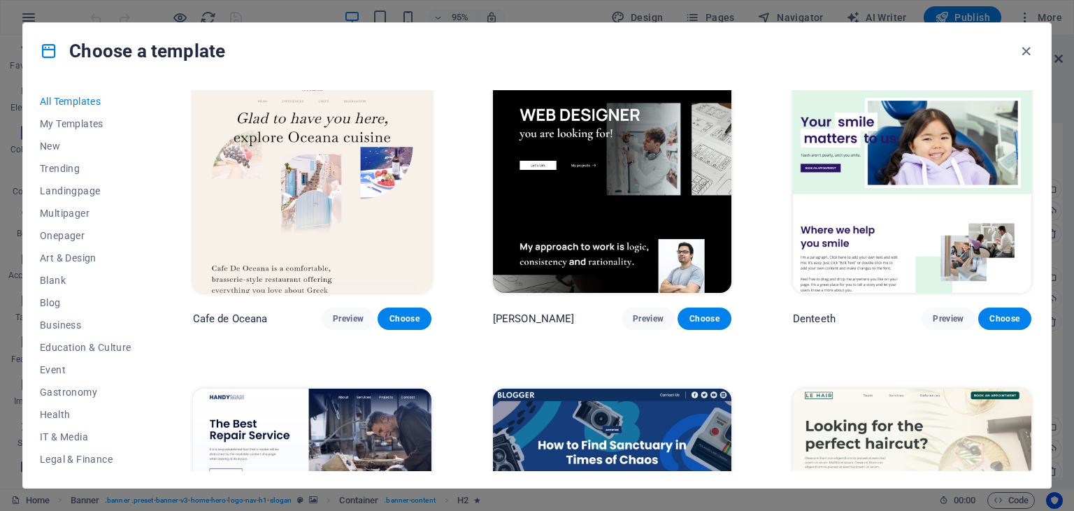
scroll to position [4083, 0]
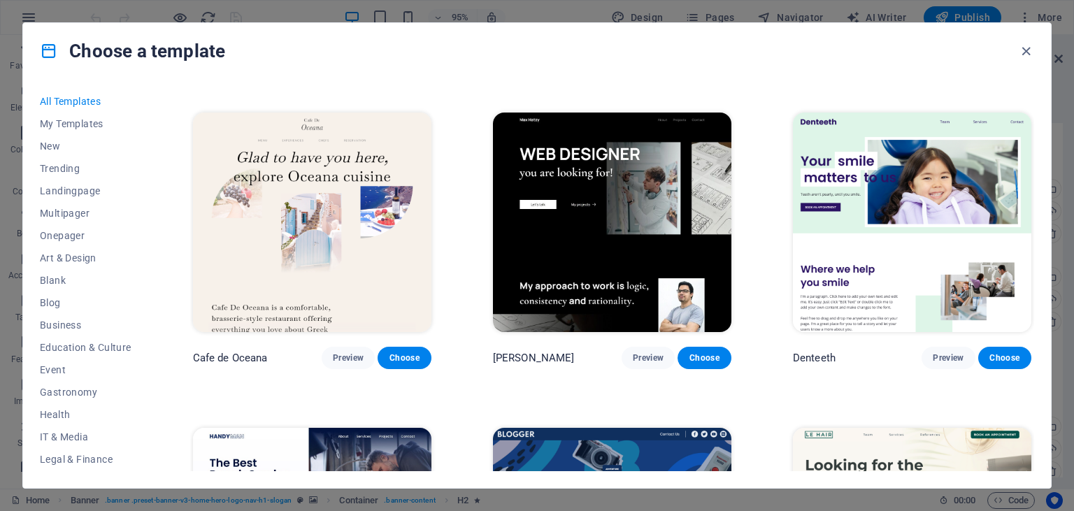
click at [343, 250] on img at bounding box center [312, 223] width 238 height 220
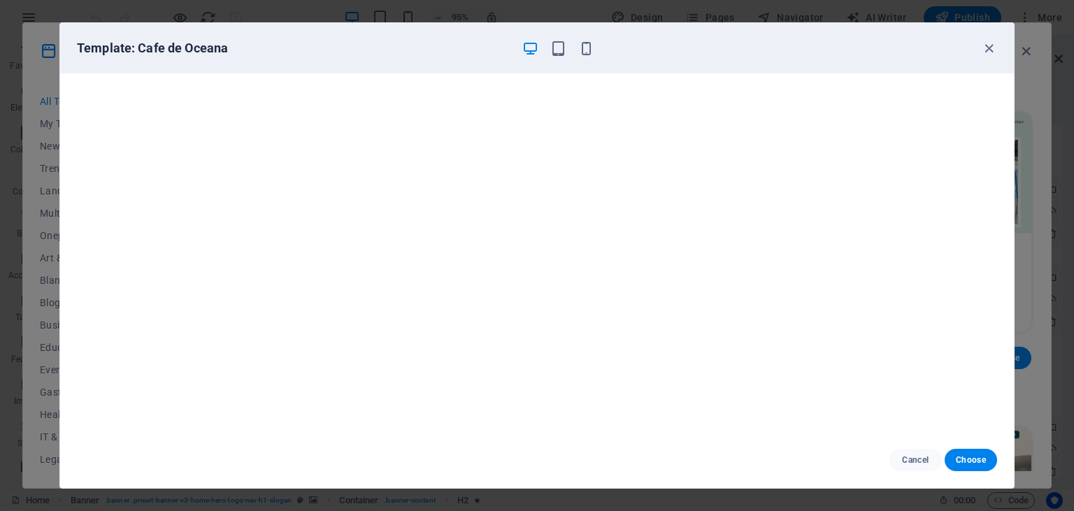
scroll to position [0, 0]
click at [993, 59] on div "Template: Cafe de Oceana" at bounding box center [537, 48] width 954 height 50
click at [990, 50] on icon "button" at bounding box center [989, 49] width 16 height 16
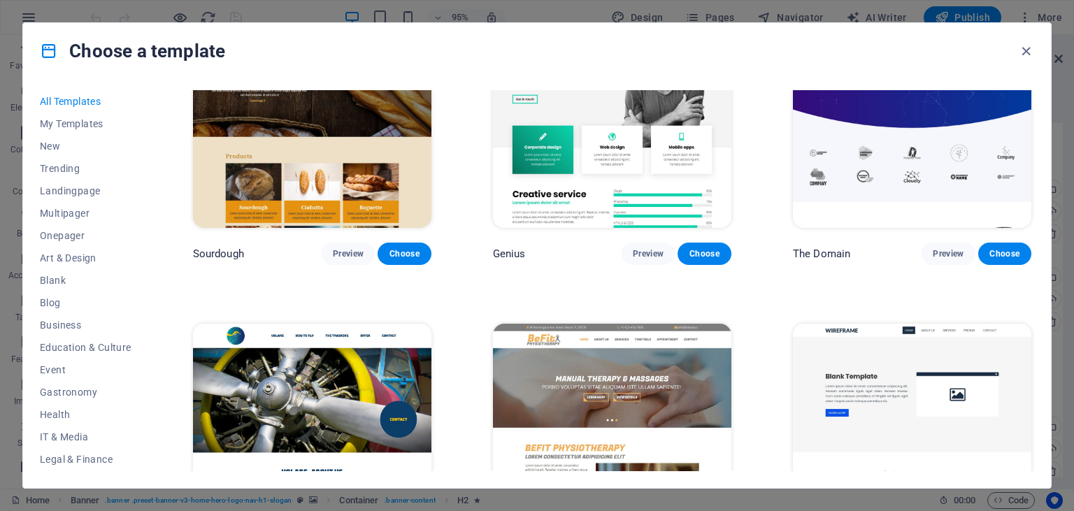
scroll to position [7659, 0]
click at [1040, 55] on div "Choose a template" at bounding box center [537, 51] width 1028 height 56
click at [1029, 52] on icon "button" at bounding box center [1026, 51] width 16 height 16
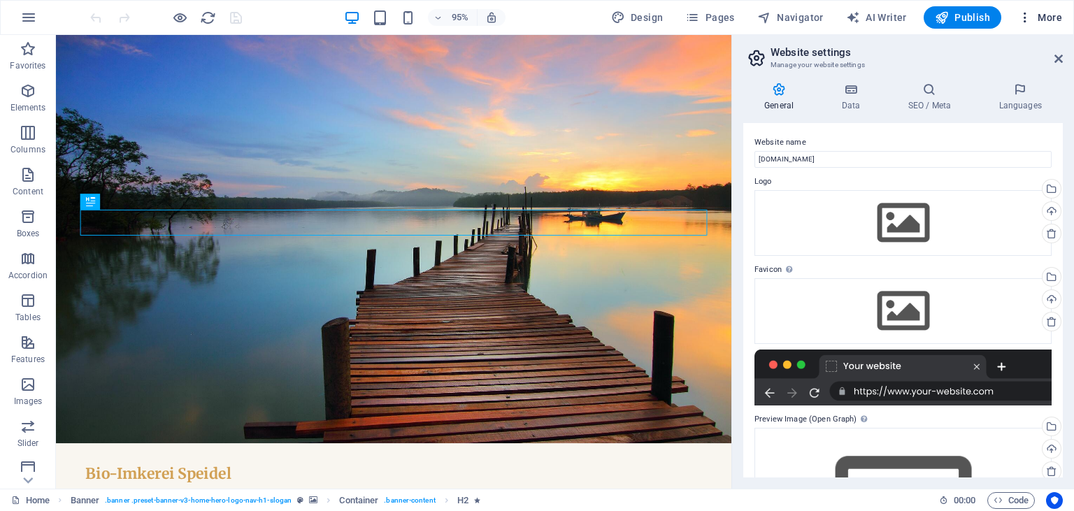
click at [1057, 8] on button "More" at bounding box center [1040, 17] width 55 height 22
